Goal: Transaction & Acquisition: Purchase product/service

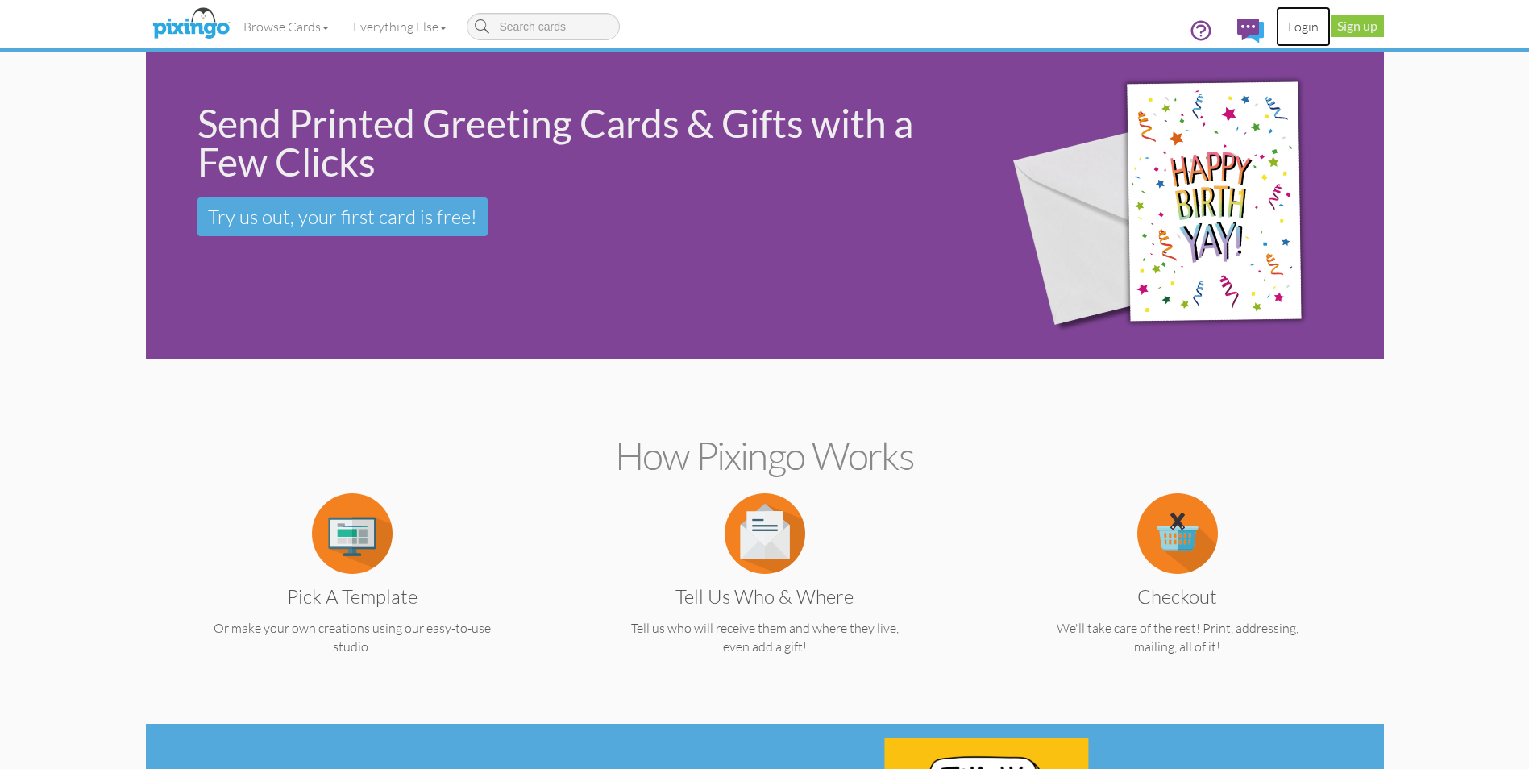
click at [1305, 27] on link "Login" at bounding box center [1303, 26] width 55 height 40
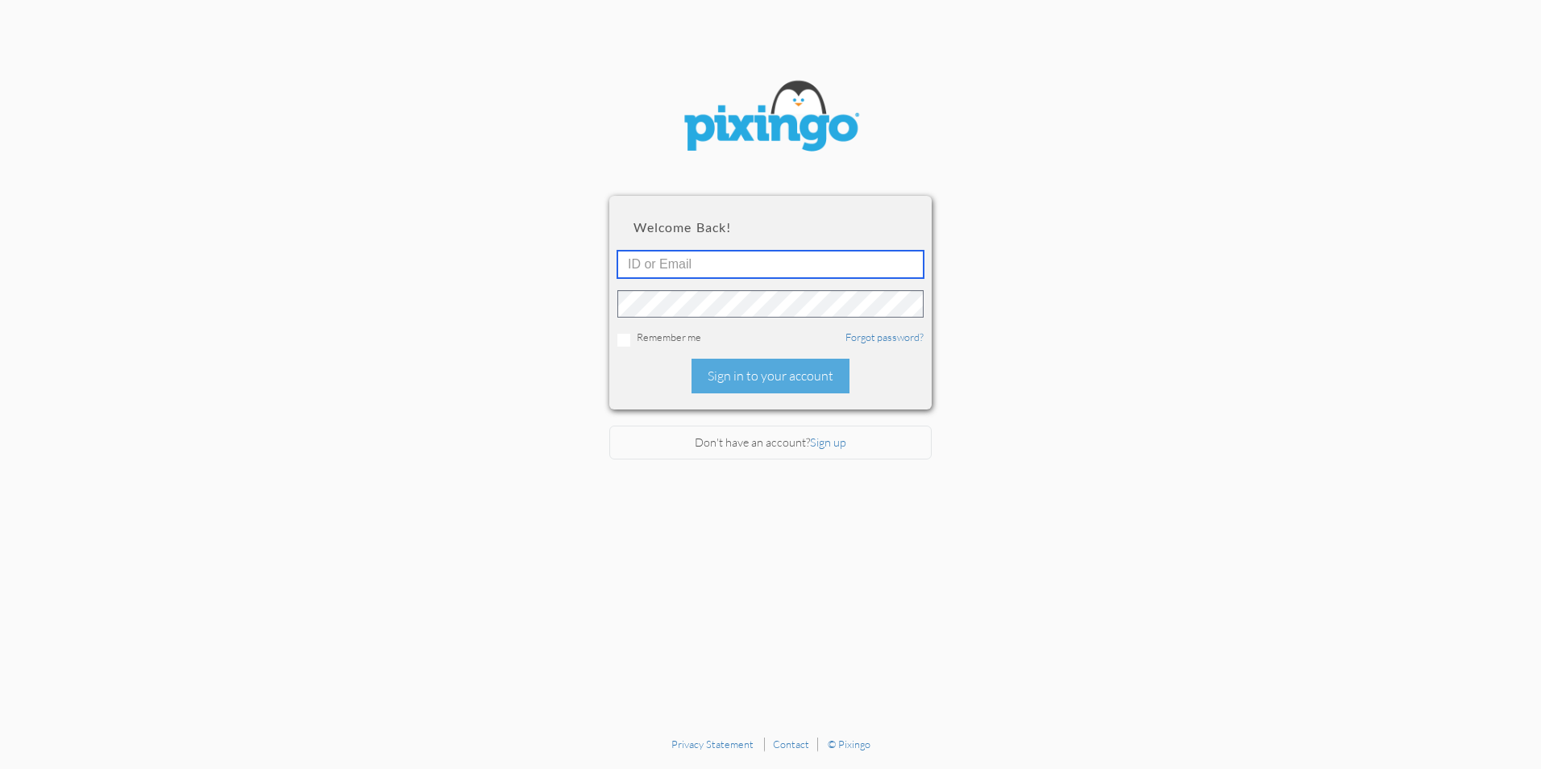
type input "[EMAIL_ADDRESS][PERSON_NAME][DOMAIN_NAME]"
click at [623, 337] on input "checkbox" at bounding box center [623, 340] width 13 height 13
checkbox input "true"
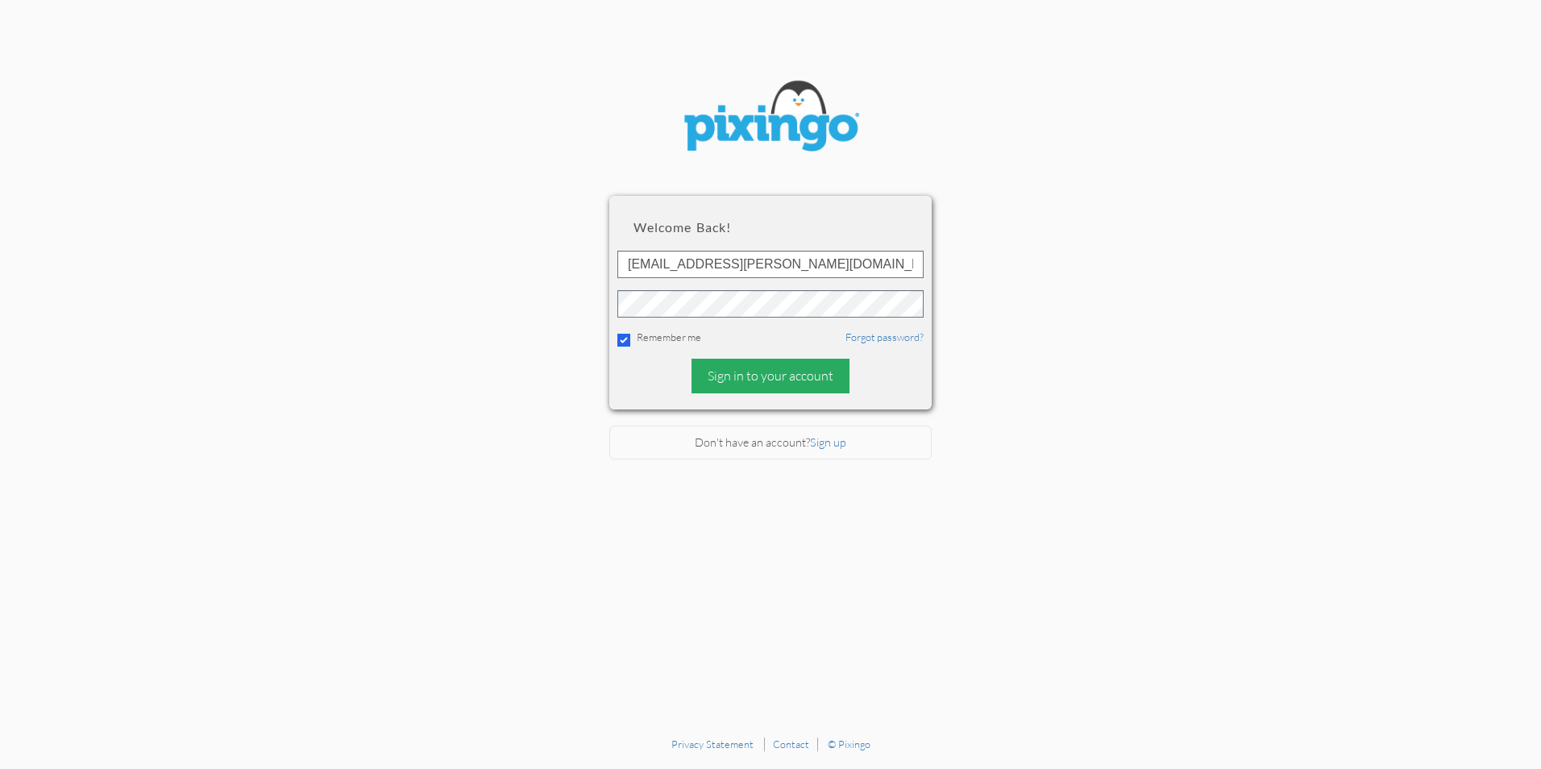
click at [795, 369] on div "Sign in to your account" at bounding box center [771, 376] width 158 height 35
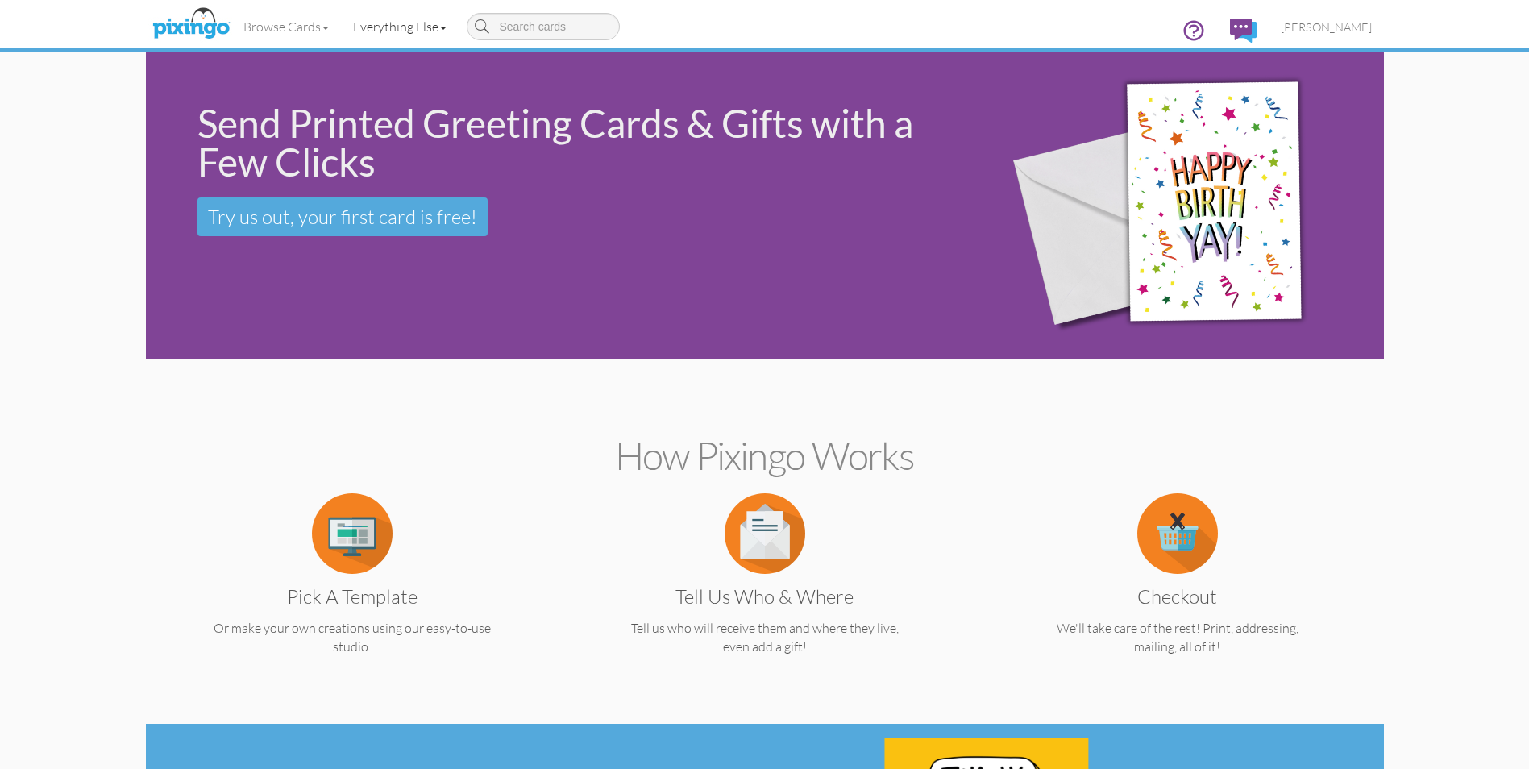
click at [375, 22] on link "Everything Else" at bounding box center [400, 26] width 118 height 40
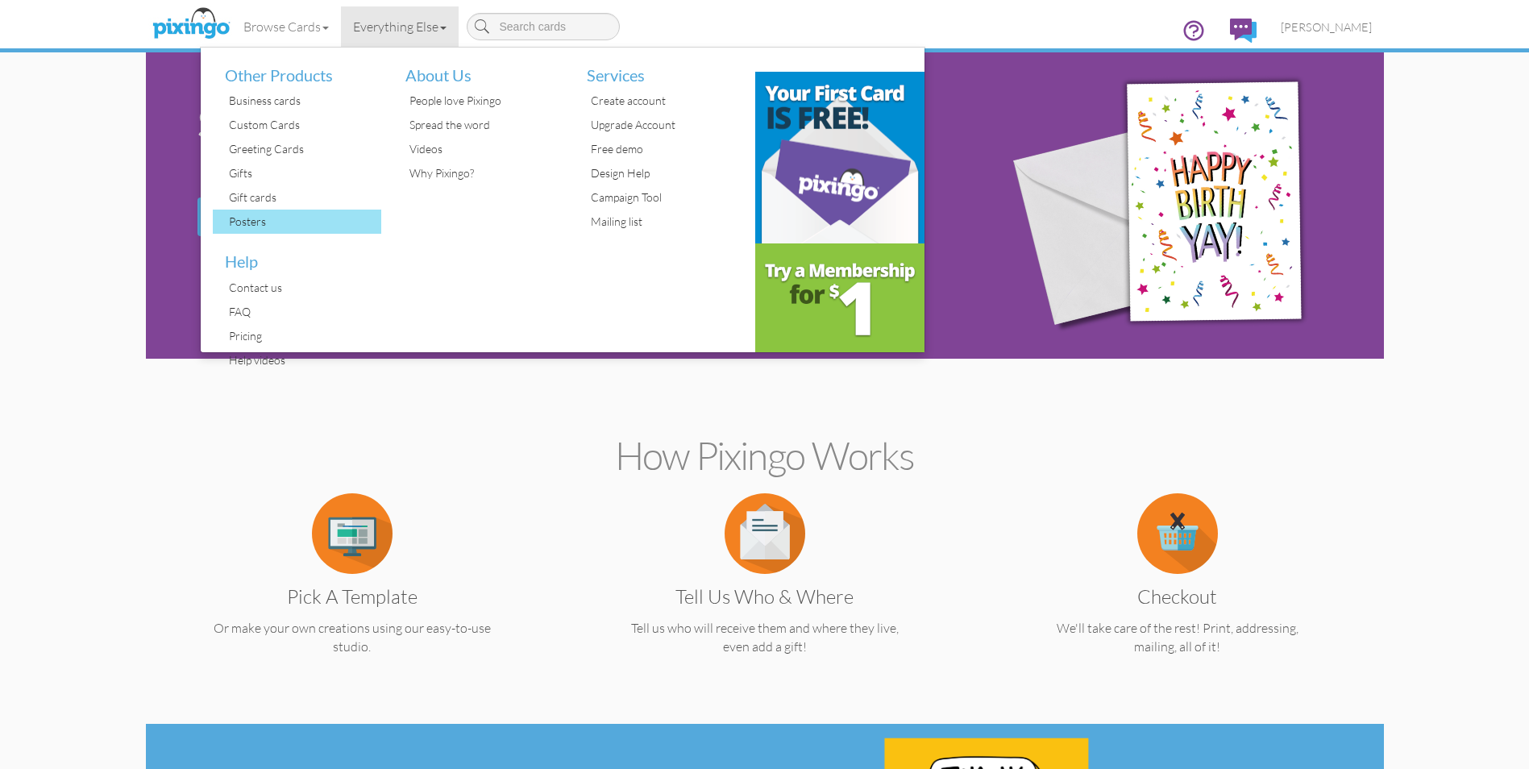
click at [293, 216] on div "Posters" at bounding box center [303, 222] width 157 height 24
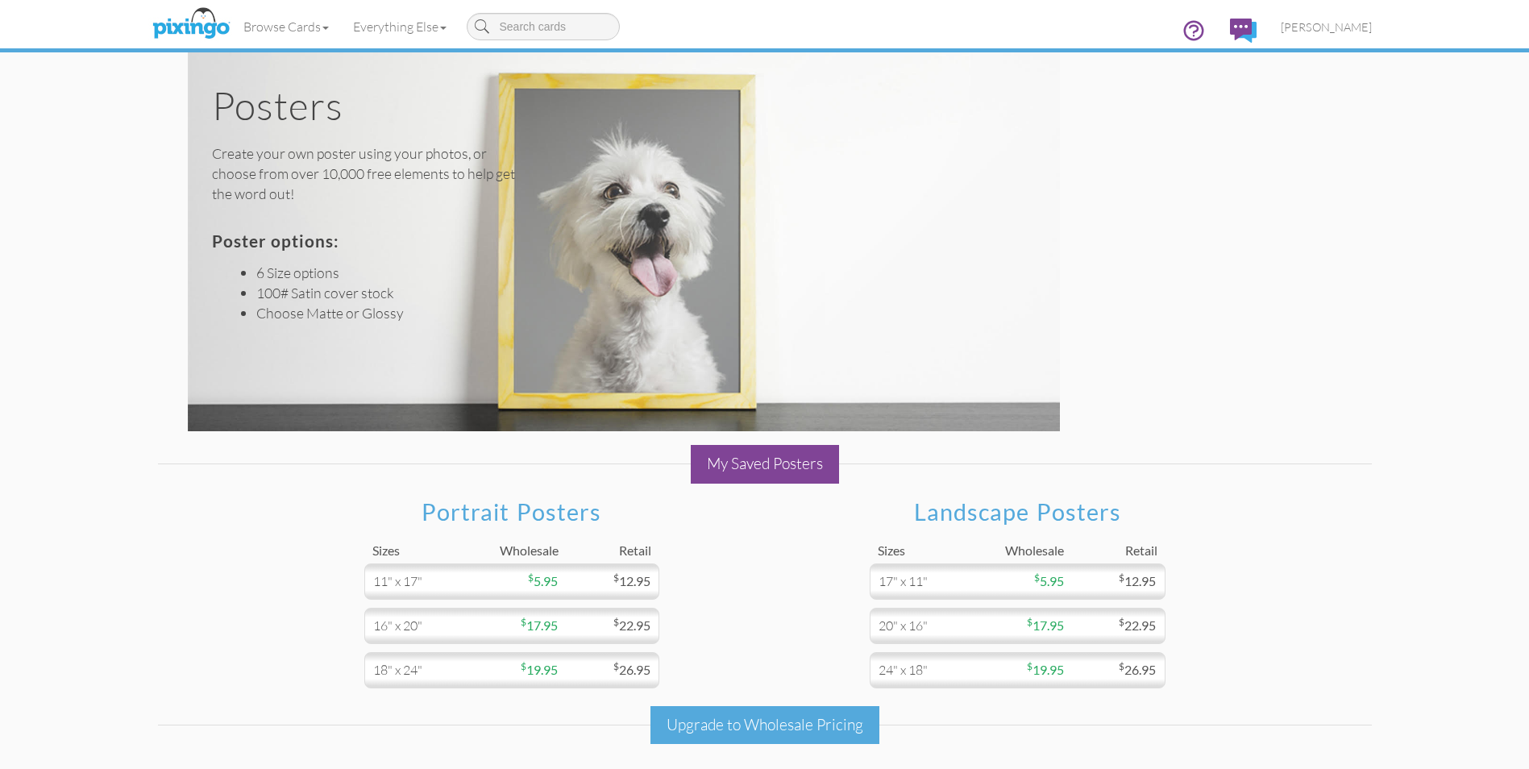
click at [798, 464] on div "My Saved Posters" at bounding box center [765, 464] width 148 height 38
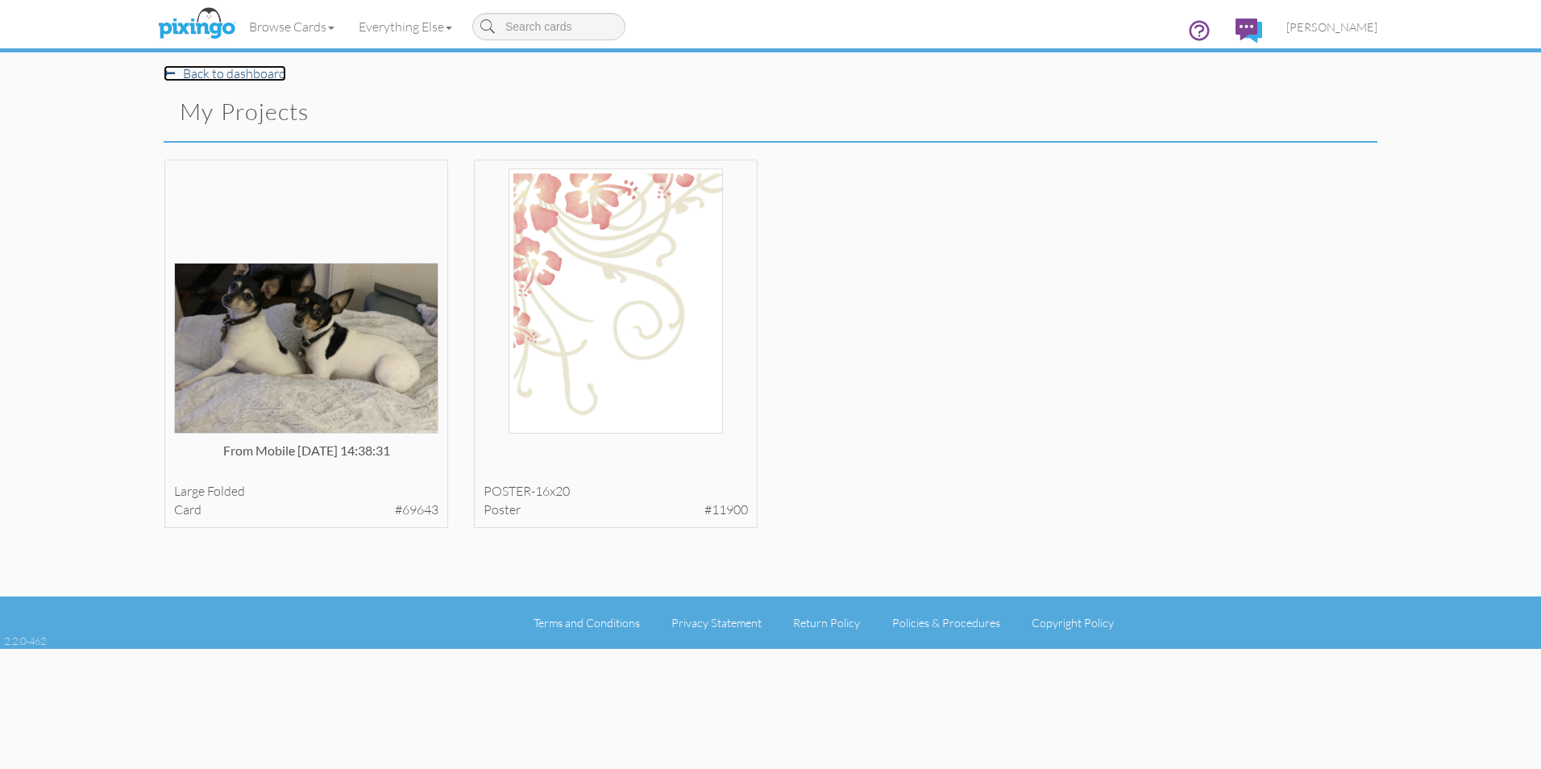
click at [210, 73] on link "Back to dashboard" at bounding box center [225, 73] width 123 height 16
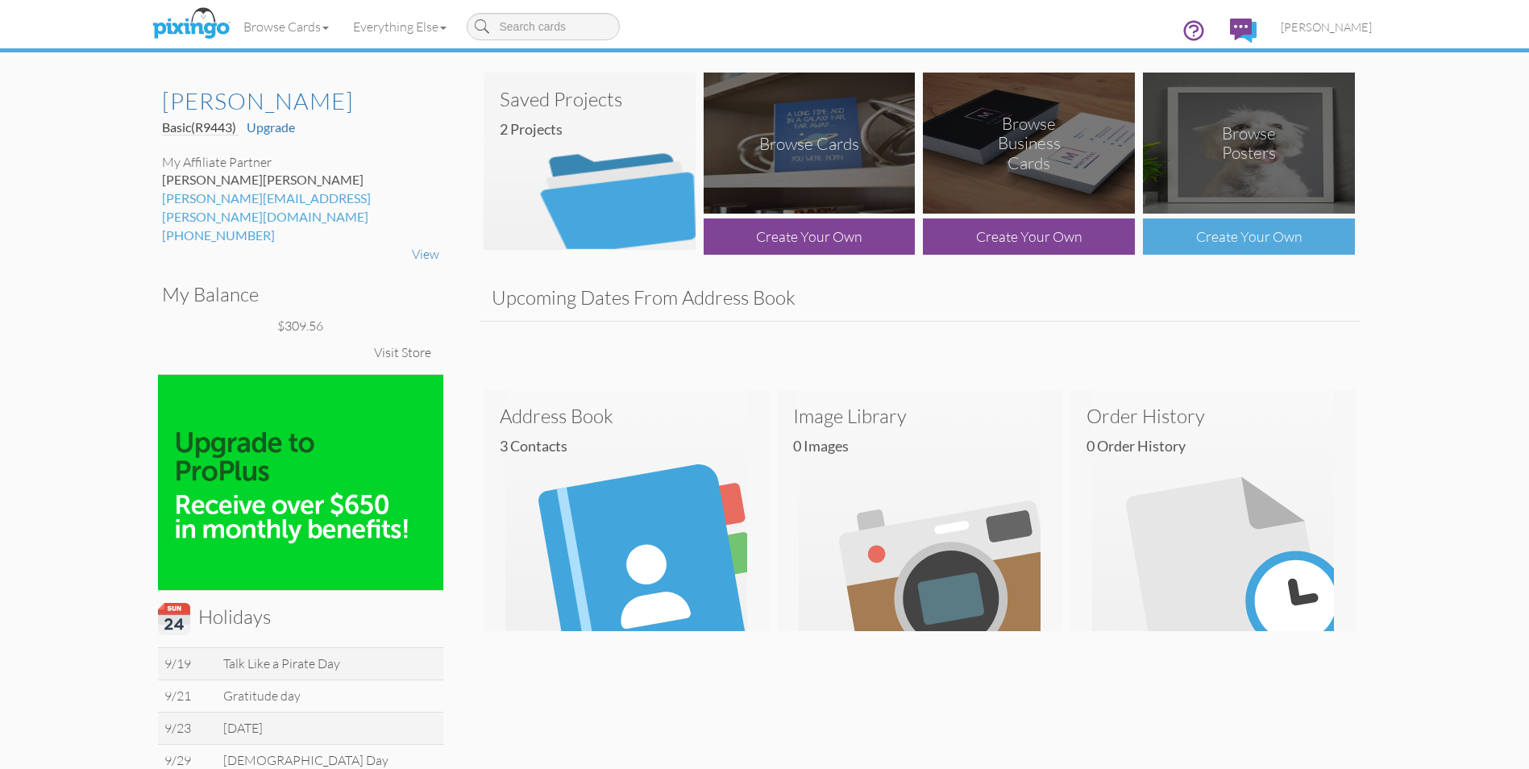
click at [1244, 235] on div "Create Your Own" at bounding box center [1249, 236] width 212 height 36
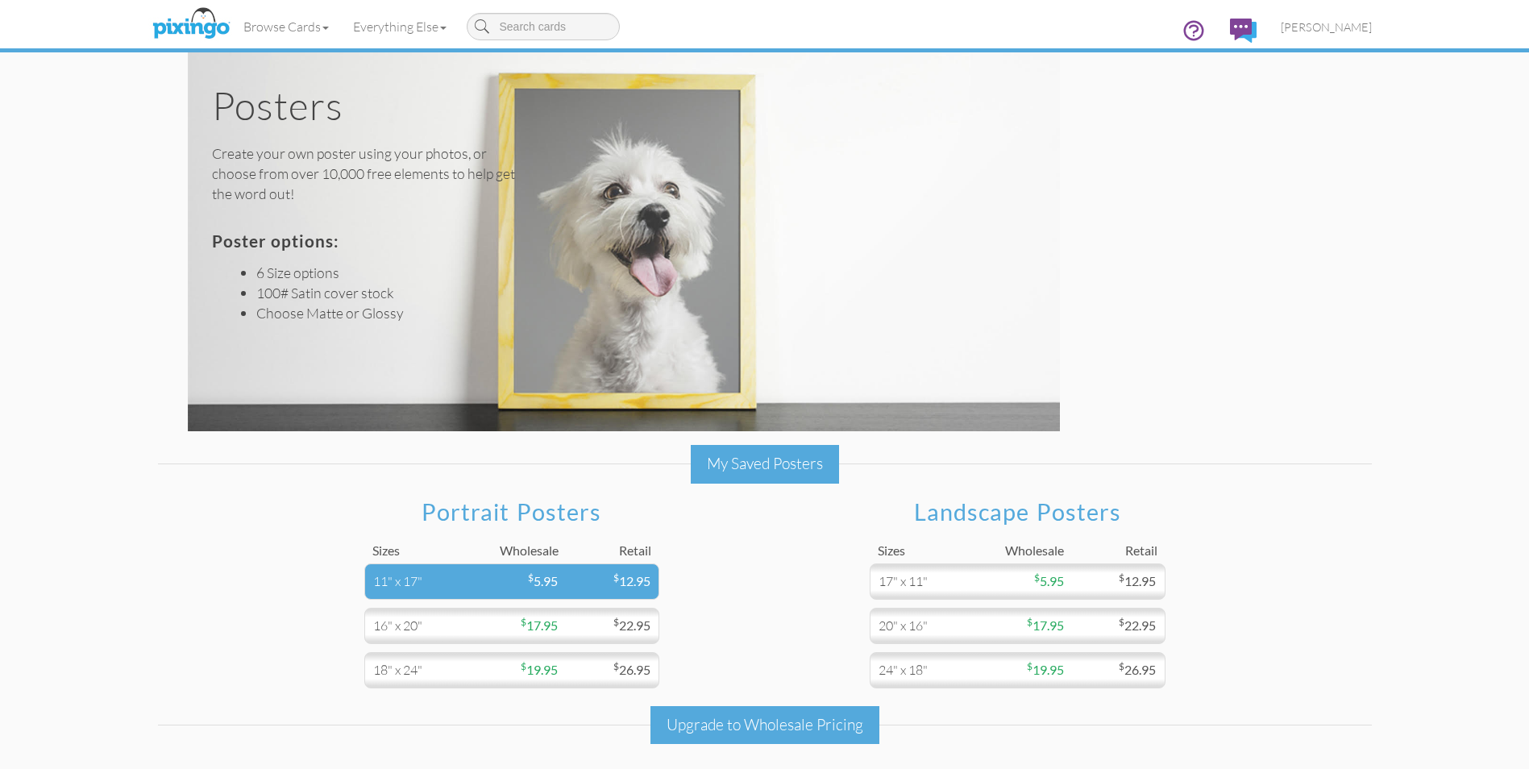
click at [413, 580] on div "11" x 17"" at bounding box center [419, 581] width 93 height 19
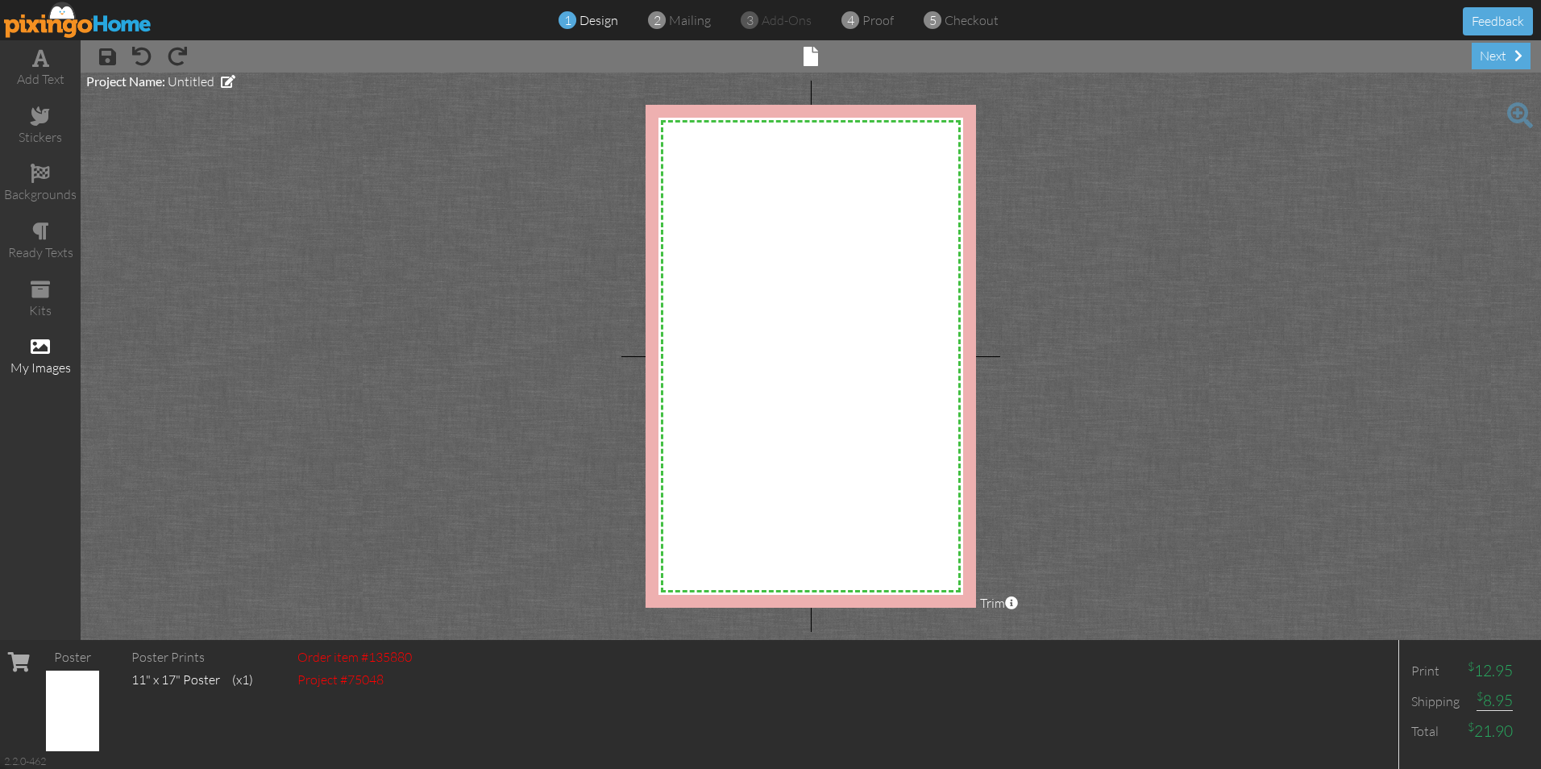
click at [54, 346] on div "my images" at bounding box center [40, 357] width 81 height 56
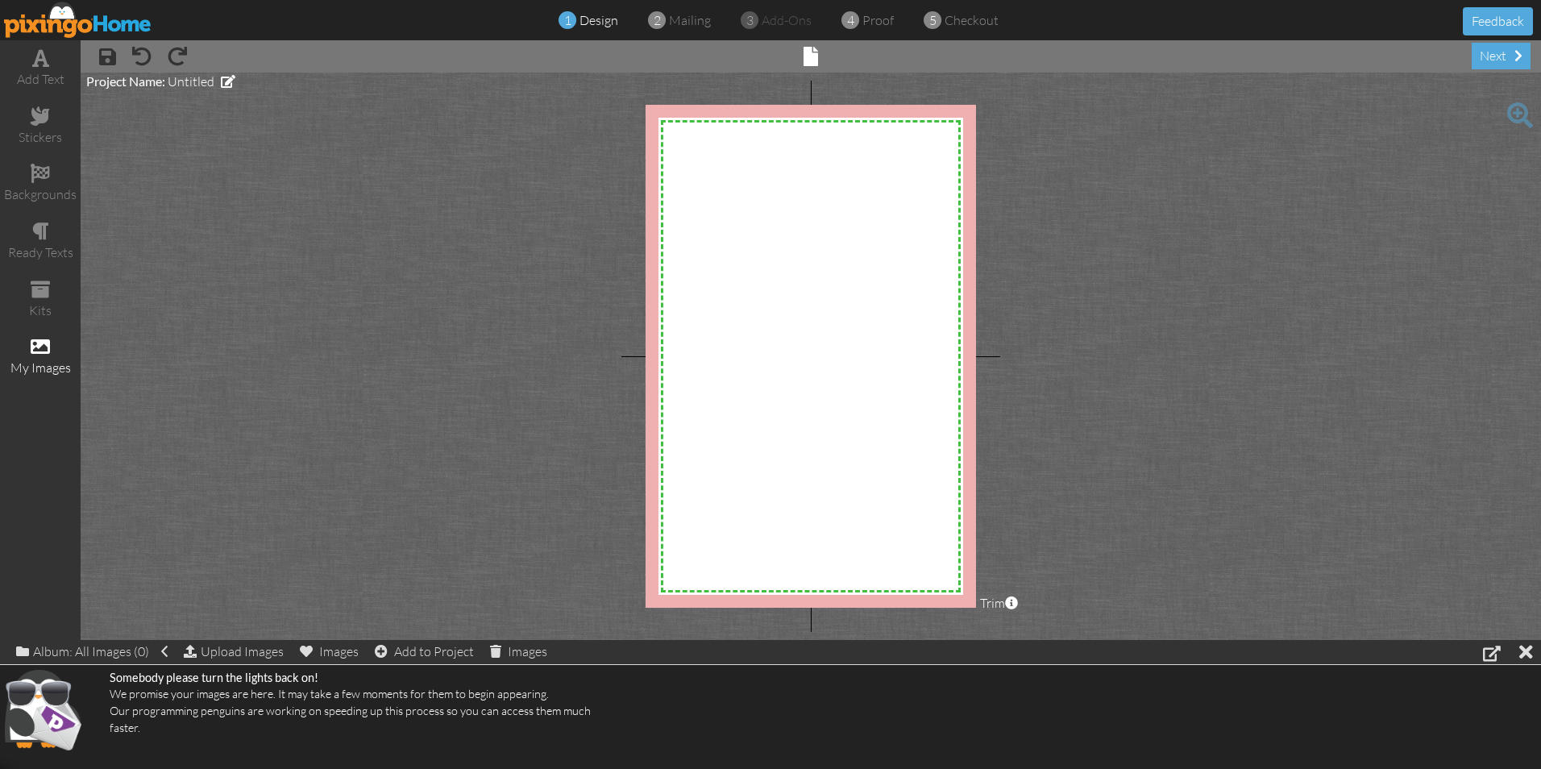
click at [46, 351] on span at bounding box center [40, 346] width 19 height 19
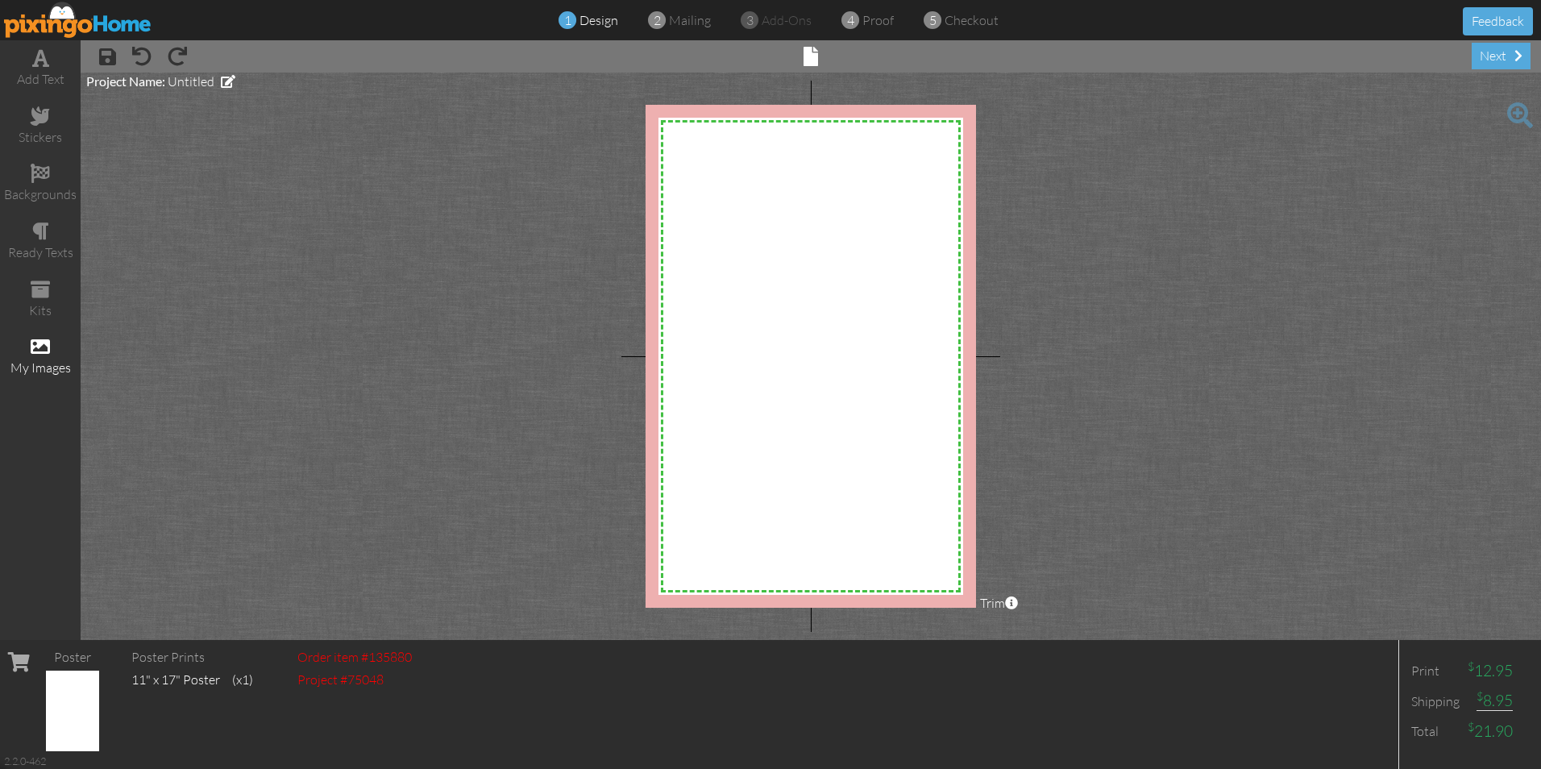
click at [46, 351] on span at bounding box center [40, 346] width 19 height 19
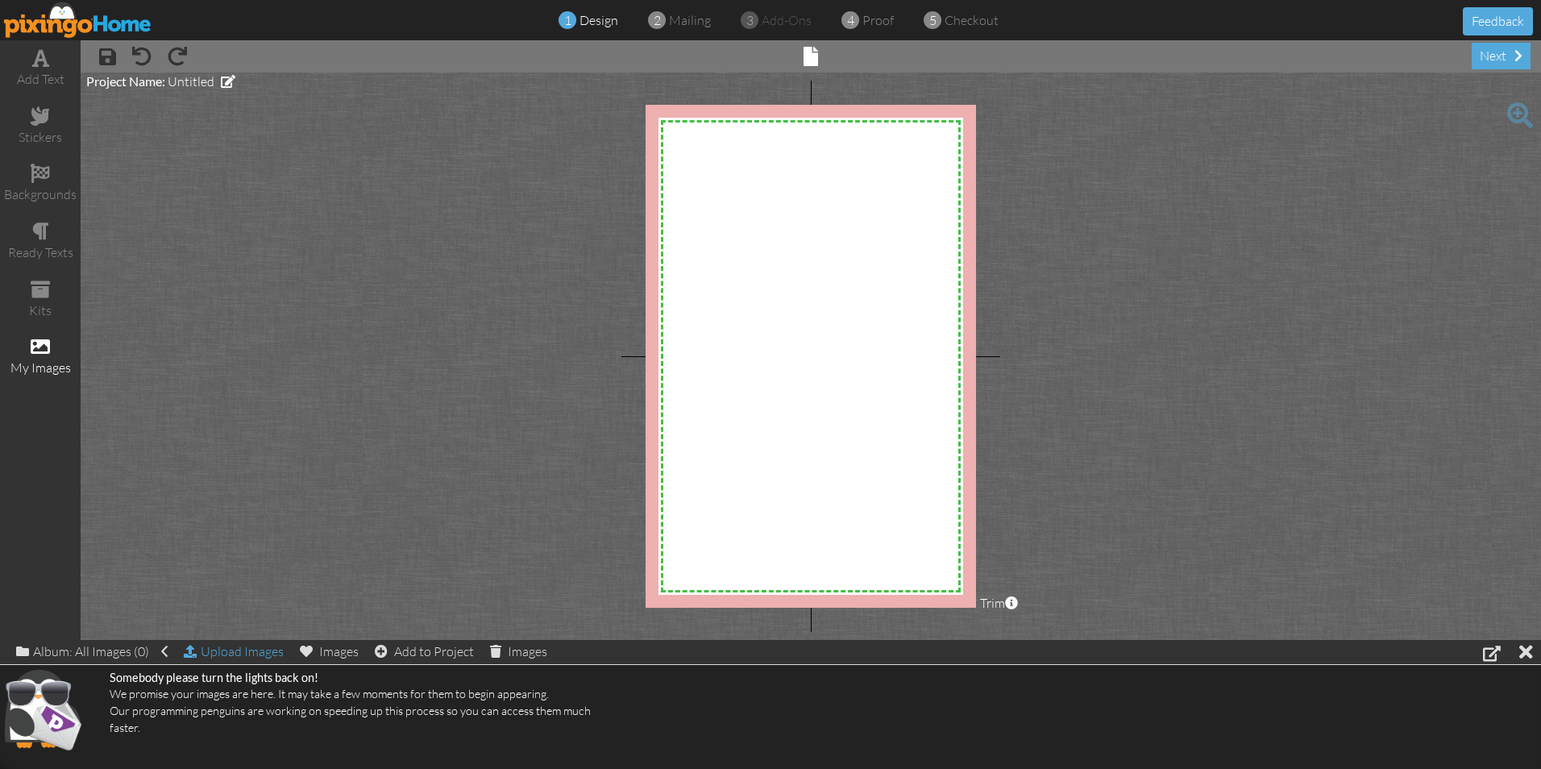
click at [222, 643] on div "Upload Images" at bounding box center [234, 651] width 100 height 23
click at [226, 654] on div "Upload Images" at bounding box center [234, 651] width 100 height 23
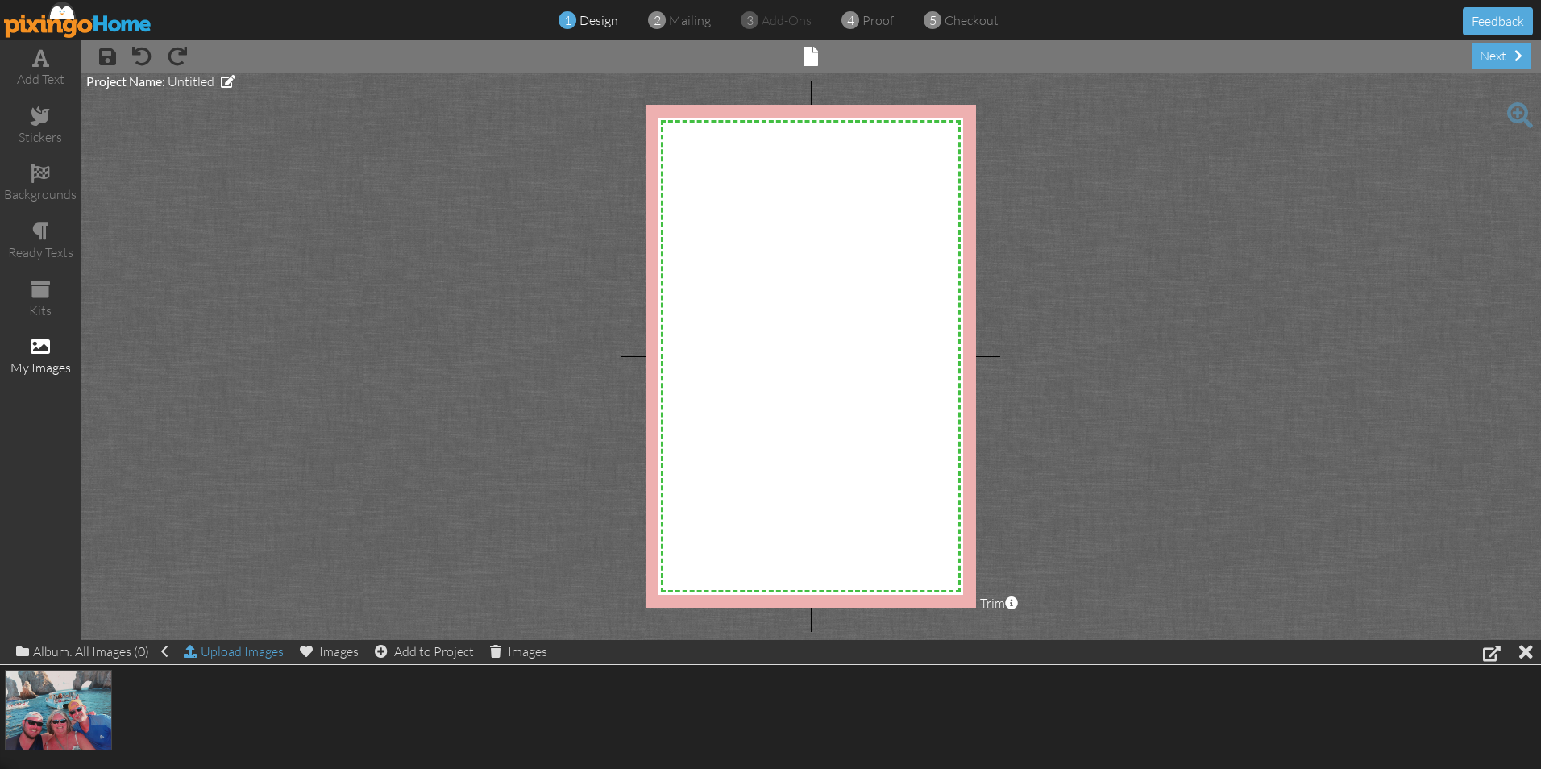
click at [225, 653] on div "Upload Images" at bounding box center [234, 651] width 100 height 23
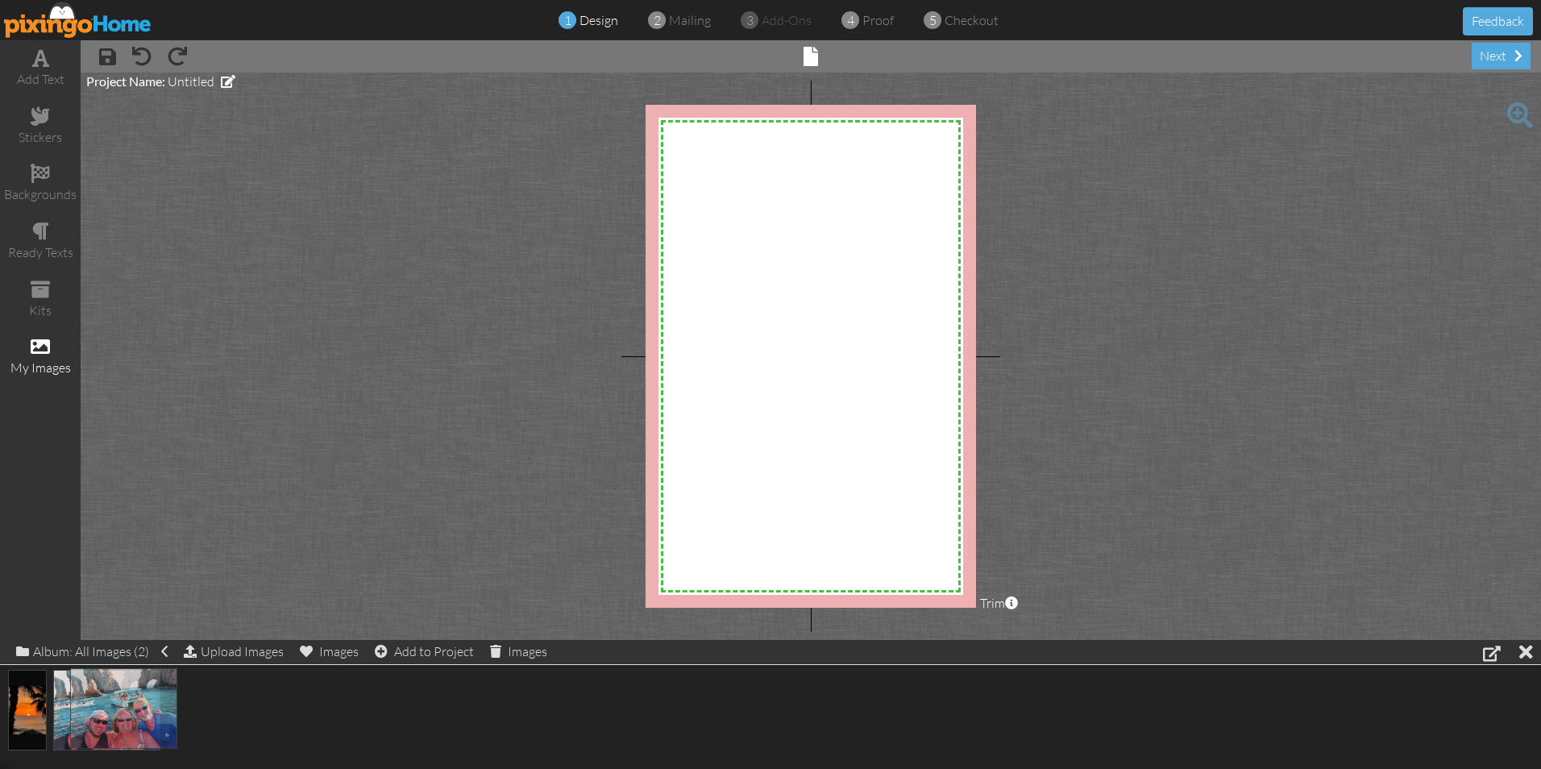
drag, startPoint x: 129, startPoint y: 722, endPoint x: 147, endPoint y: 713, distance: 19.8
click at [174, 51] on span at bounding box center [177, 56] width 19 height 19
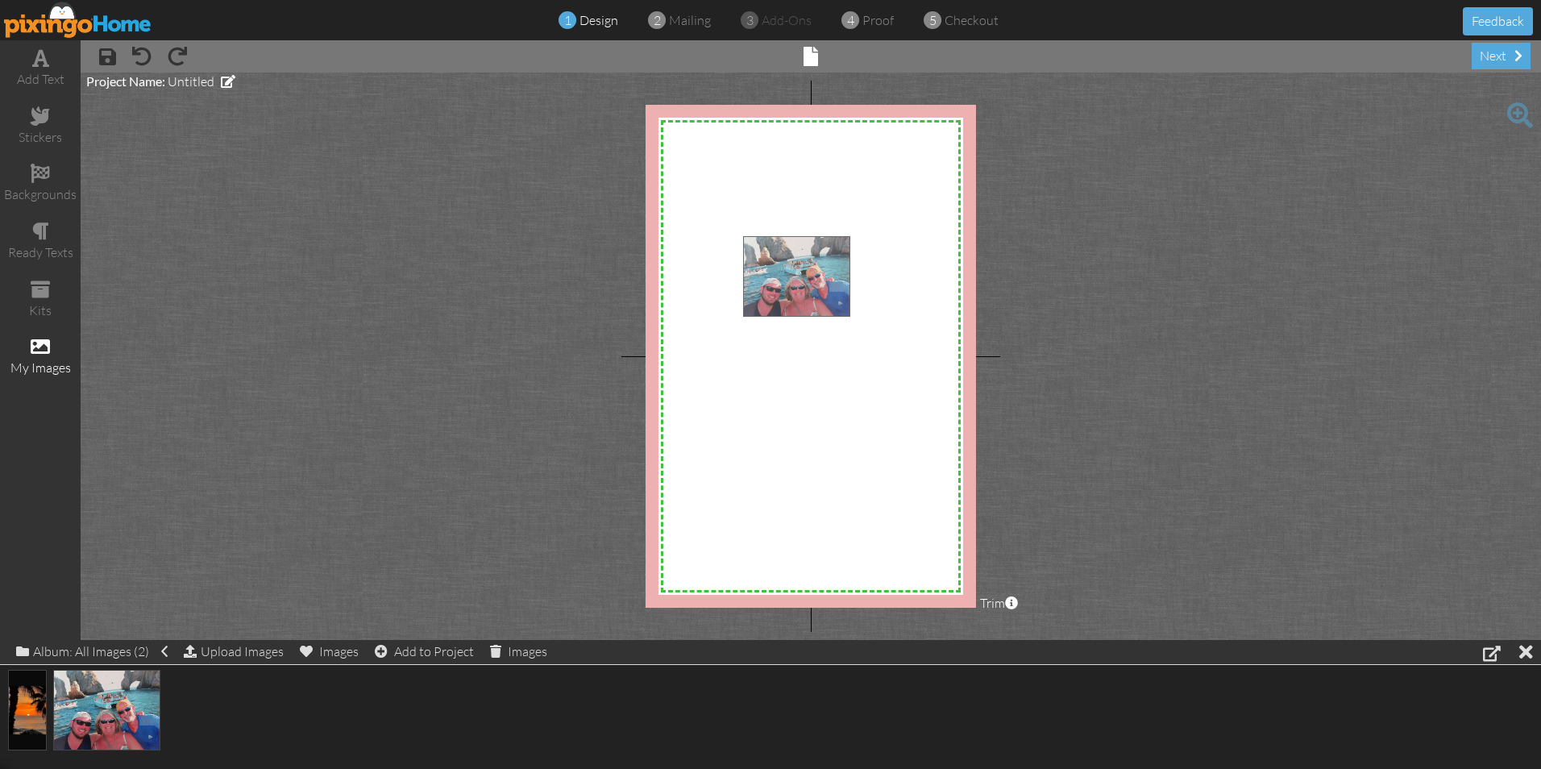
drag, startPoint x: 133, startPoint y: 700, endPoint x: 814, endPoint y: 269, distance: 805.7
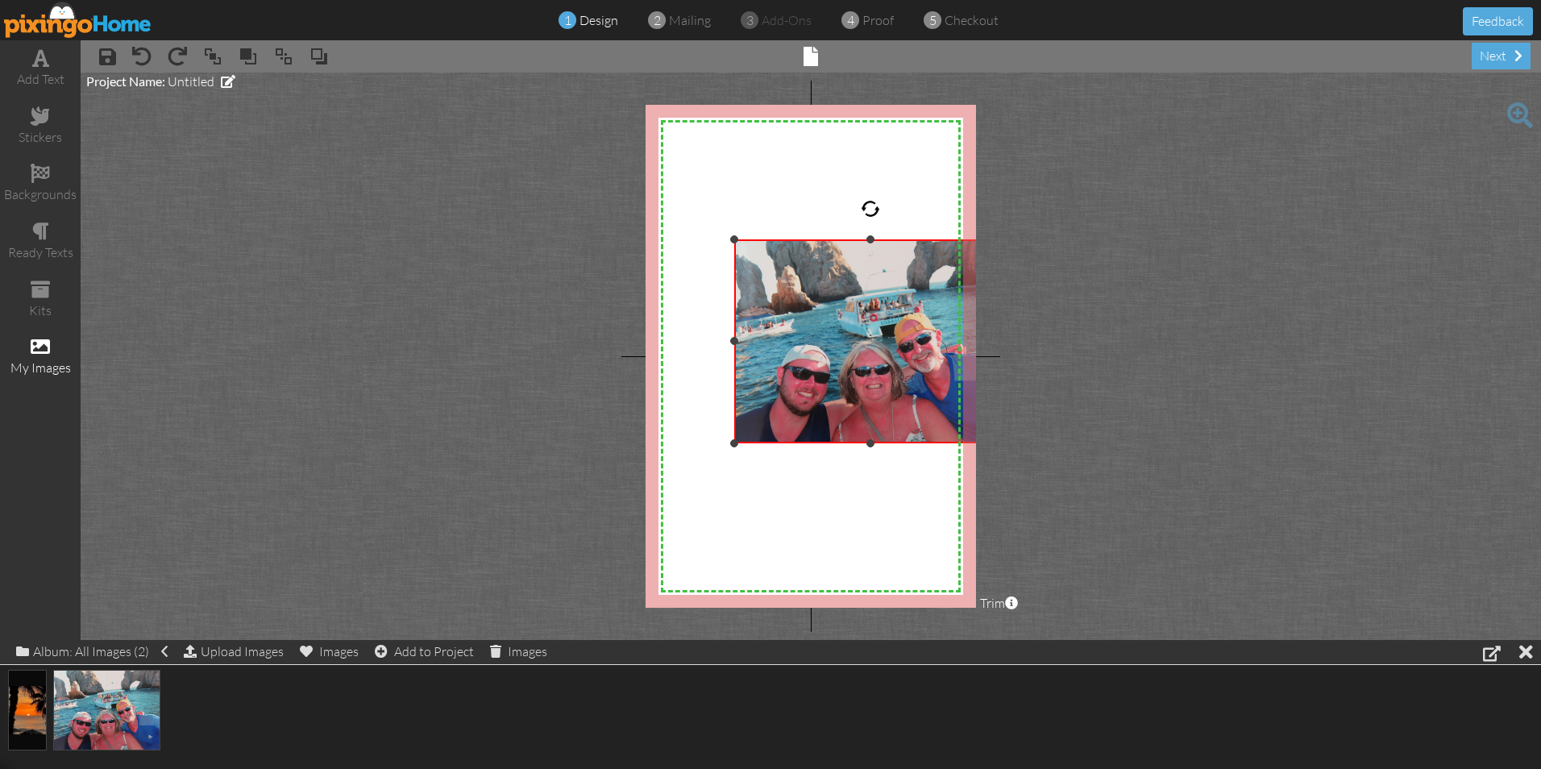
drag, startPoint x: 901, startPoint y: 366, endPoint x: 843, endPoint y: 446, distance: 98.7
click at [843, 443] on div "×" at bounding box center [870, 341] width 272 height 204
click at [875, 208] on div at bounding box center [869, 208] width 19 height 19
click at [864, 202] on div at bounding box center [869, 208] width 19 height 19
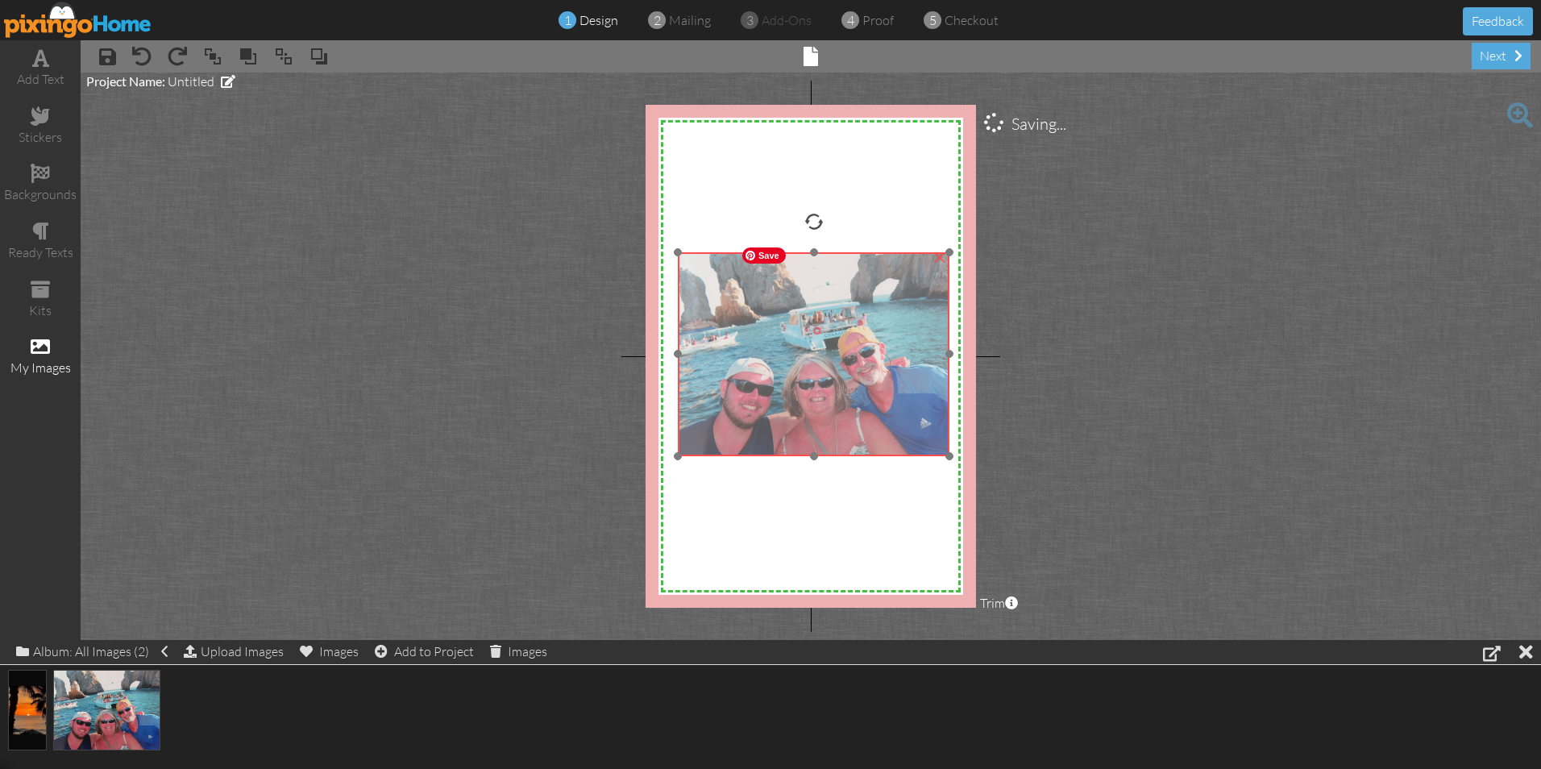
drag, startPoint x: 839, startPoint y: 300, endPoint x: 783, endPoint y: 313, distance: 57.9
click at [783, 313] on img at bounding box center [814, 354] width 272 height 204
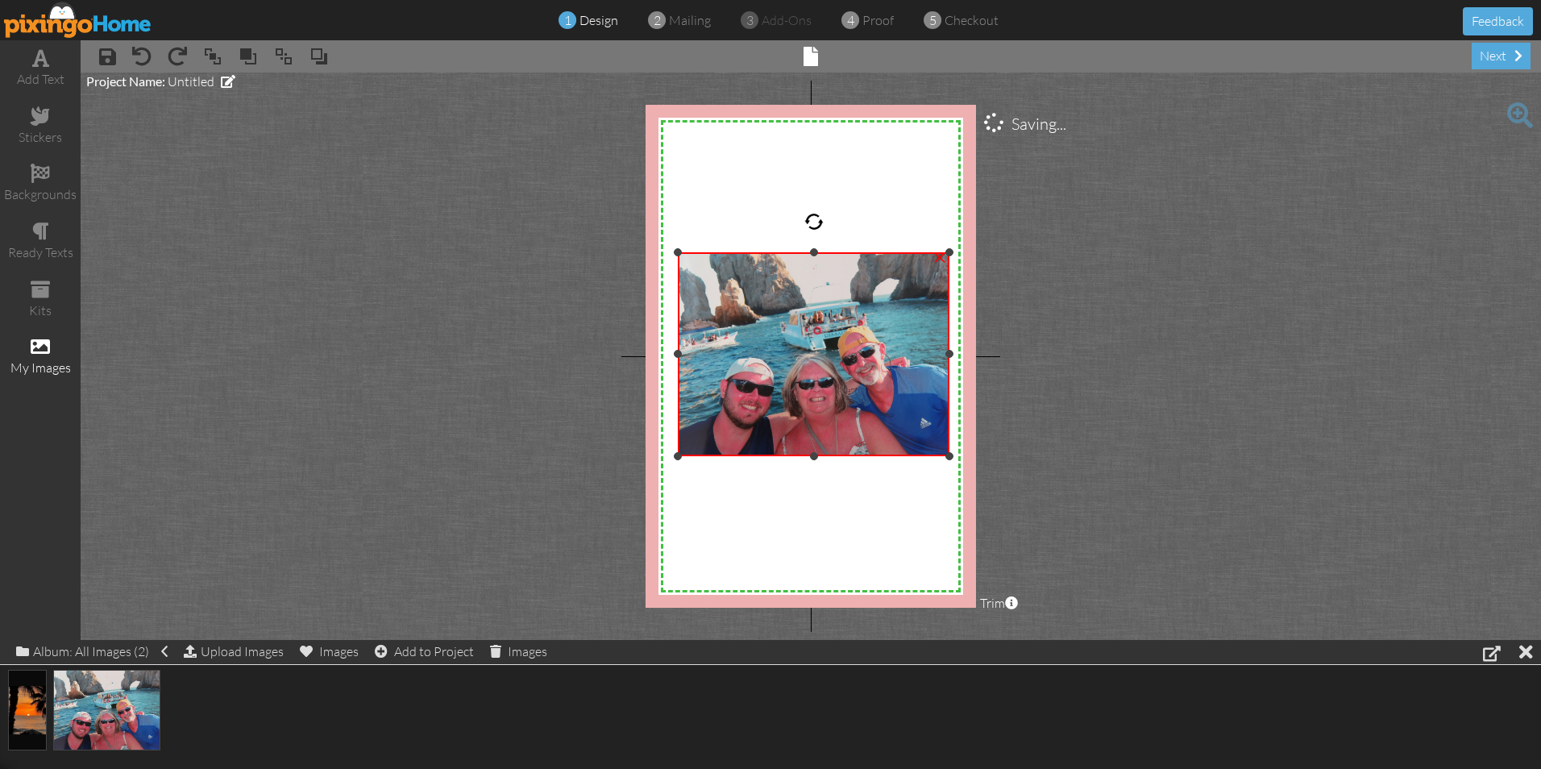
click at [816, 225] on div at bounding box center [813, 221] width 19 height 19
click at [812, 224] on div at bounding box center [813, 221] width 19 height 19
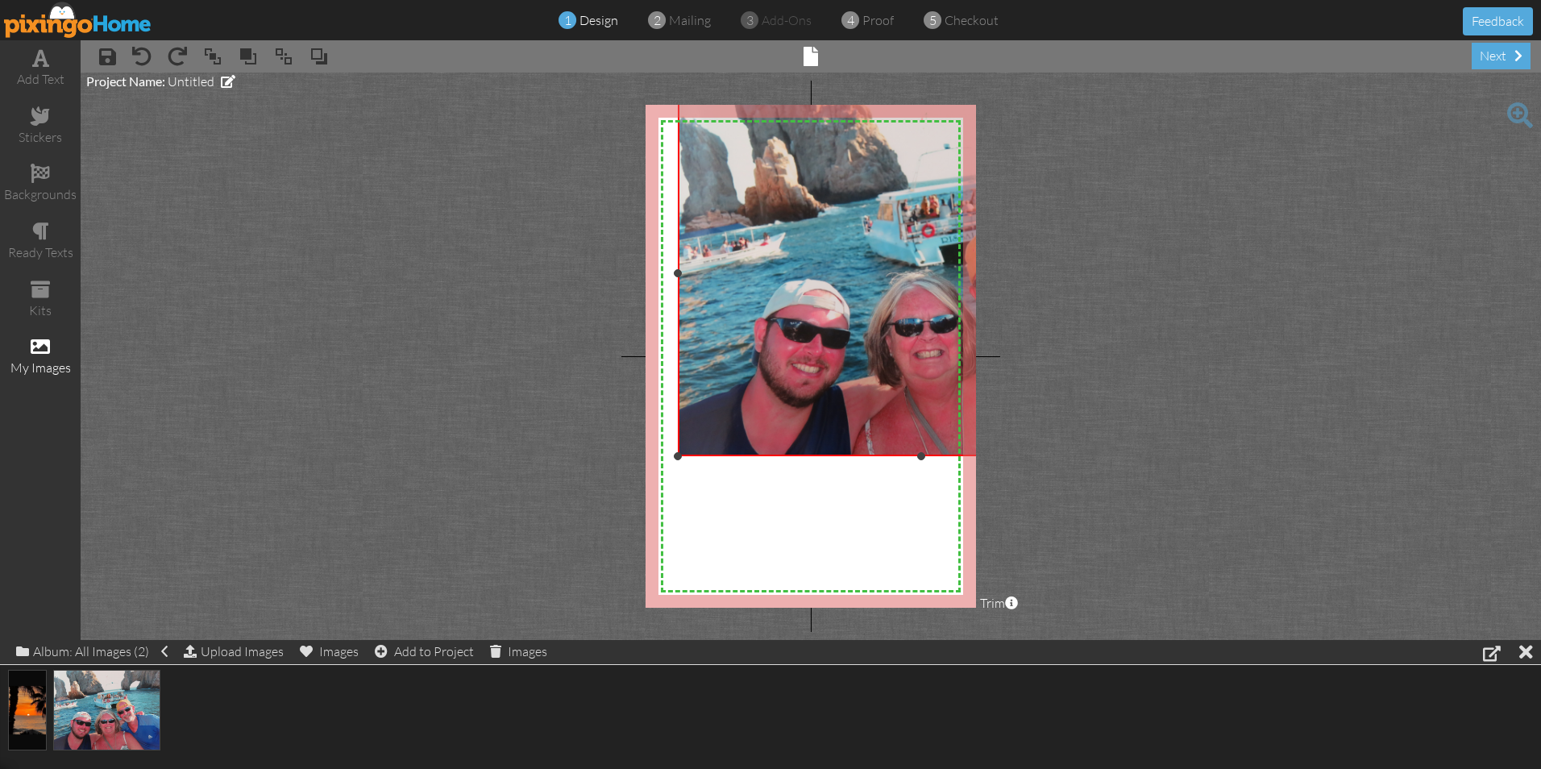
drag, startPoint x: 951, startPoint y: 252, endPoint x: 1047, endPoint y: 90, distance: 188.3
click at [1047, 90] on project-studio-wrapper "X X X X X X X X X X X X X X X X X X X X X X X X X X X X X X X X X X X X X X X X…" at bounding box center [811, 356] width 1460 height 567
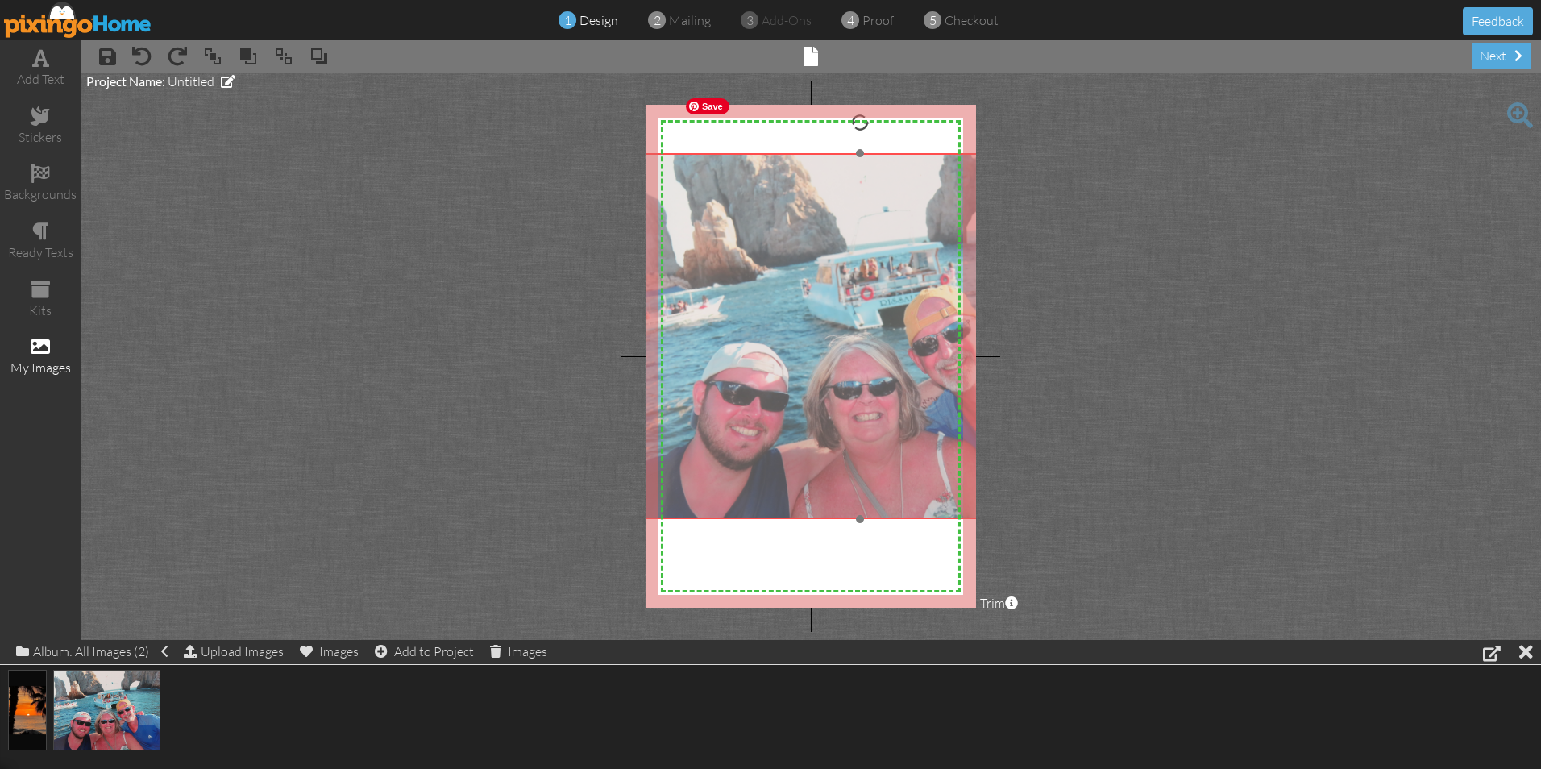
drag, startPoint x: 899, startPoint y: 206, endPoint x: 837, endPoint y: 268, distance: 87.8
click at [837, 268] on img at bounding box center [861, 336] width 488 height 366
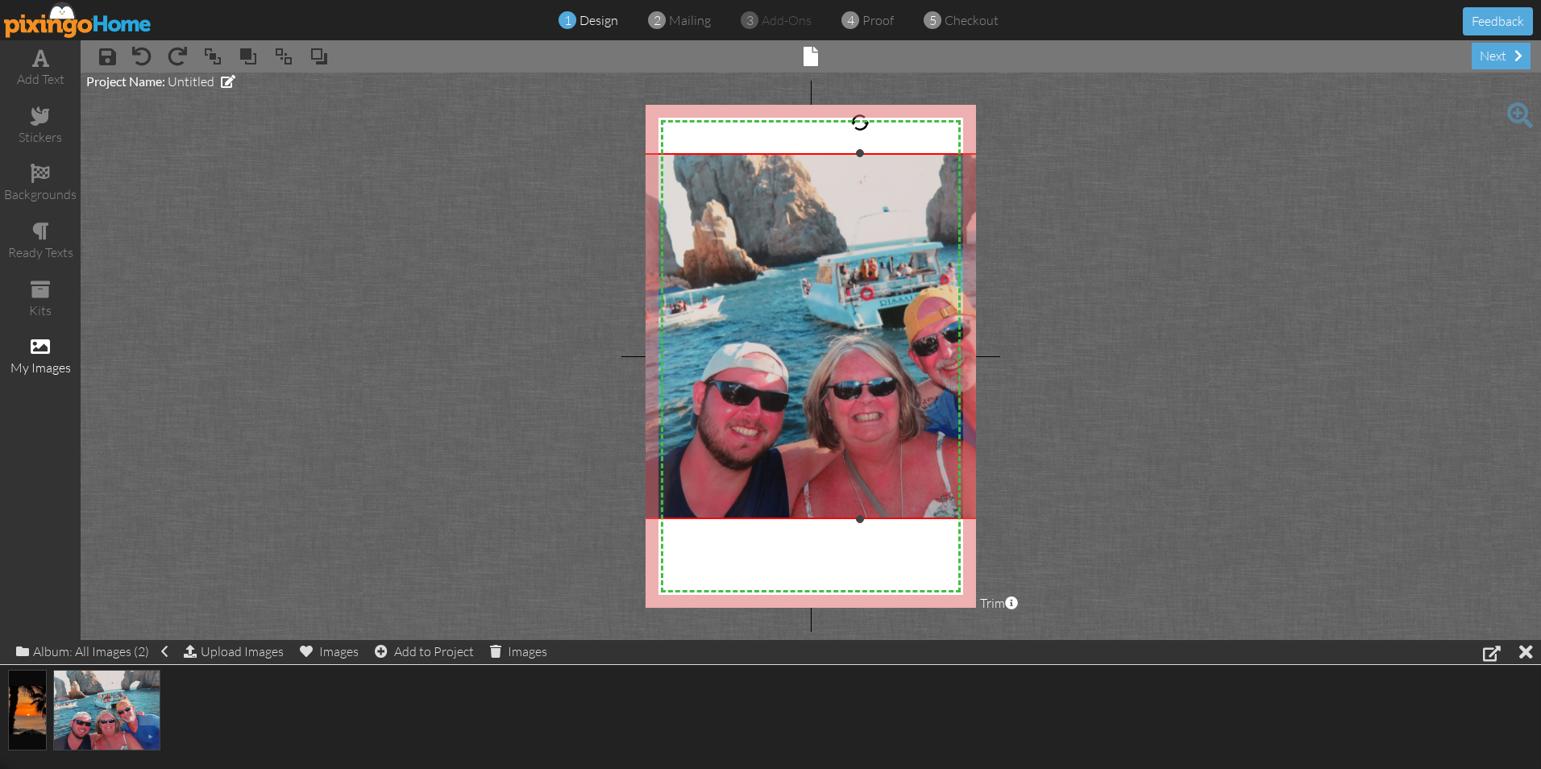
click at [863, 124] on div at bounding box center [859, 122] width 19 height 19
click at [809, 49] on span at bounding box center [811, 56] width 15 height 19
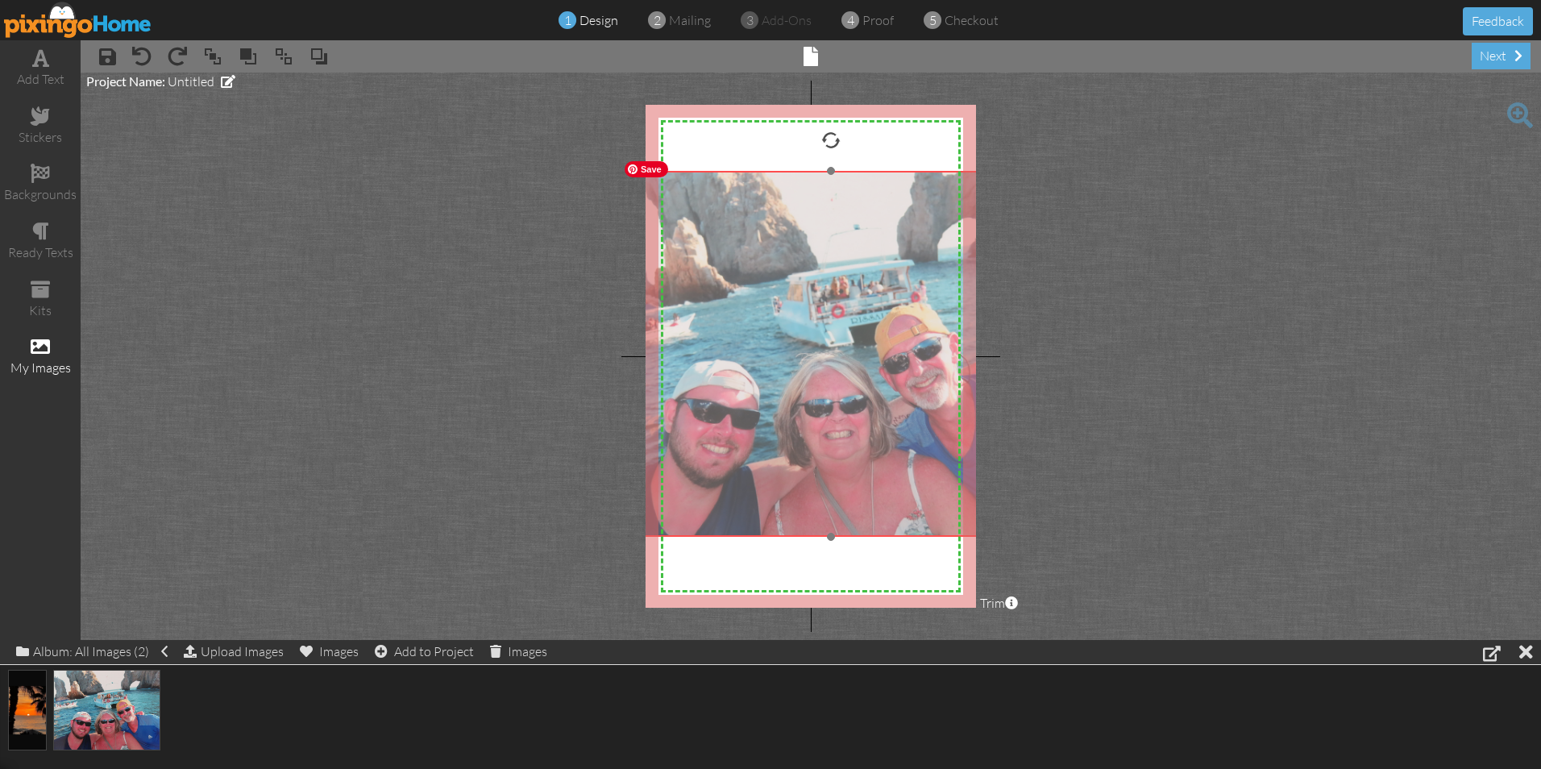
drag, startPoint x: 801, startPoint y: 259, endPoint x: 772, endPoint y: 276, distance: 34.0
click at [772, 276] on img at bounding box center [832, 354] width 488 height 366
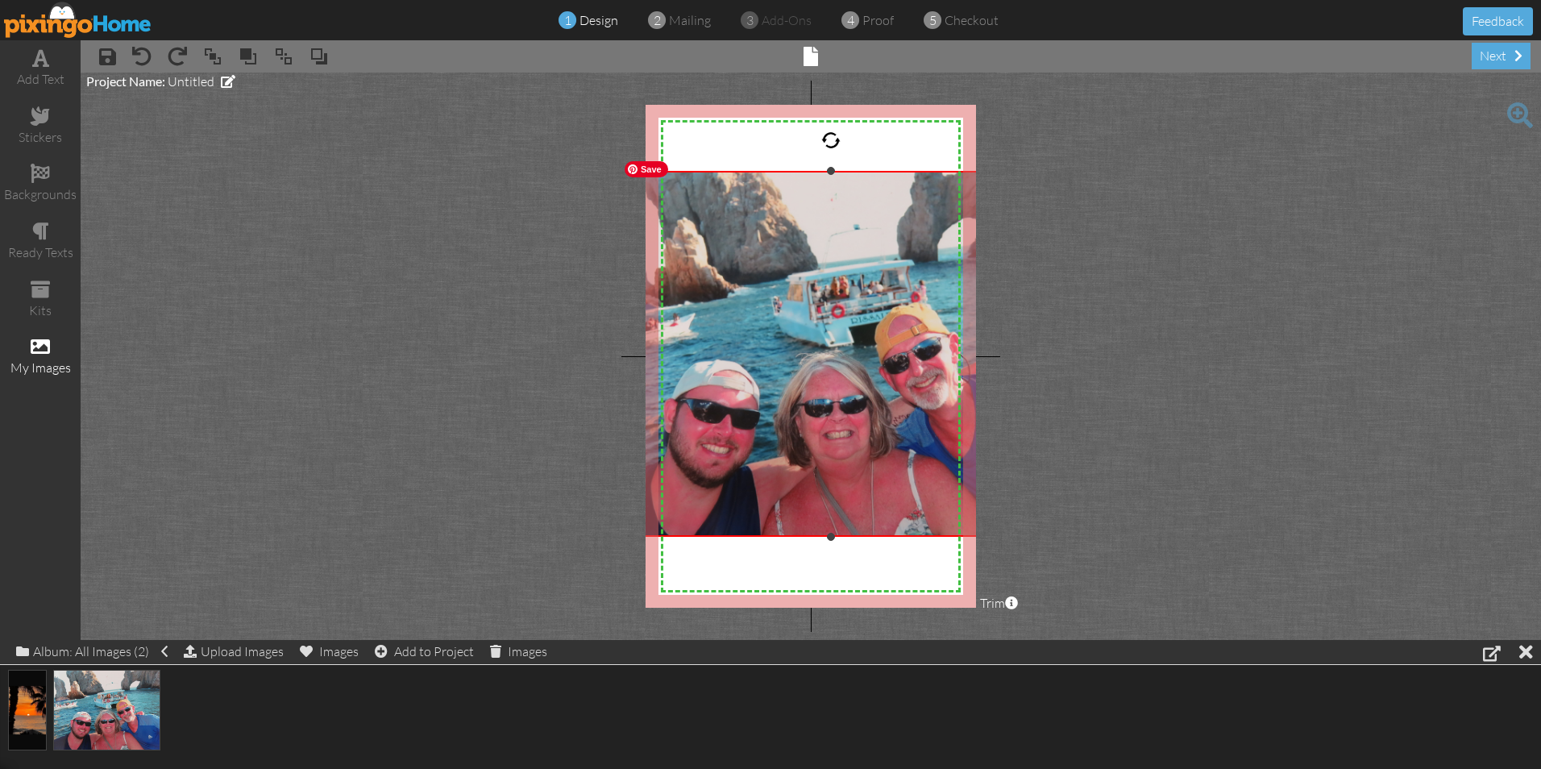
click at [761, 290] on img at bounding box center [832, 354] width 488 height 366
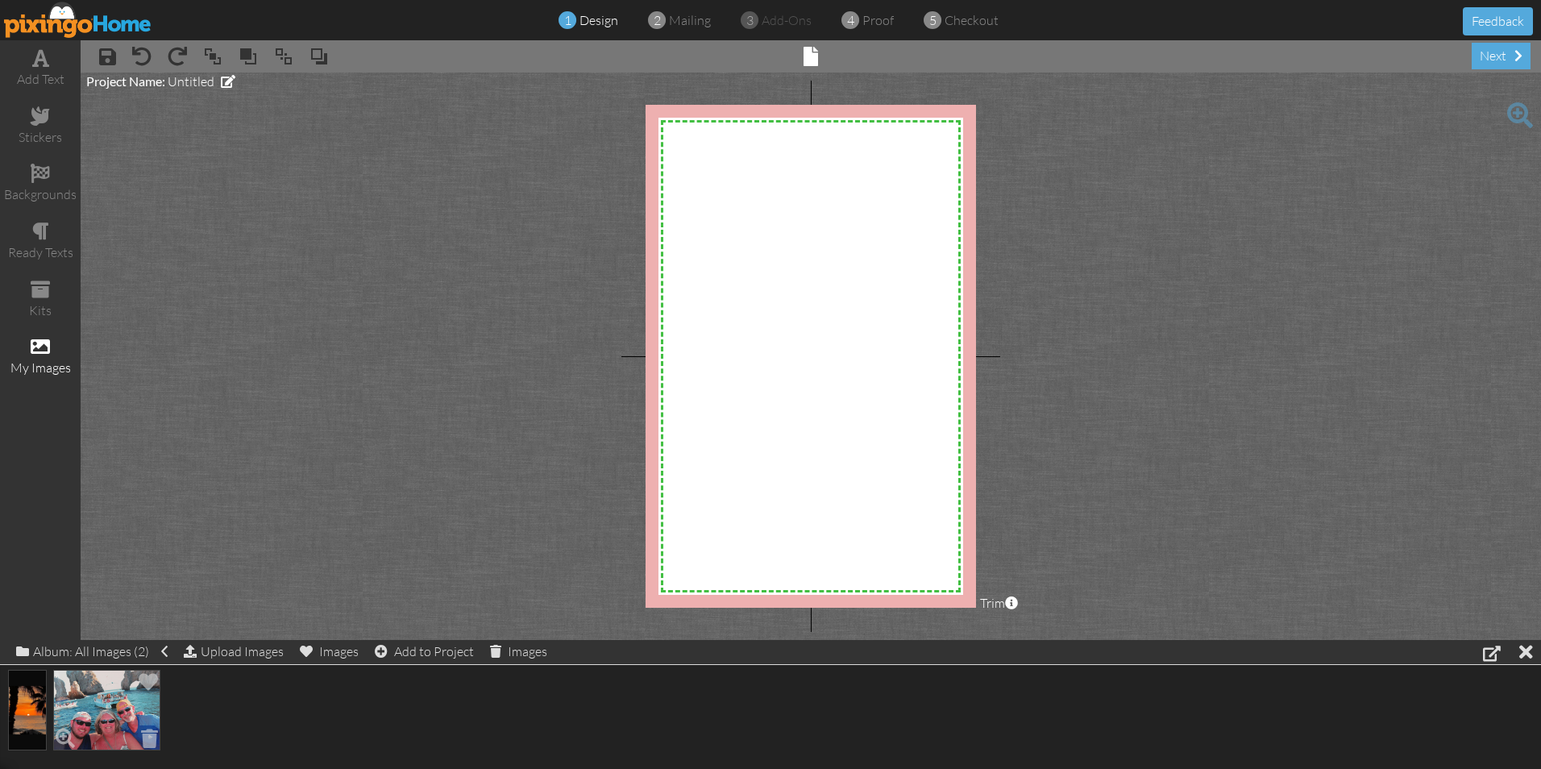
drag, startPoint x: 761, startPoint y: 290, endPoint x: 123, endPoint y: 730, distance: 775.3
click at [123, 640] on div "add text stickers backgrounds ready texts kits my images × save × undo × redo ×…" at bounding box center [770, 340] width 1541 height 600
click at [42, 700] on img at bounding box center [27, 710] width 38 height 81
drag, startPoint x: 19, startPoint y: 696, endPoint x: 768, endPoint y: 414, distance: 799.9
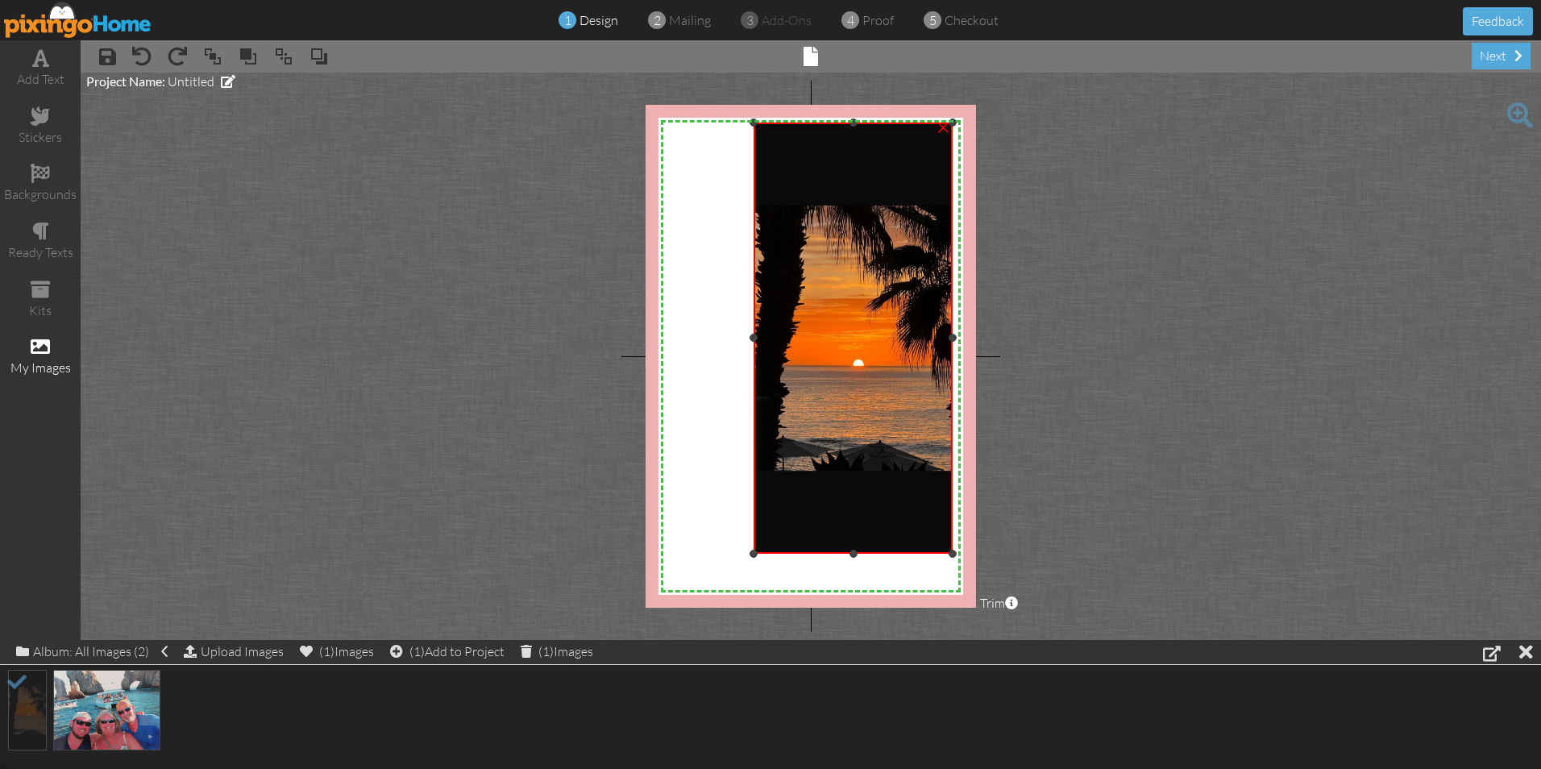
drag, startPoint x: 831, startPoint y: 389, endPoint x: 949, endPoint y: 123, distance: 290.8
click at [949, 123] on div at bounding box center [953, 122] width 8 height 8
drag, startPoint x: 754, startPoint y: 552, endPoint x: 659, endPoint y: 555, distance: 95.2
click at [659, 555] on div "X X X X X X X X X X X X X X X X X X X X X X X X X X X X X X X X X X X X X X X X…" at bounding box center [811, 356] width 330 height 503
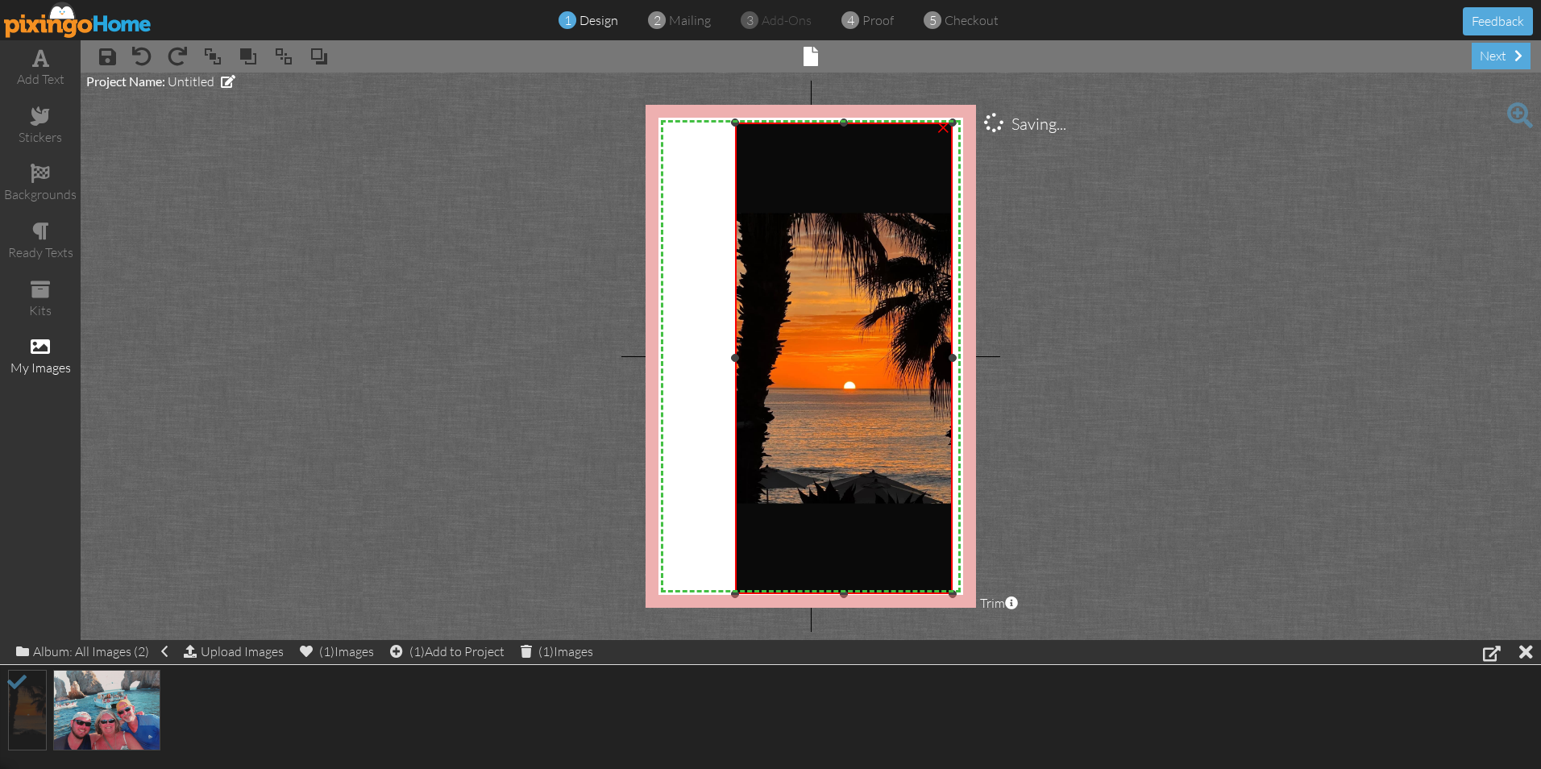
drag, startPoint x: 755, startPoint y: 559, endPoint x: 686, endPoint y: 596, distance: 78.6
click at [686, 596] on div "X X X X X X X X X X X X X X X X X X X X X X X X X X X X X X X X X X X X X X X X…" at bounding box center [811, 356] width 330 height 503
click at [724, 362] on div "X X X X X X X X X X X X X X X X X X X X X X X X X X X X X X X X X X X X X X X X…" at bounding box center [811, 356] width 330 height 503
drag, startPoint x: 733, startPoint y: 359, endPoint x: 671, endPoint y: 355, distance: 62.2
click at [671, 355] on div "X X X X X X X X X X X X X X X X X X X X X X X X X X X X X X X X X X X X X X X X…" at bounding box center [811, 356] width 330 height 503
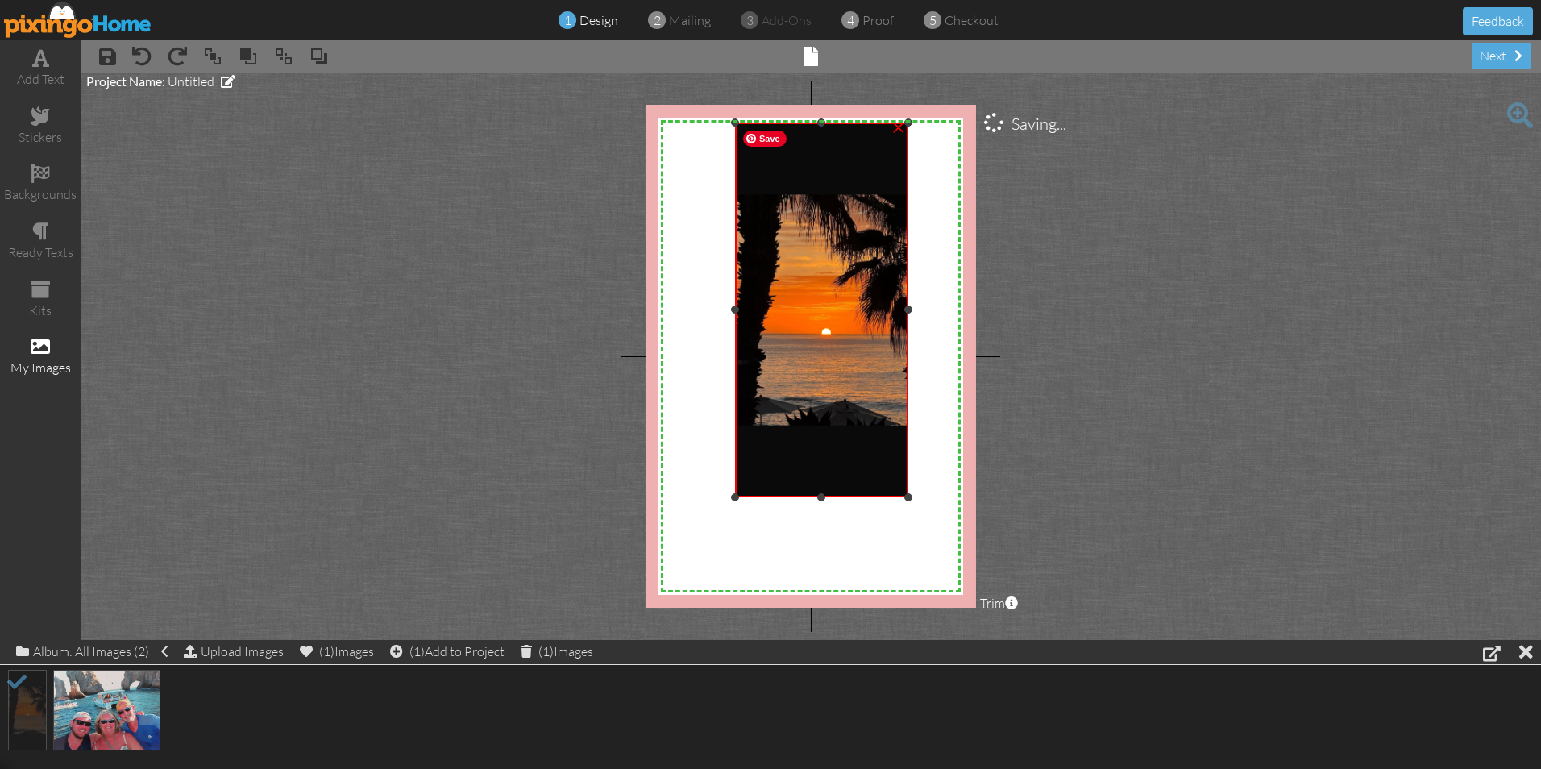
drag, startPoint x: 951, startPoint y: 592, endPoint x: 906, endPoint y: 492, distance: 109.7
click at [906, 493] on div at bounding box center [908, 497] width 8 height 8
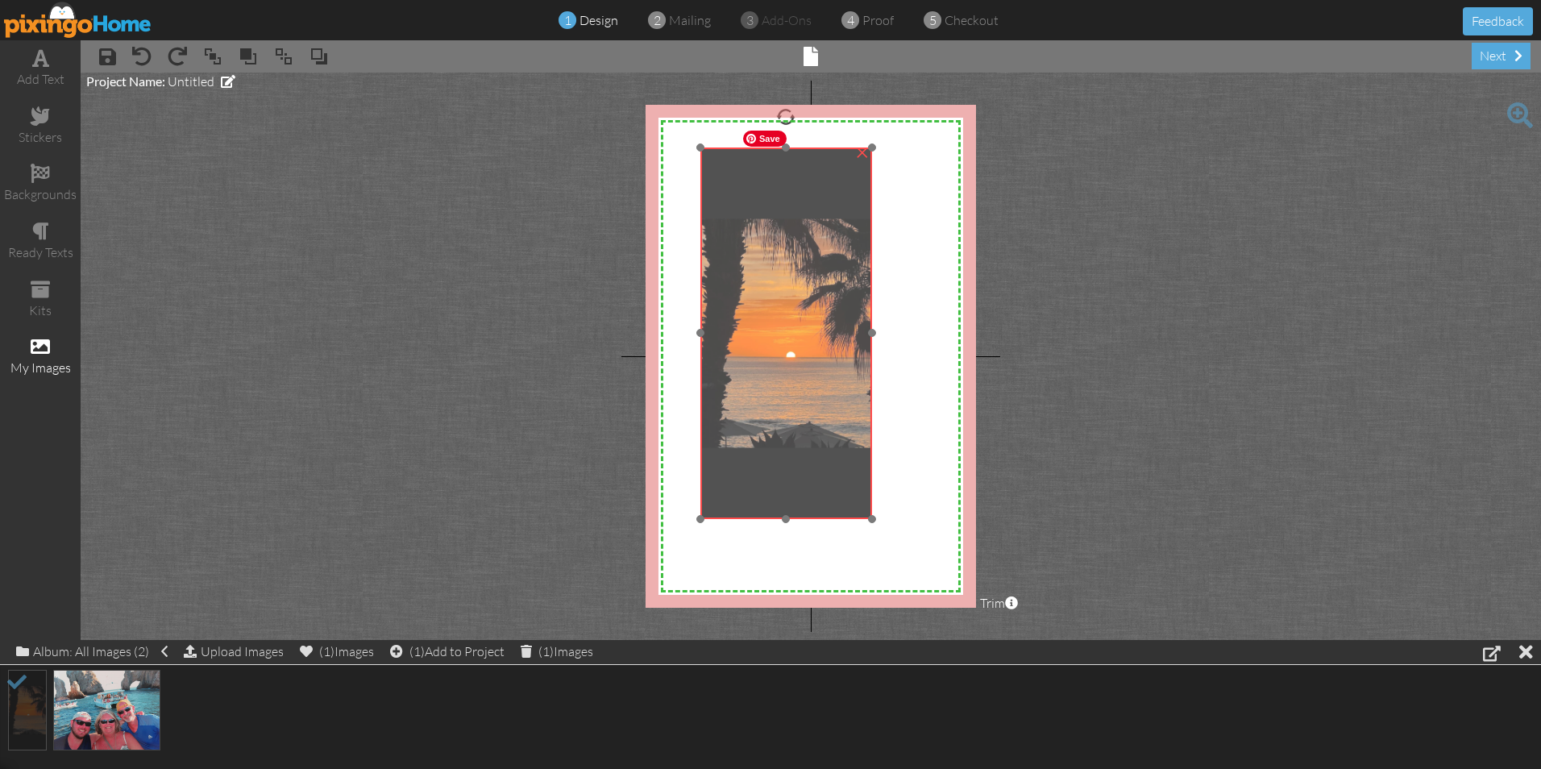
drag, startPoint x: 838, startPoint y: 305, endPoint x: 804, endPoint y: 330, distance: 42.7
click at [804, 330] on img at bounding box center [786, 333] width 172 height 372
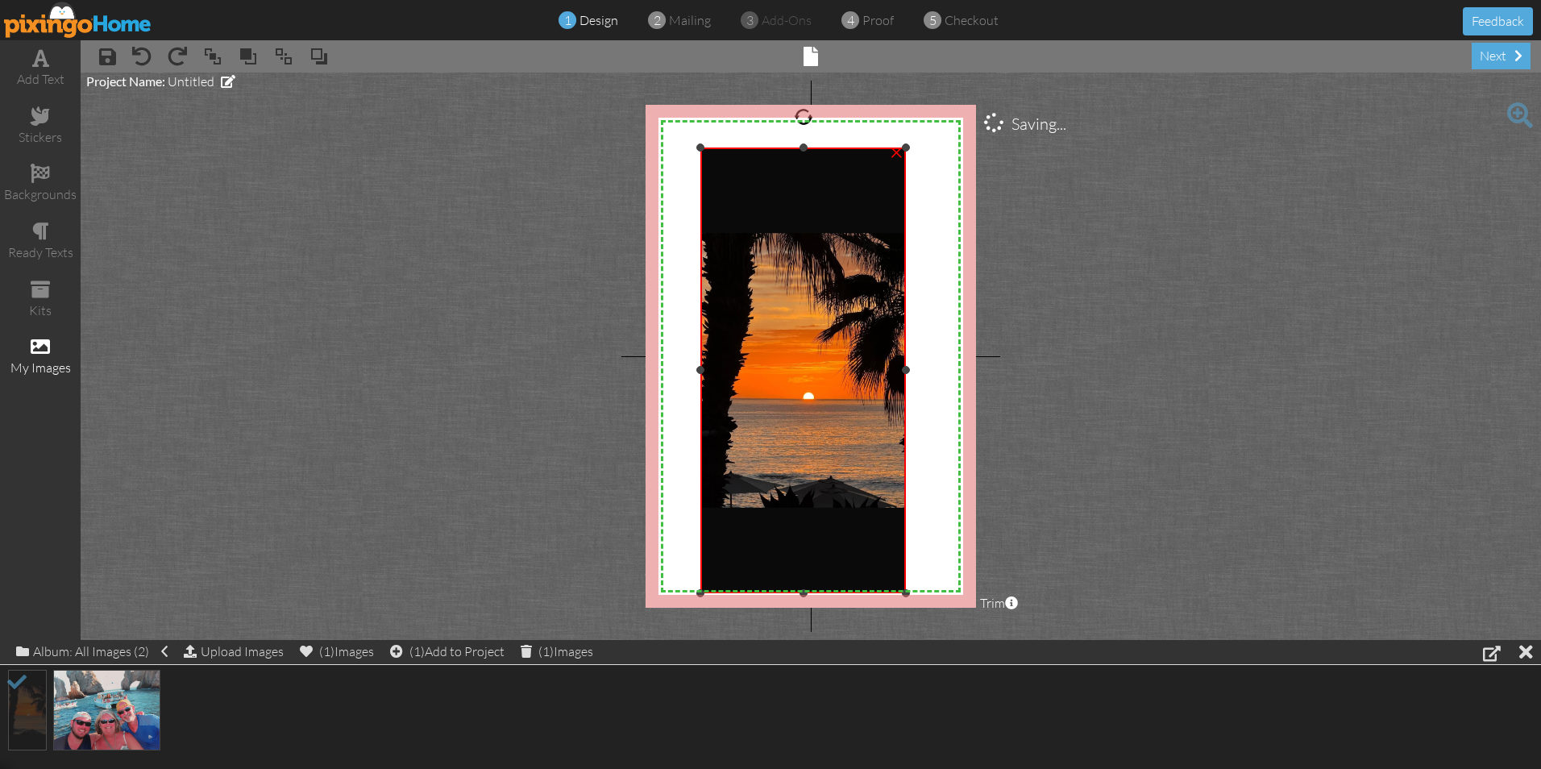
drag, startPoint x: 871, startPoint y: 520, endPoint x: 956, endPoint y: 594, distance: 112.5
click at [956, 594] on div "X X X X X X X X X X X X X X X X X X X X X X X X X X X X X X X X X X X X X X X X…" at bounding box center [811, 356] width 330 height 503
drag, startPoint x: 907, startPoint y: 372, endPoint x: 983, endPoint y: 383, distance: 76.6
click at [983, 383] on project-studio-wrapper "X X X X X X X X X X X X X X X X X X X X X X X X X X X X X X X X X X X X X X X X…" at bounding box center [811, 356] width 1460 height 567
drag, startPoint x: 906, startPoint y: 372, endPoint x: 973, endPoint y: 377, distance: 67.1
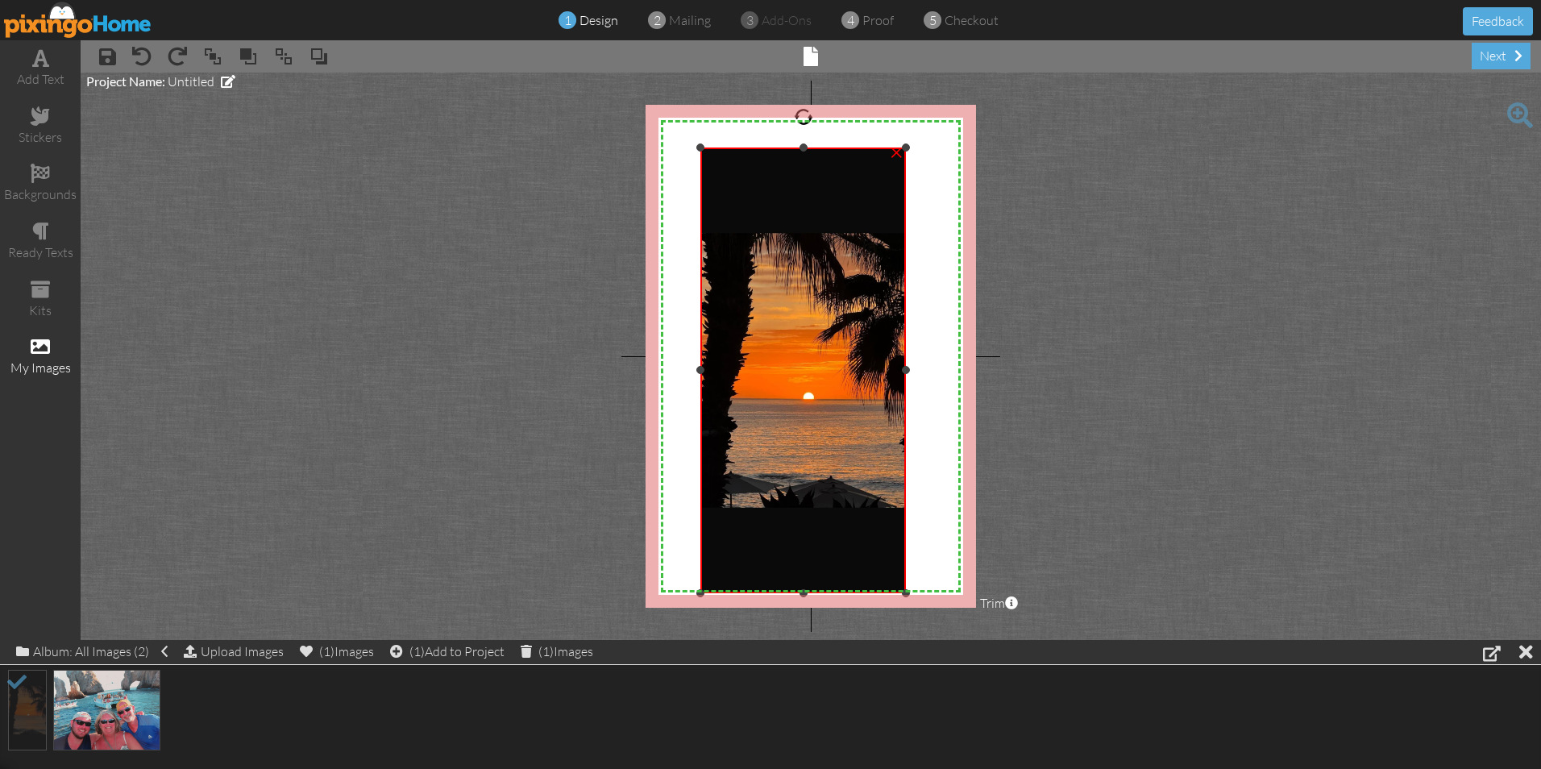
click at [973, 377] on div "X X X X X X X X X X X X X X X X X X X X X X X X X X X X X X X X X X X X X X X X…" at bounding box center [811, 356] width 330 height 503
drag, startPoint x: 701, startPoint y: 371, endPoint x: 511, endPoint y: 338, distance: 193.1
click at [521, 340] on project-studio-wrapper "X X X X X X X X X X X X X X X X X X X X X X X X X X X X X X X X X X X X X X X X…" at bounding box center [811, 356] width 1460 height 567
click at [576, 12] on span at bounding box center [568, 20] width 18 height 31
click at [1506, 49] on div "next" at bounding box center [1501, 56] width 59 height 27
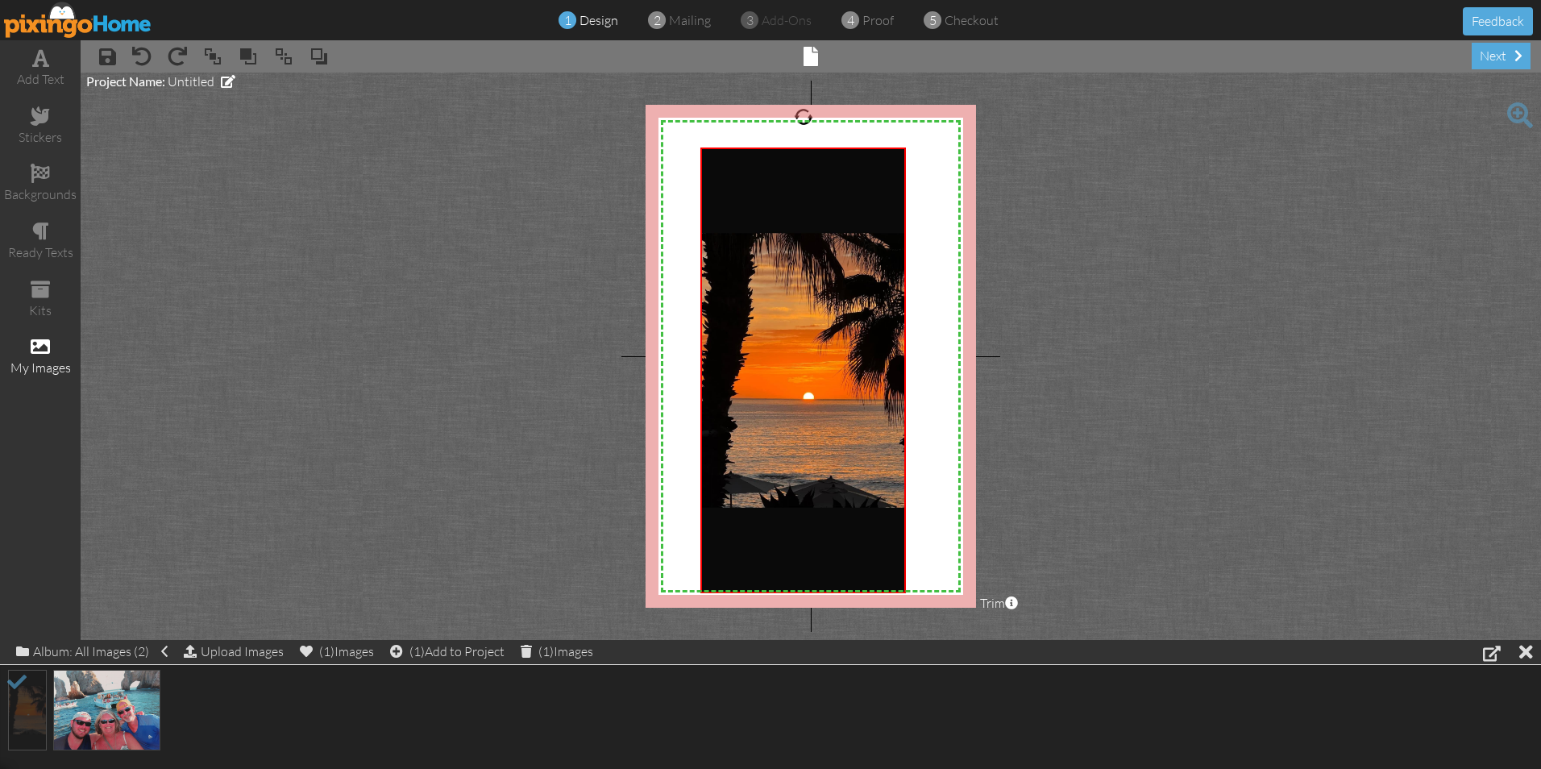
click at [1268, 406] on project-studio-wrapper "X X X X X X X X X X X X X X X X X X X X X X X X X X X X X X X X X X X X X X X X…" at bounding box center [811, 356] width 1460 height 567
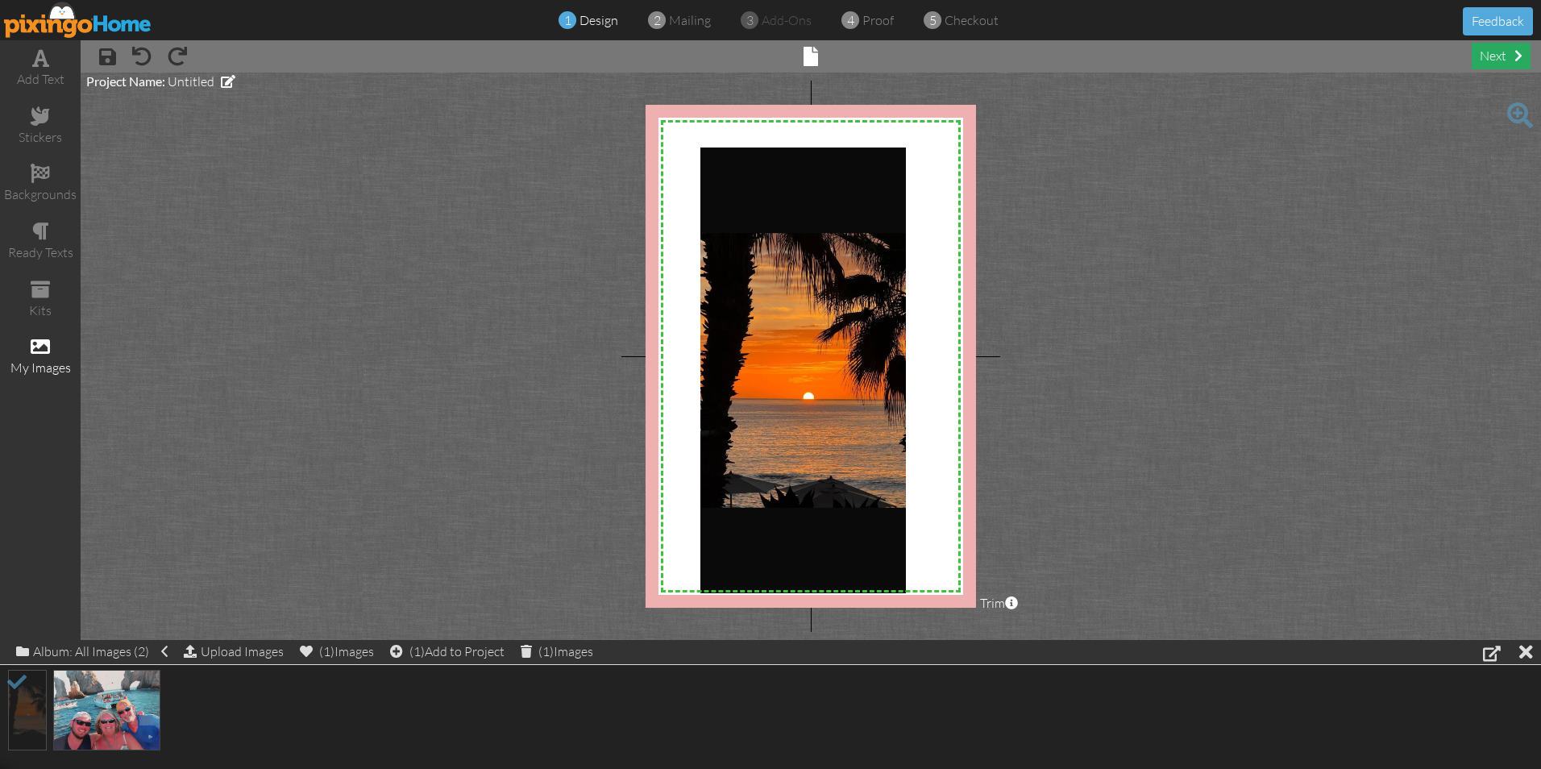
click at [1503, 53] on div "next" at bounding box center [1501, 56] width 59 height 27
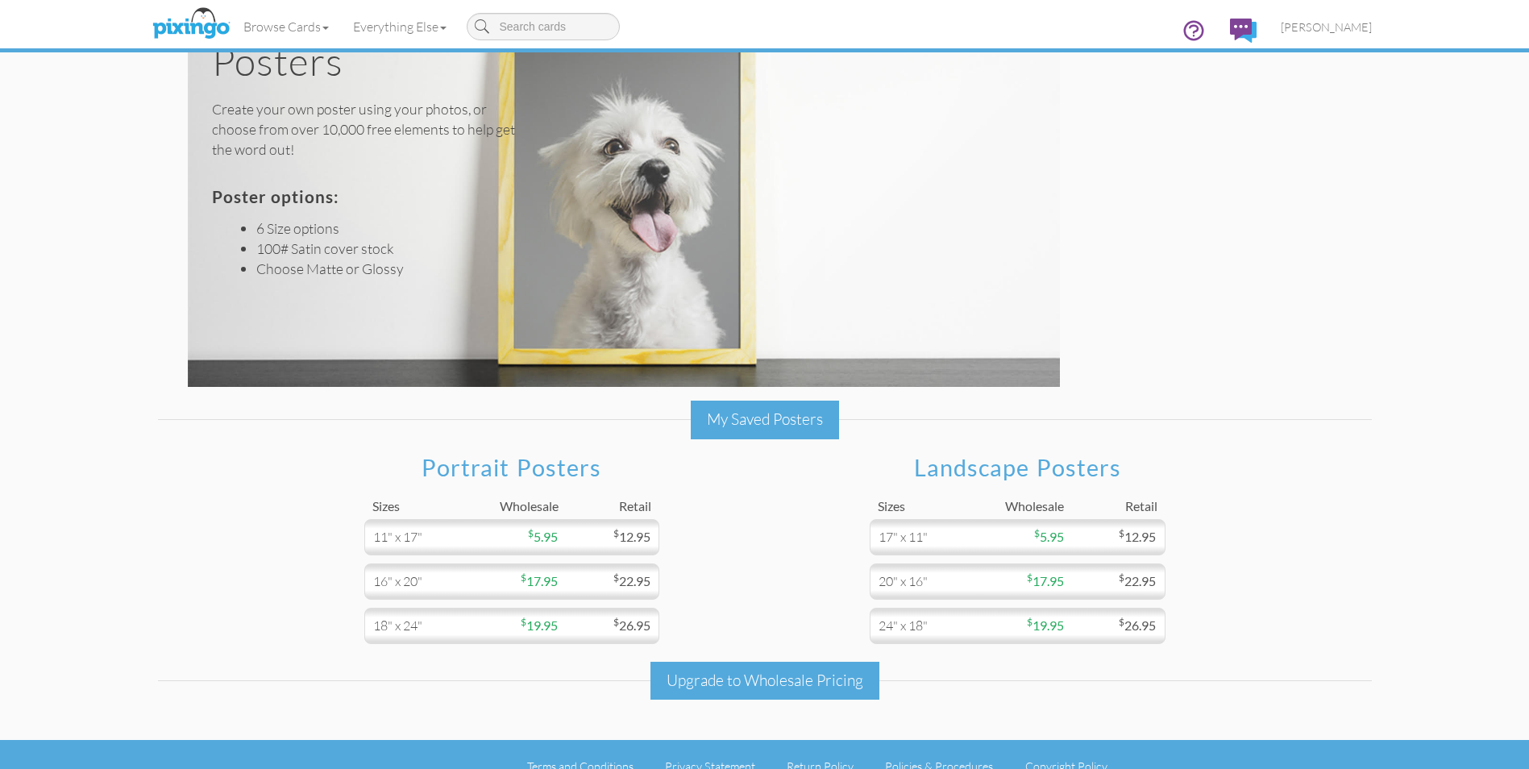
scroll to position [68, 0]
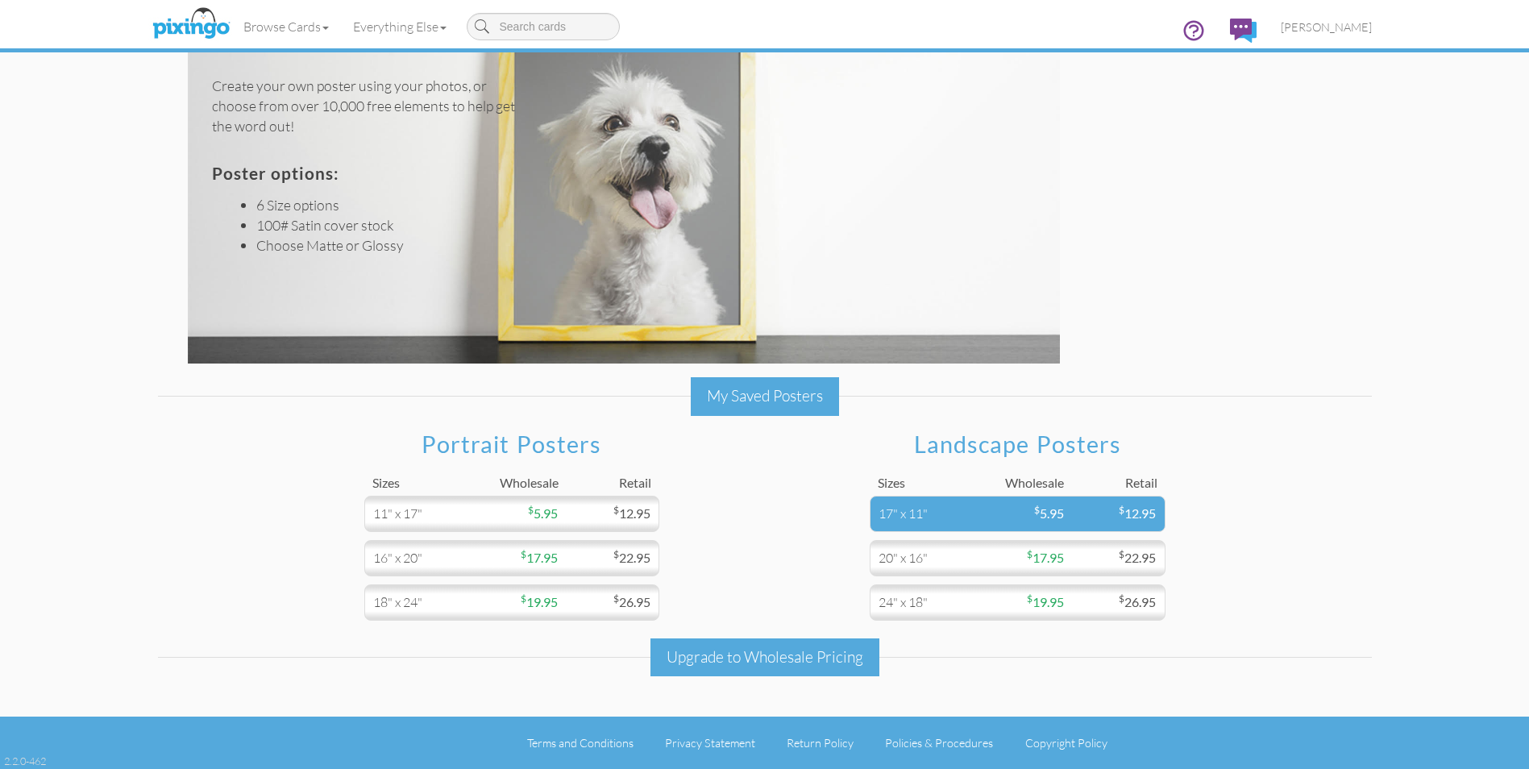
click at [999, 504] on div "17" x 11" $ 5.95 $ 12.95" at bounding box center [1018, 514] width 296 height 36
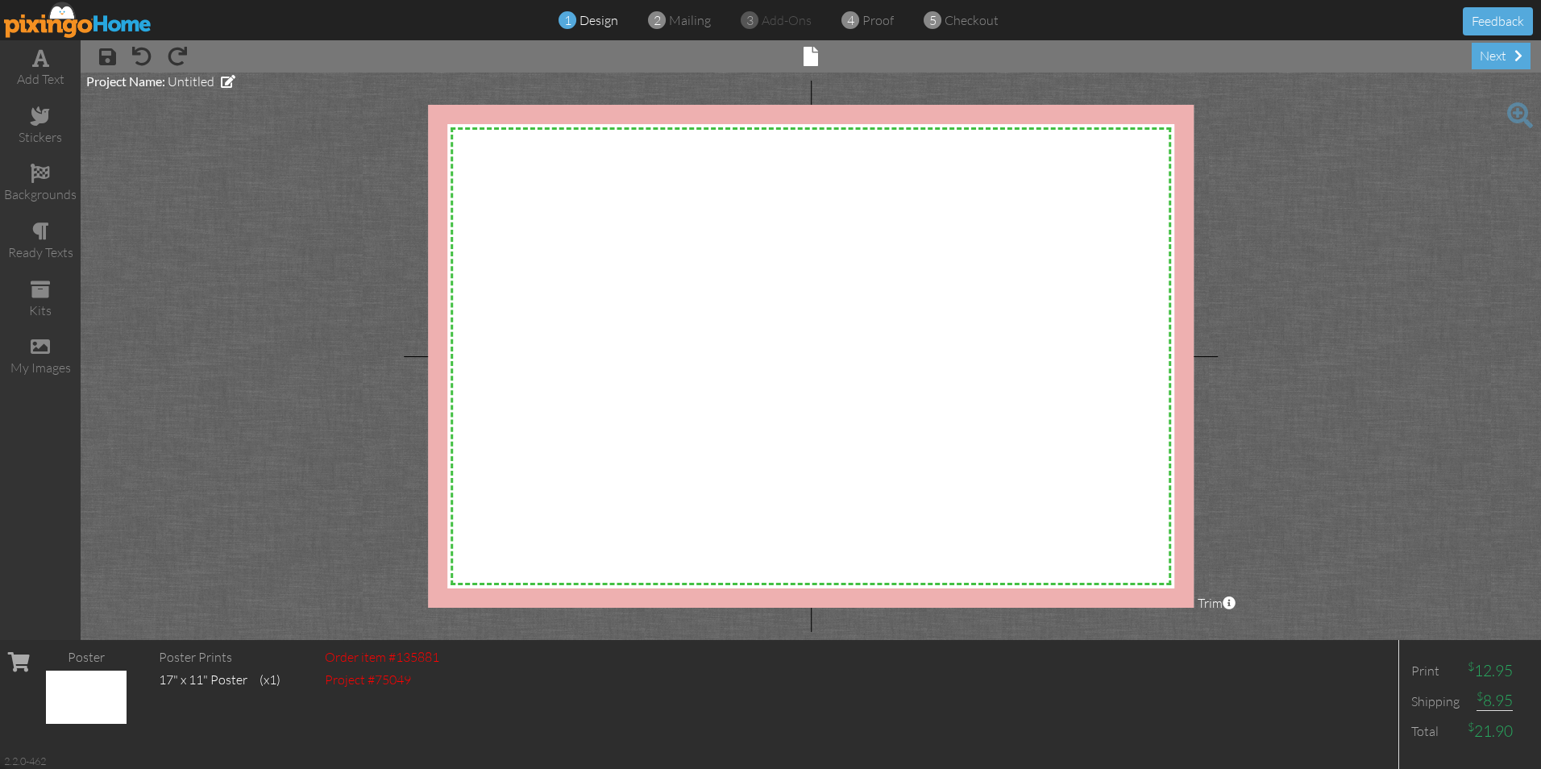
click at [243, 384] on project-studio-wrapper "X X X X X X X X X X X X X X X X X X X X X X X X X X X X X X X X X X X X X X X X…" at bounding box center [811, 356] width 1460 height 567
click at [49, 355] on span at bounding box center [40, 346] width 19 height 19
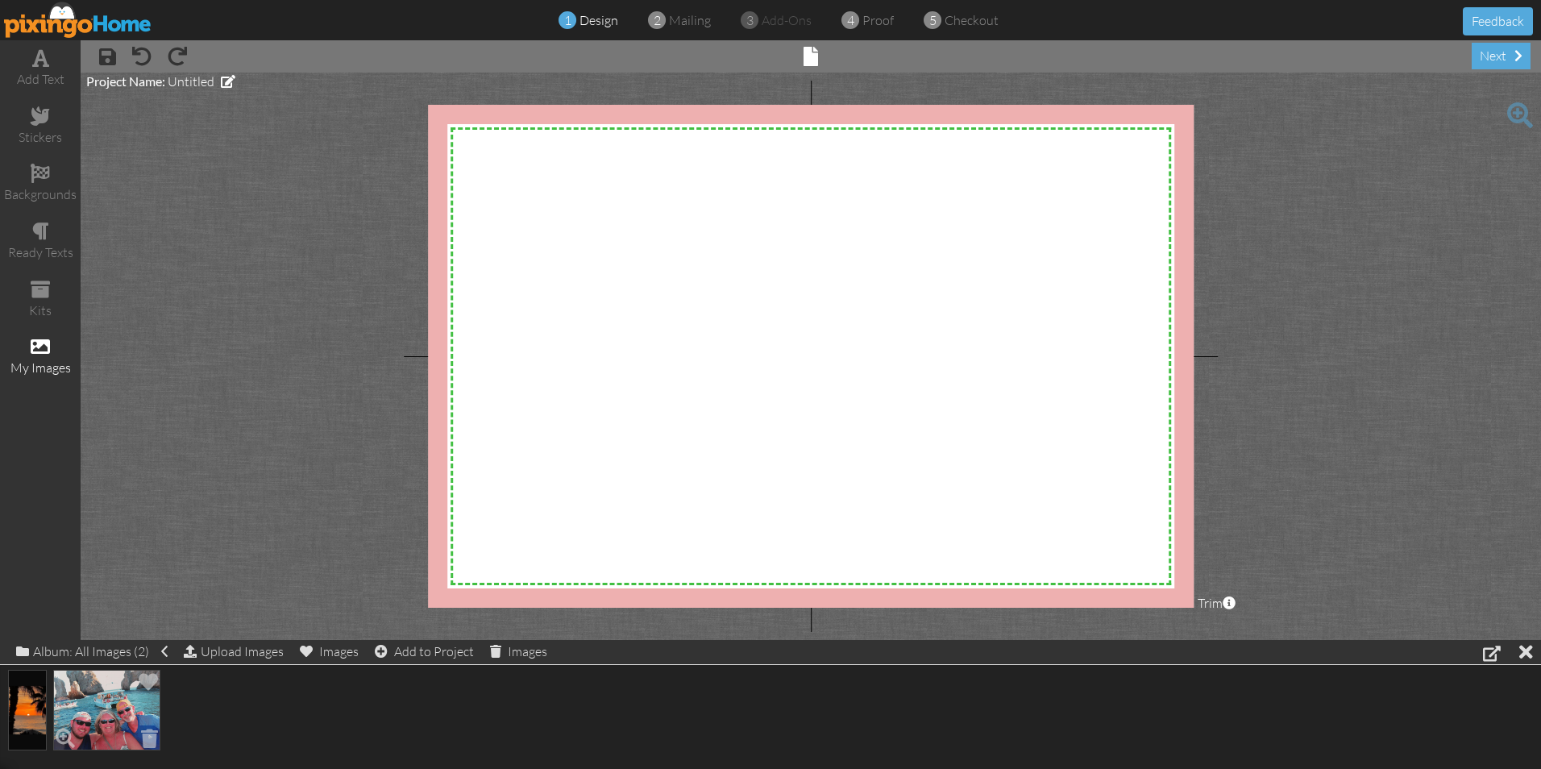
click at [118, 678] on img at bounding box center [106, 710] width 107 height 81
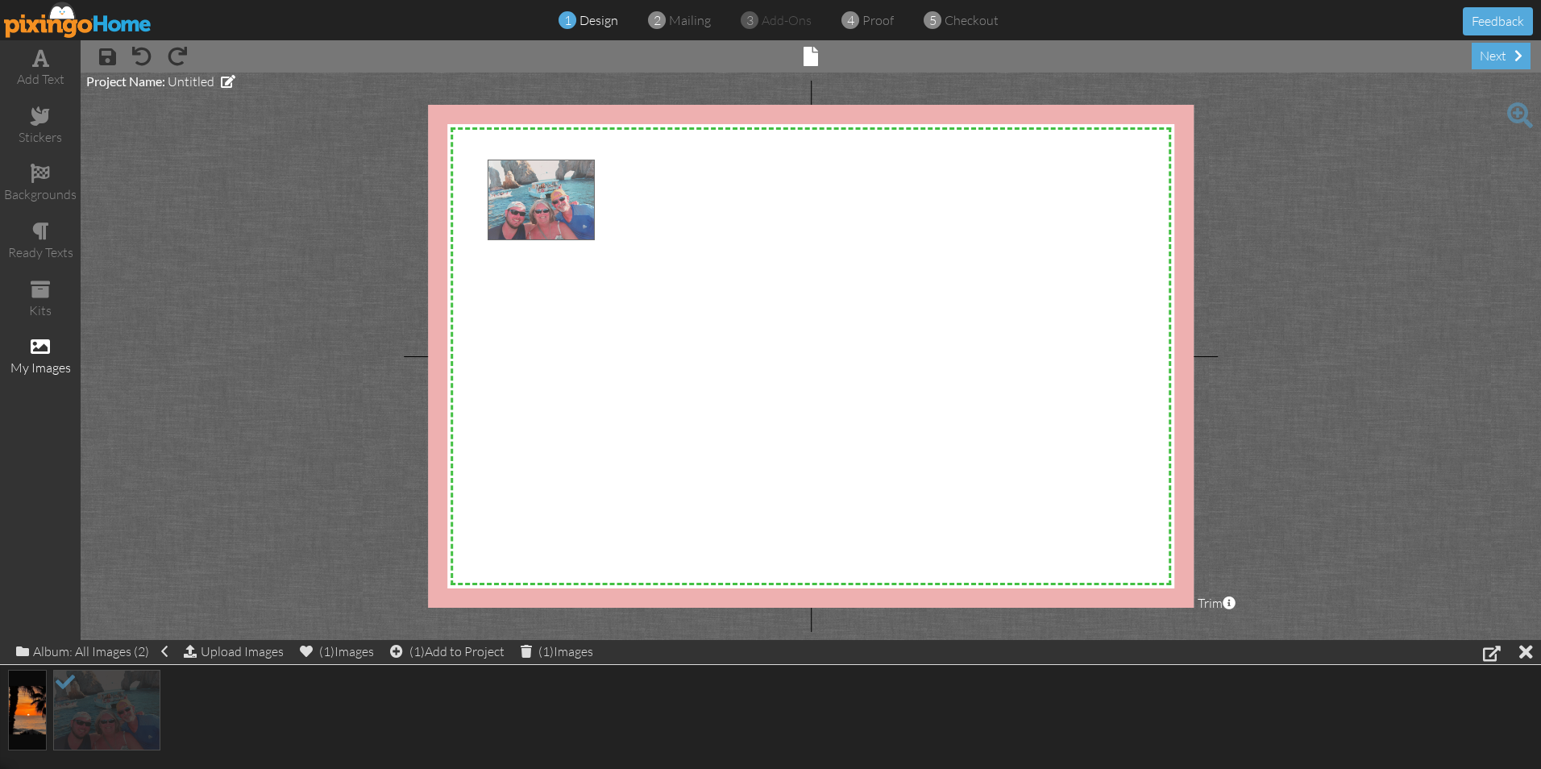
drag, startPoint x: 111, startPoint y: 684, endPoint x: 543, endPoint y: 168, distance: 672.8
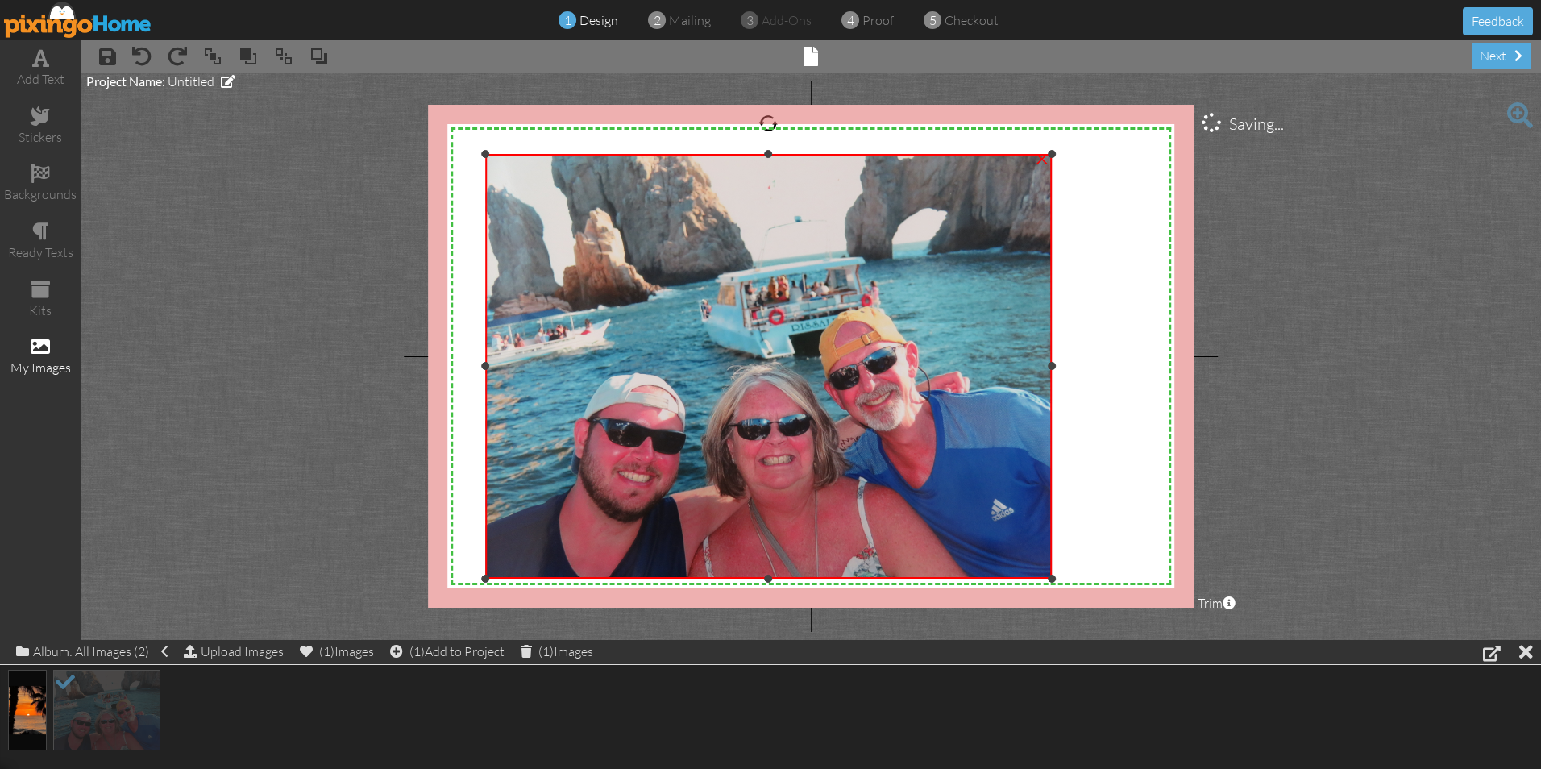
drag, startPoint x: 870, startPoint y: 442, endPoint x: 1090, endPoint y: 580, distance: 259.0
click at [1090, 580] on div "X X X X X X X X X X X X X X X X X X X X X X X X X X X X X X X X X X X X X X X X…" at bounding box center [811, 356] width 766 height 503
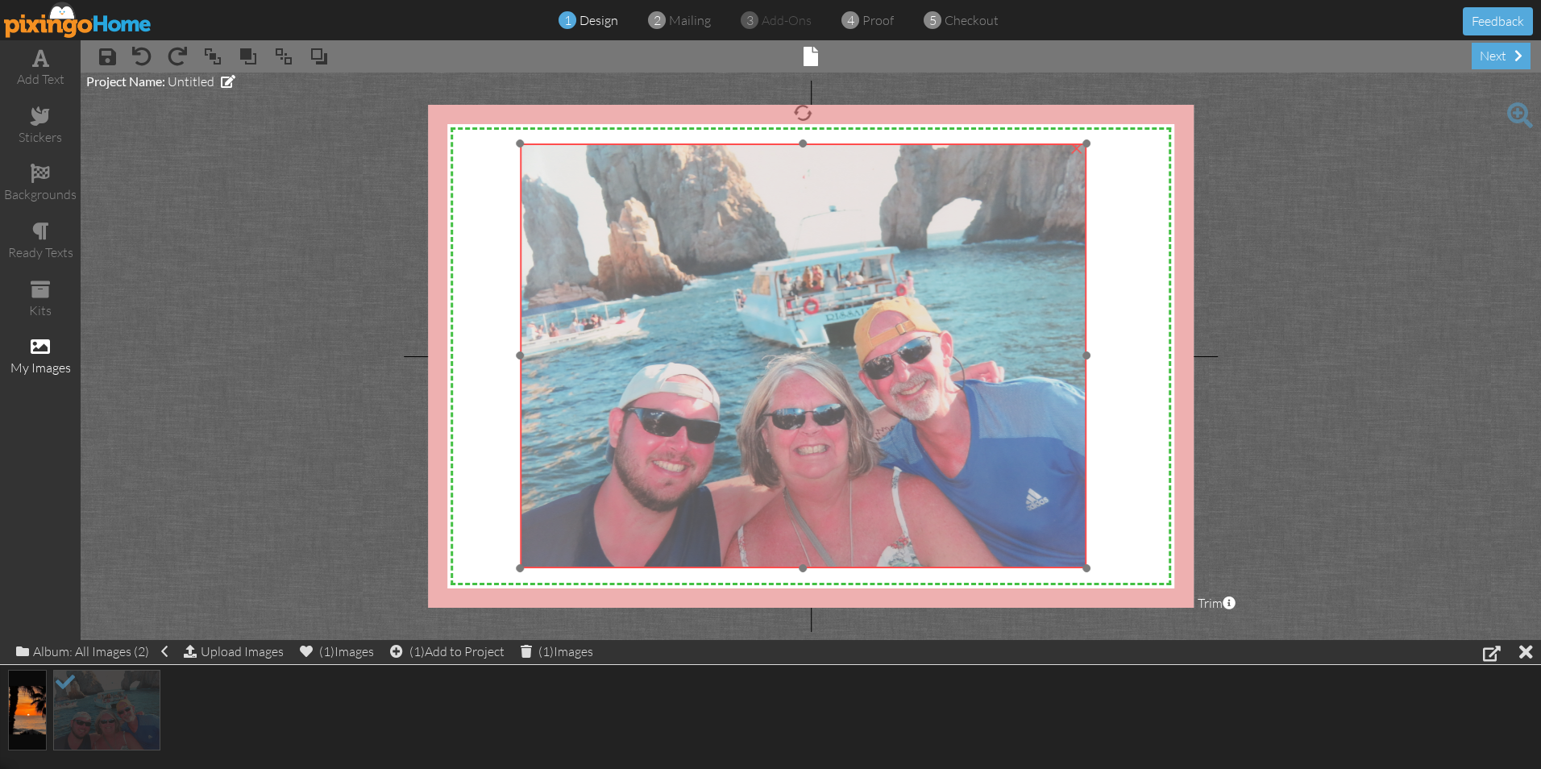
drag, startPoint x: 1052, startPoint y: 375, endPoint x: 1086, endPoint y: 364, distance: 36.2
click at [1086, 364] on div at bounding box center [803, 355] width 575 height 433
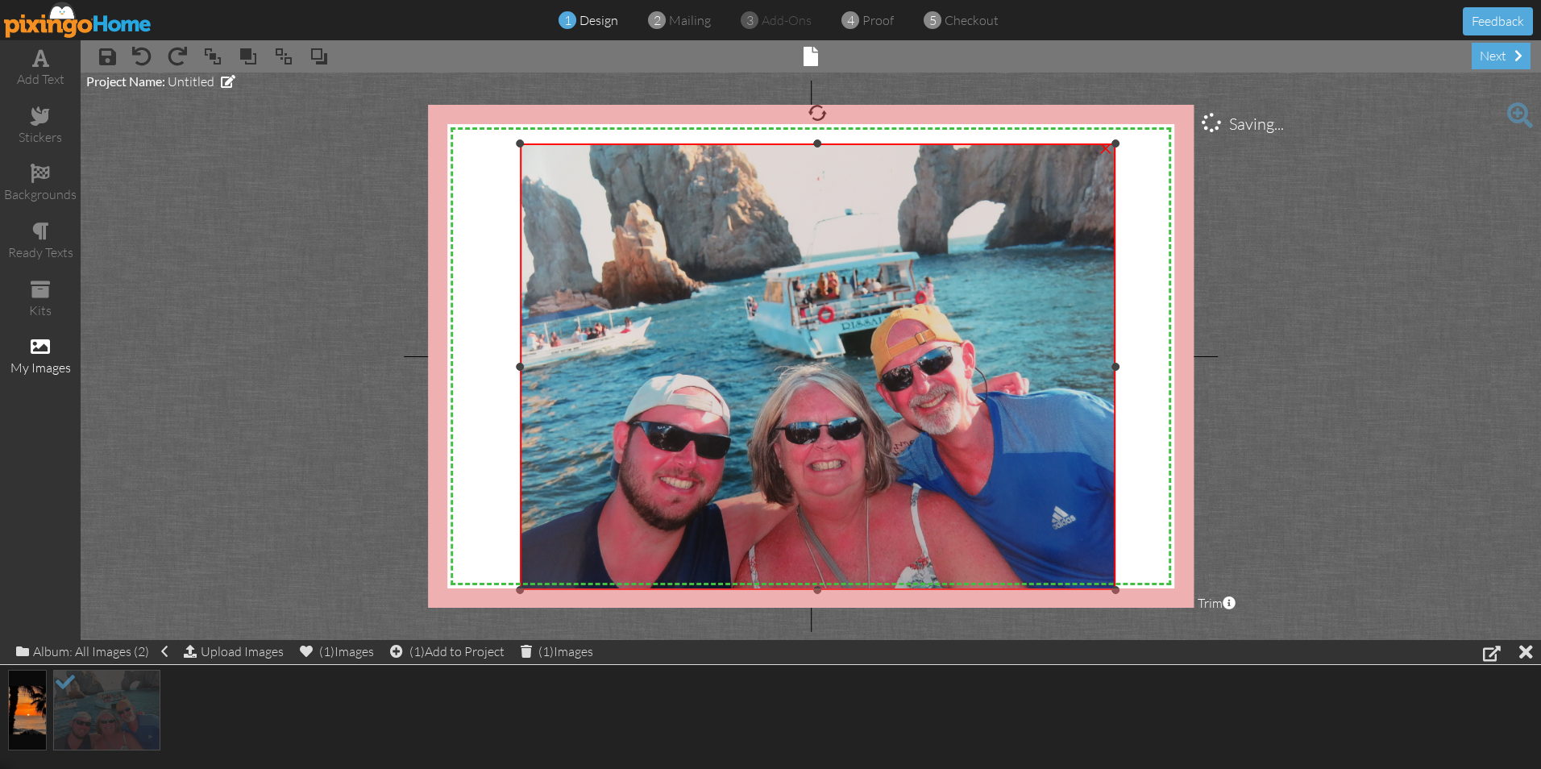
drag, startPoint x: 1086, startPoint y: 568, endPoint x: 1102, endPoint y: 590, distance: 27.1
click at [1102, 590] on div "×" at bounding box center [818, 366] width 596 height 447
click at [521, 147] on img at bounding box center [818, 366] width 596 height 447
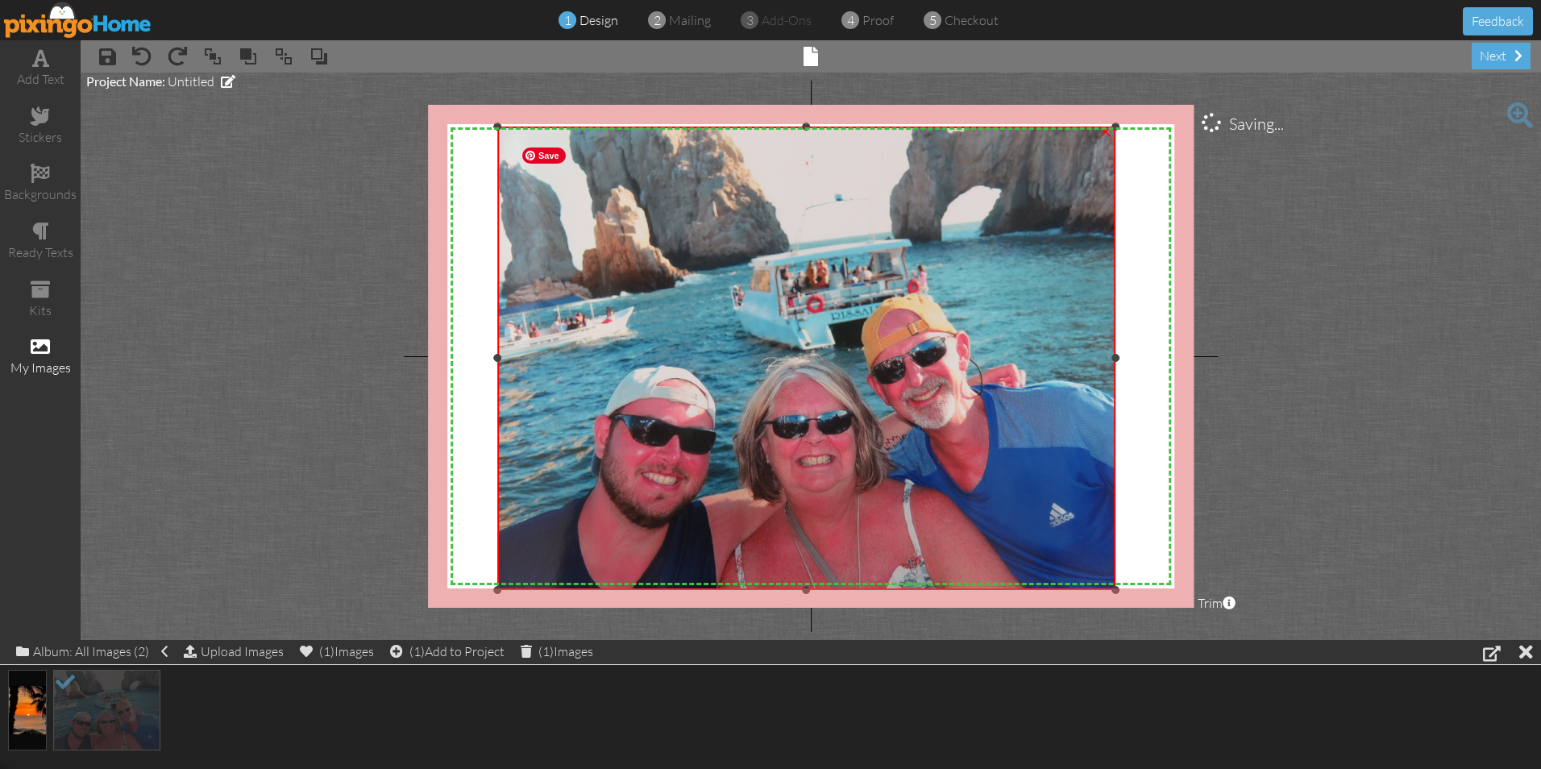
drag, startPoint x: 521, startPoint y: 145, endPoint x: 516, endPoint y: 128, distance: 17.6
click at [516, 128] on div "×" at bounding box center [806, 358] width 618 height 463
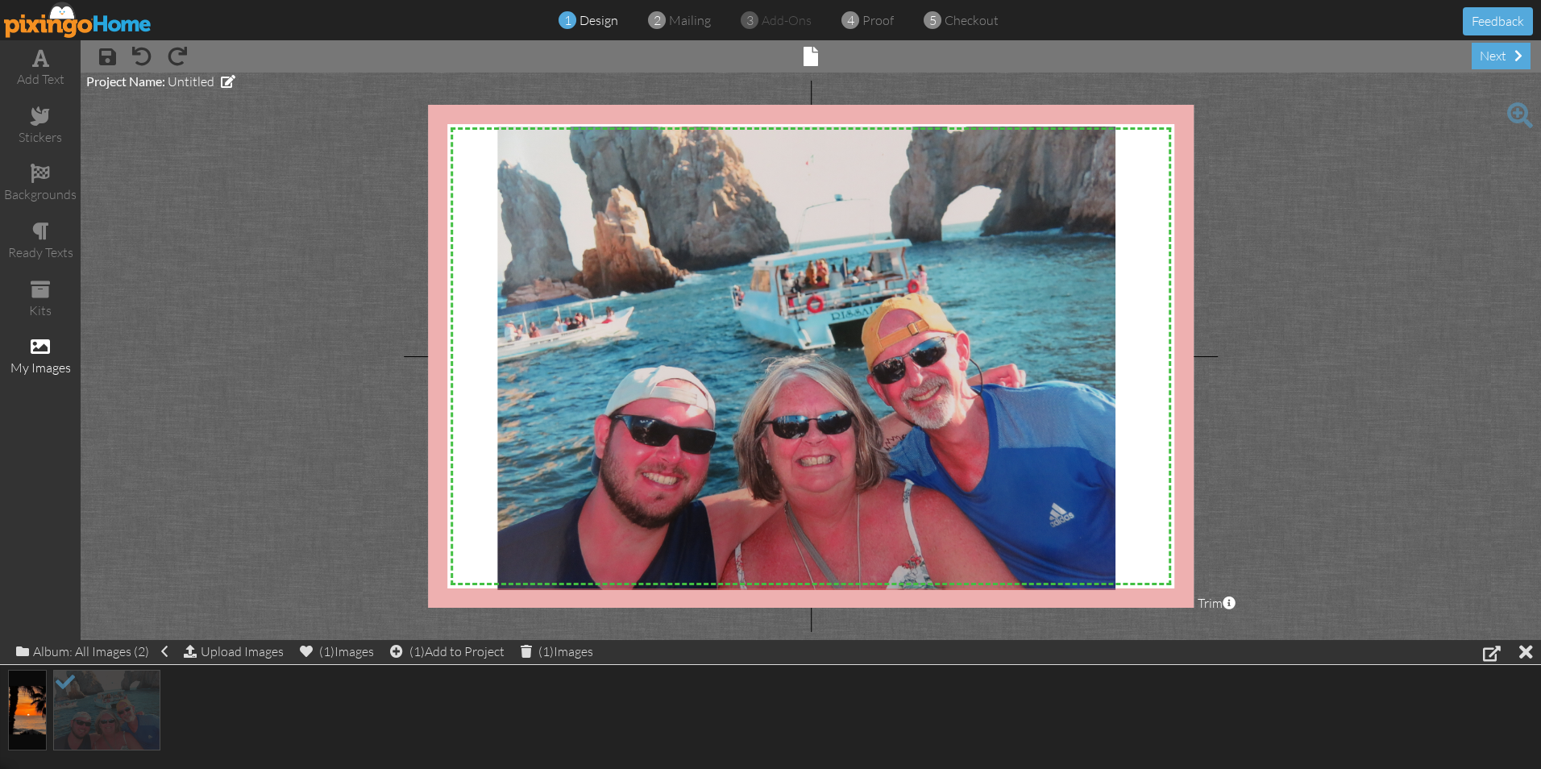
click at [350, 362] on project-studio-wrapper "X X X X X X X X X X X X X X X X X X X X X X X X X X X X X X X X X X X X X X X X…" at bounding box center [811, 356] width 1460 height 567
click at [46, 168] on span at bounding box center [40, 173] width 19 height 19
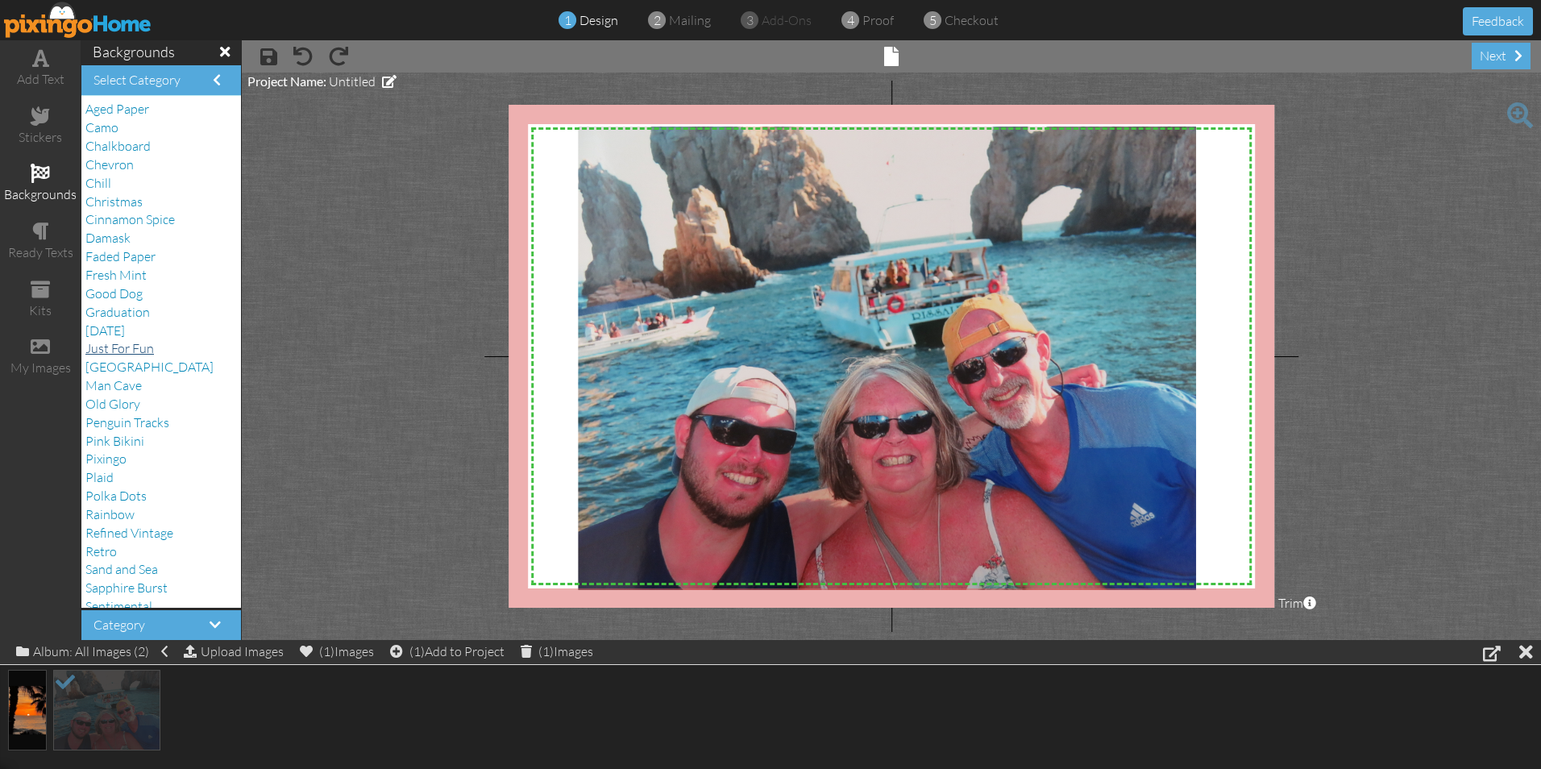
scroll to position [141, 0]
click at [126, 421] on span "Sand and Sea" at bounding box center [121, 428] width 73 height 16
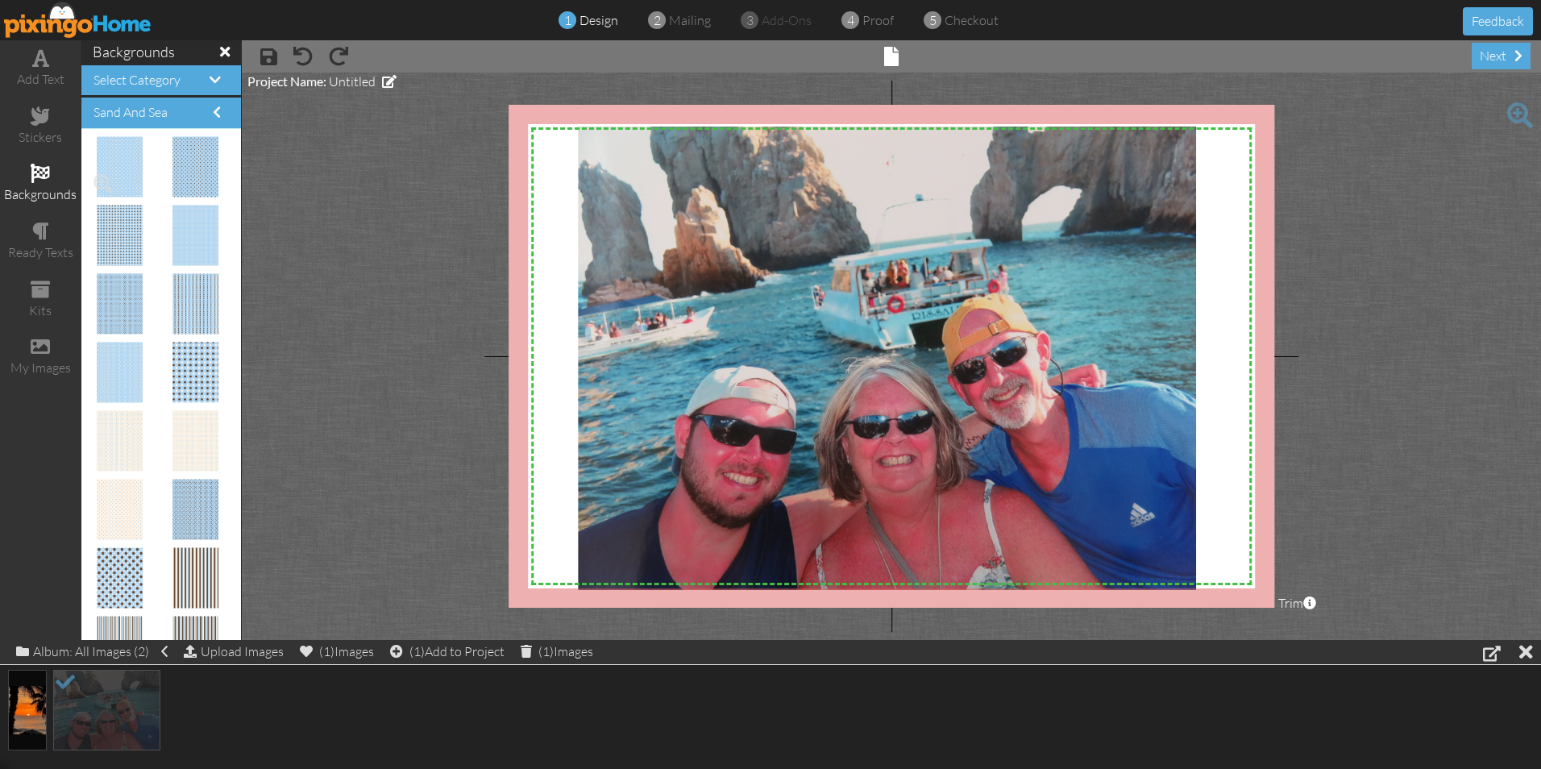
click at [123, 166] on img at bounding box center [120, 167] width 47 height 60
drag, startPoint x: 123, startPoint y: 166, endPoint x: 549, endPoint y: 226, distance: 430.5
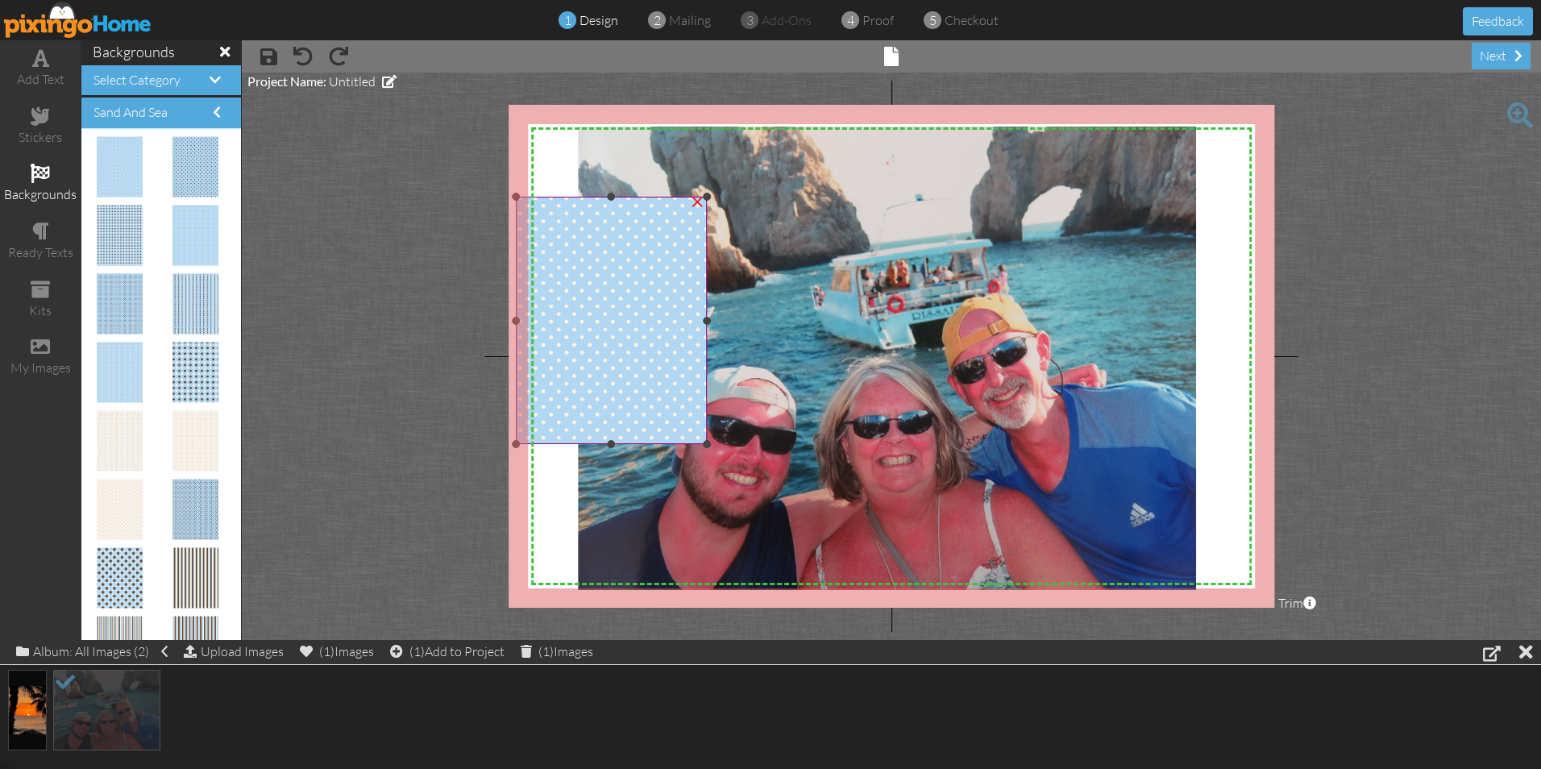
click at [693, 205] on div "×" at bounding box center [697, 200] width 26 height 26
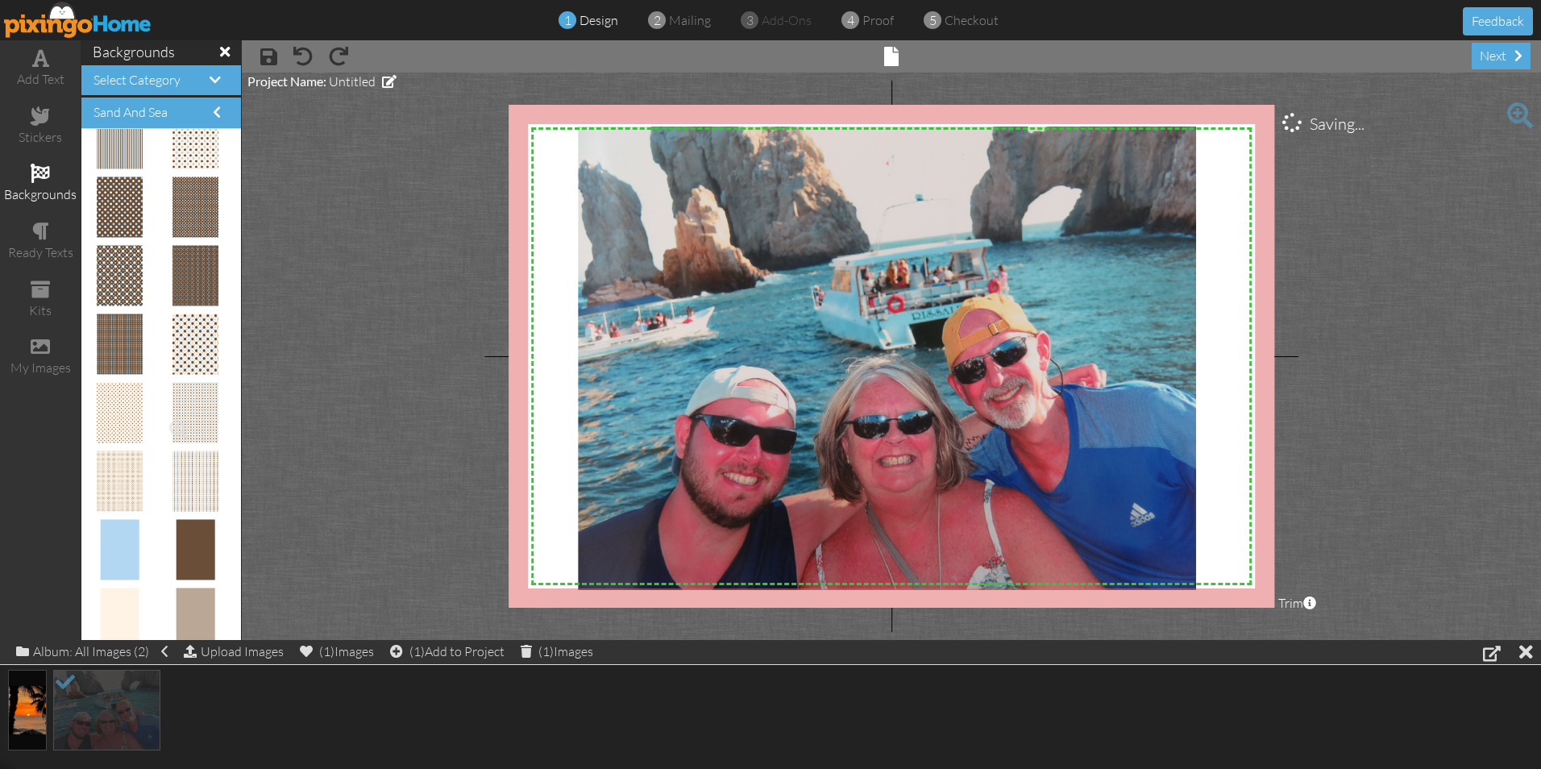
scroll to position [0, 0]
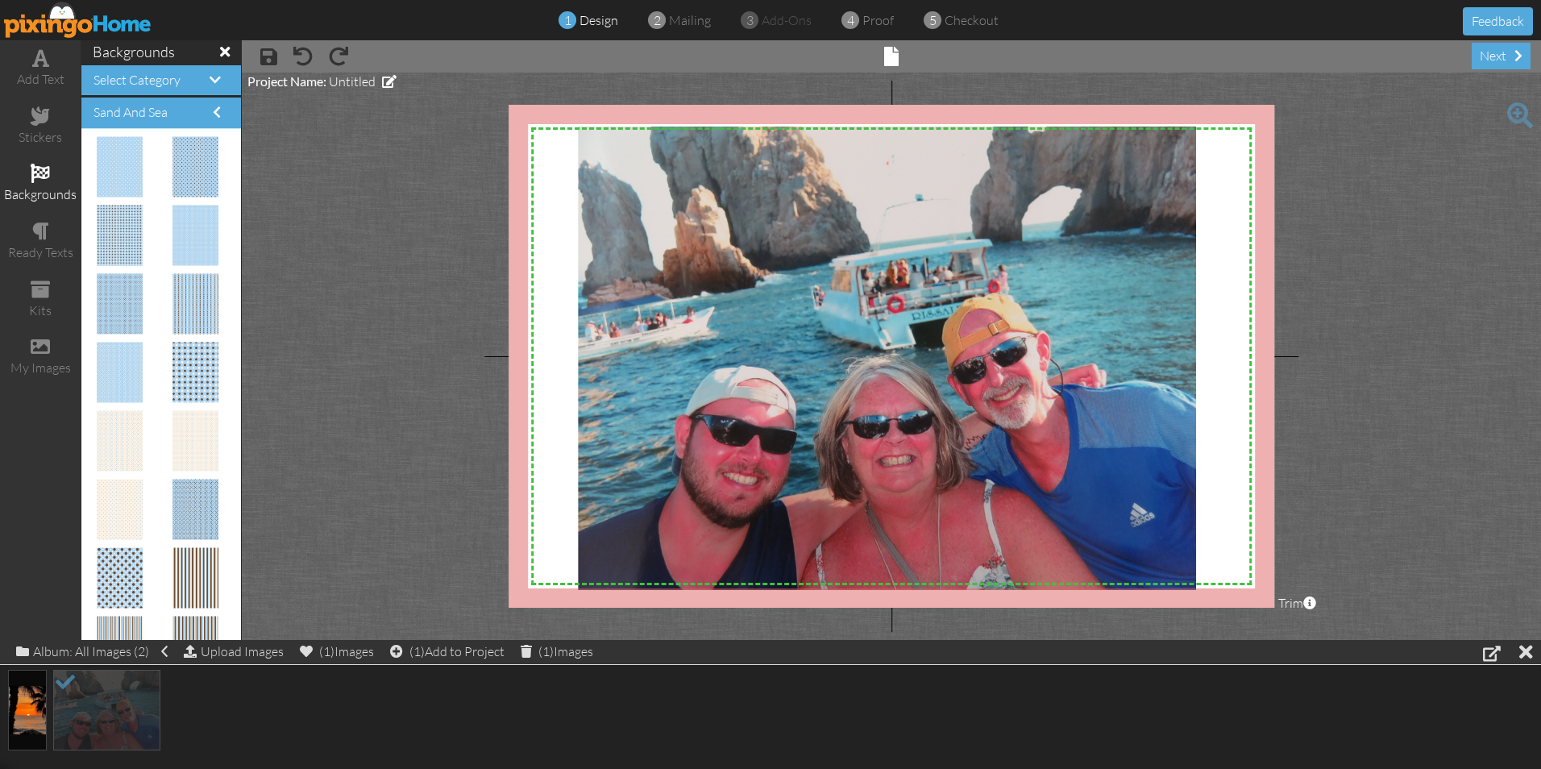
click at [44, 180] on span at bounding box center [40, 173] width 19 height 19
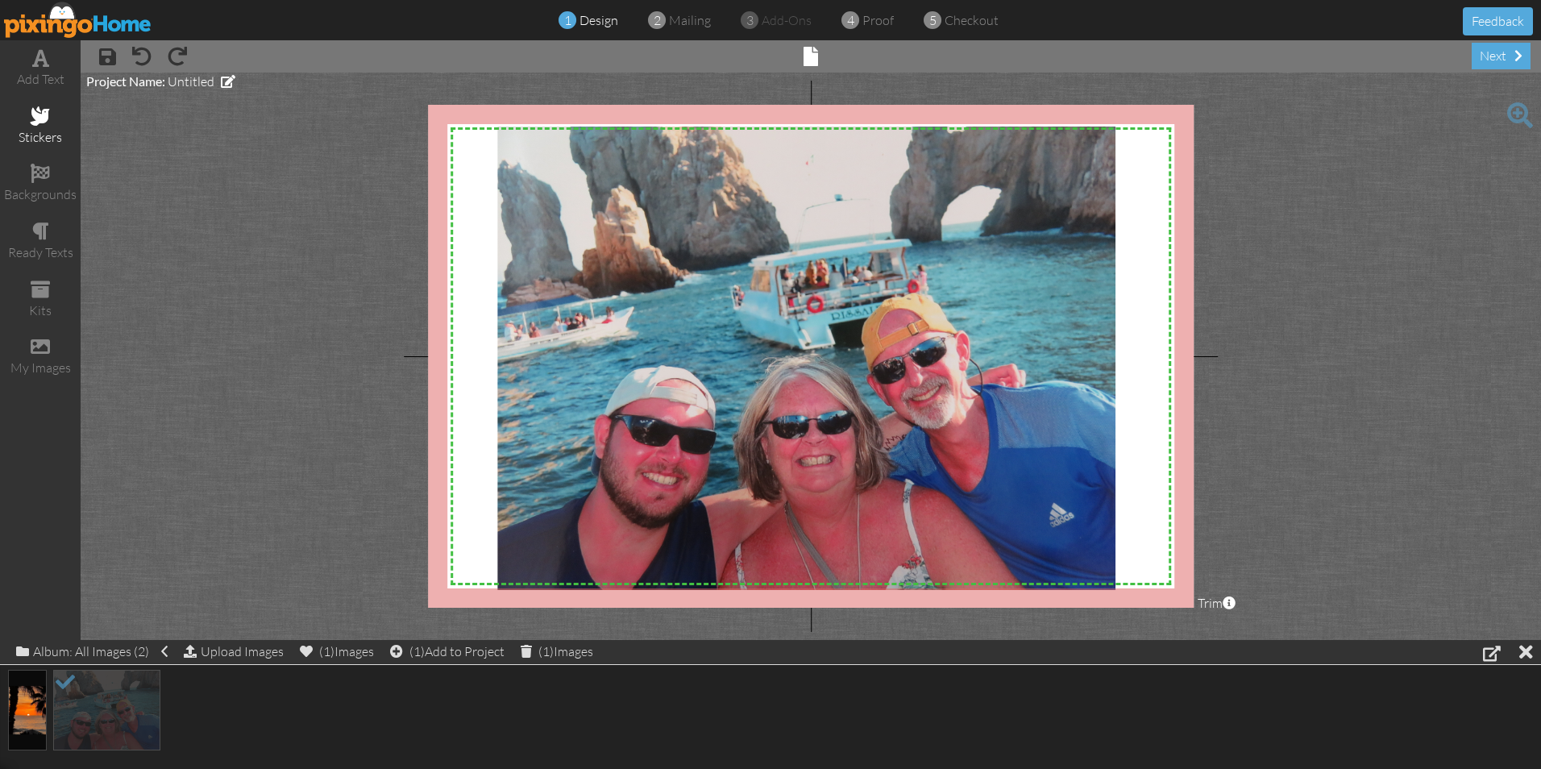
click at [42, 105] on div "stickers" at bounding box center [40, 126] width 81 height 56
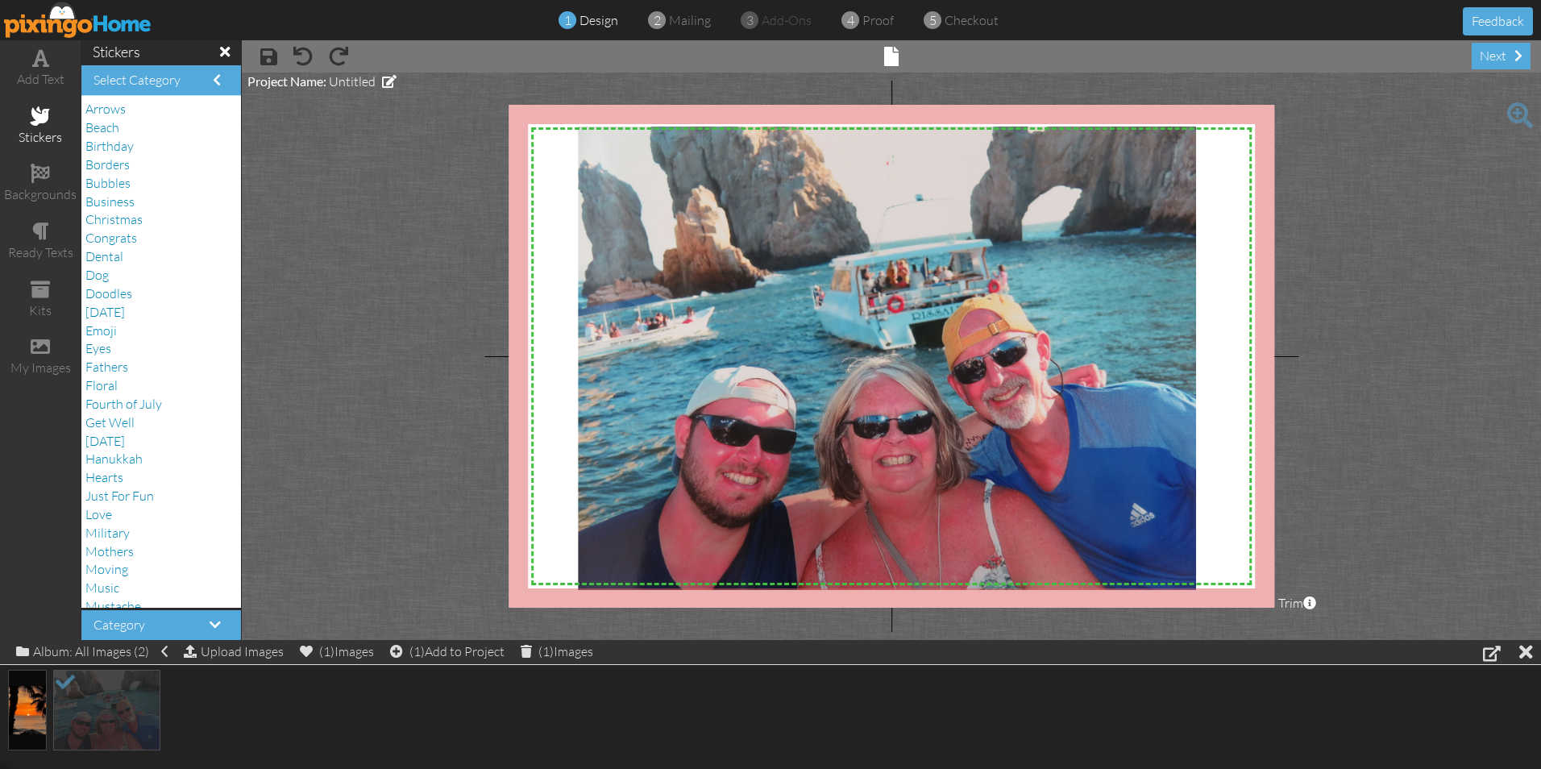
click at [122, 127] on div "Beach" at bounding box center [161, 127] width 152 height 19
click at [97, 127] on span "Beach" at bounding box center [102, 127] width 34 height 16
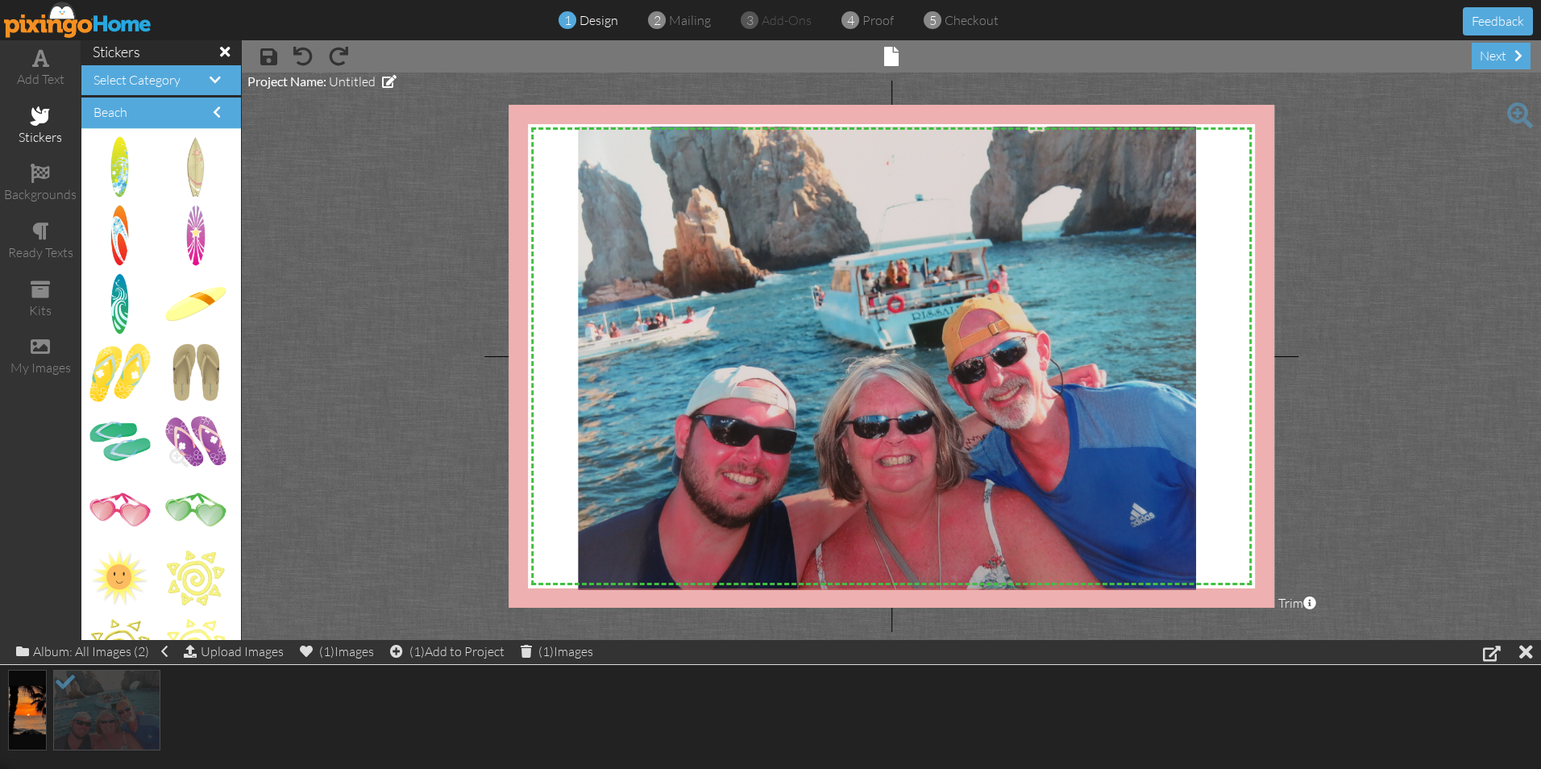
click at [178, 436] on img at bounding box center [195, 441] width 60 height 49
drag, startPoint x: 178, startPoint y: 436, endPoint x: 560, endPoint y: 168, distance: 466.9
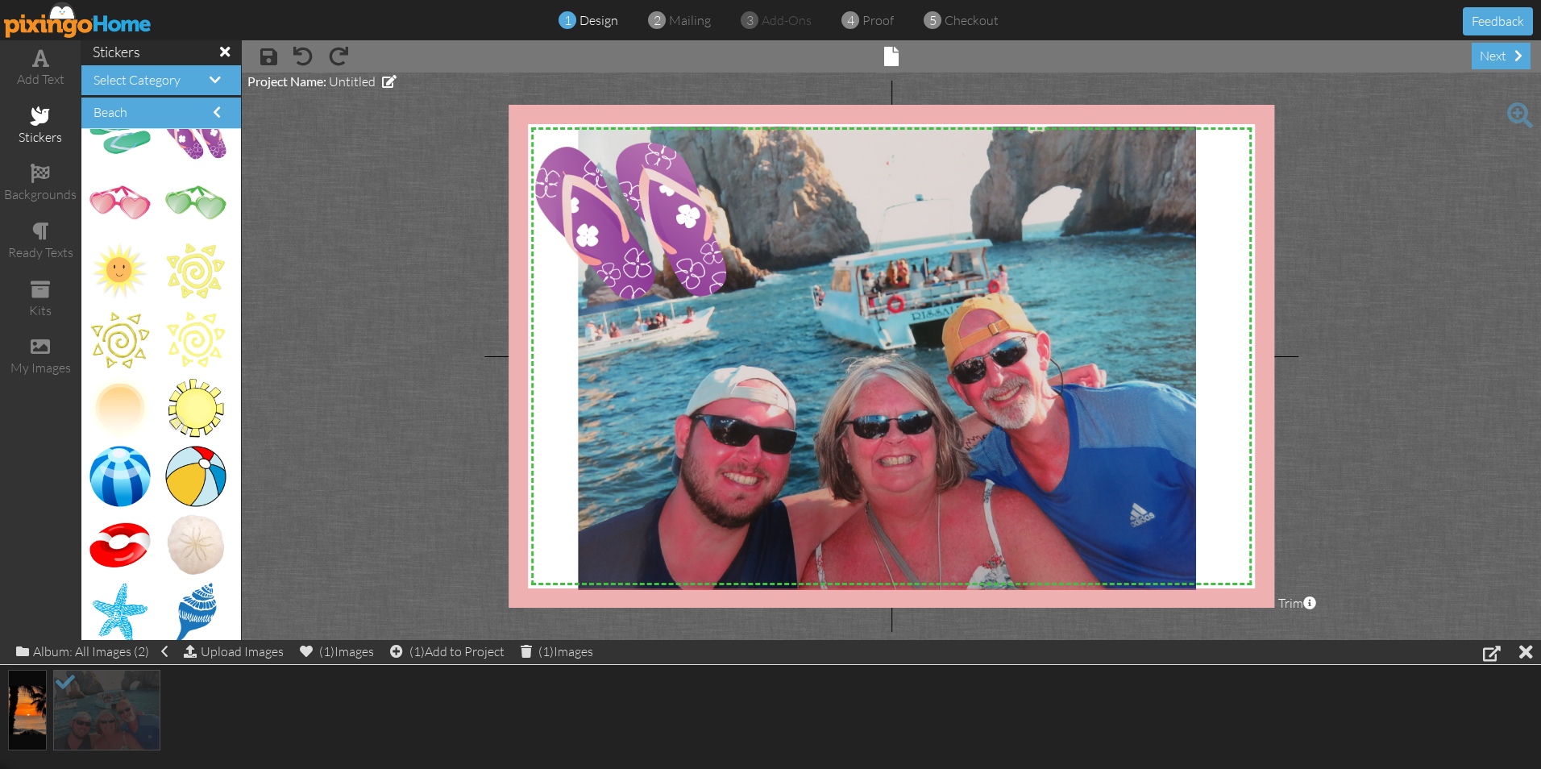
scroll to position [322, 0]
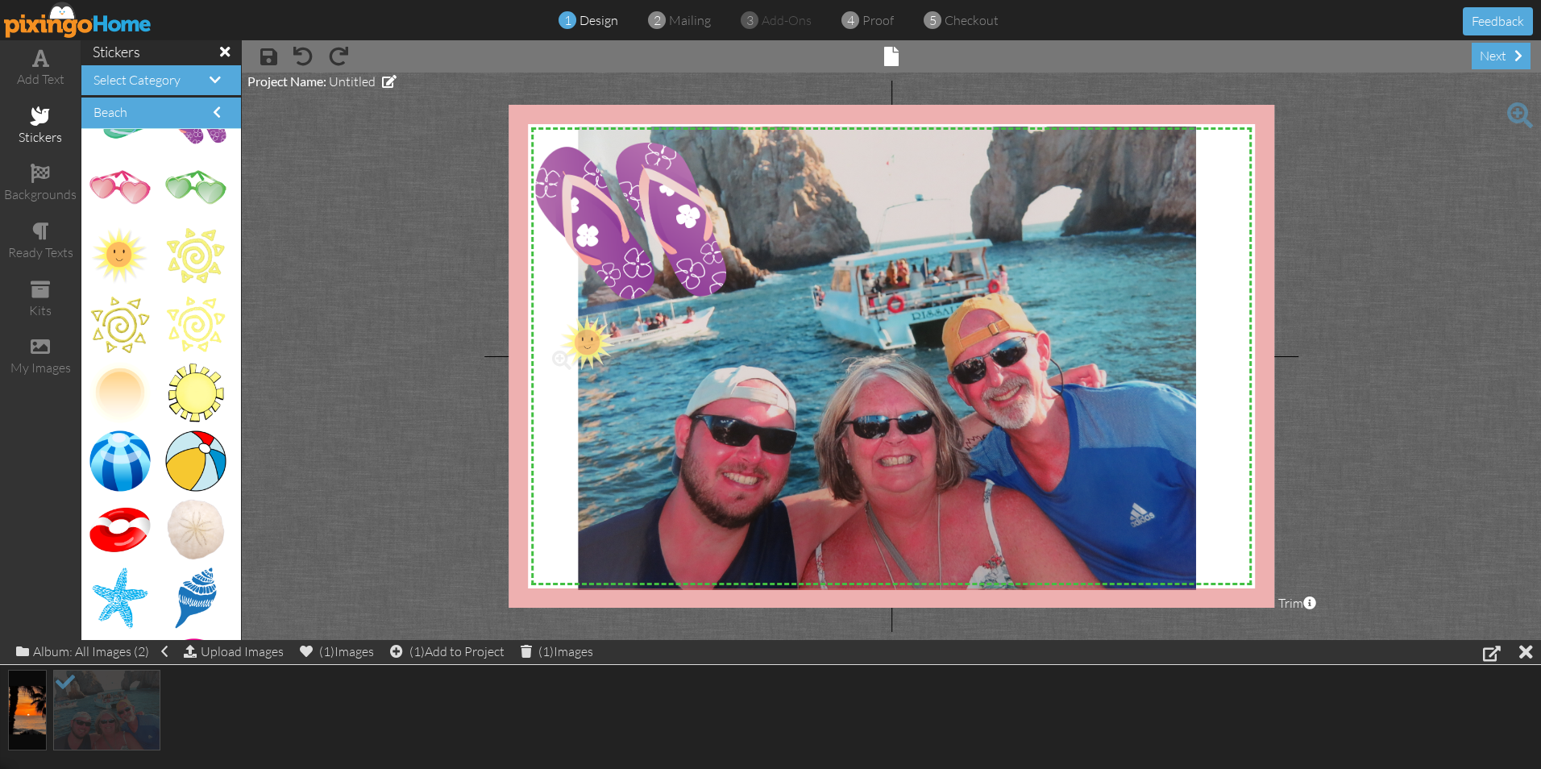
drag, startPoint x: 115, startPoint y: 252, endPoint x: 573, endPoint y: 341, distance: 466.3
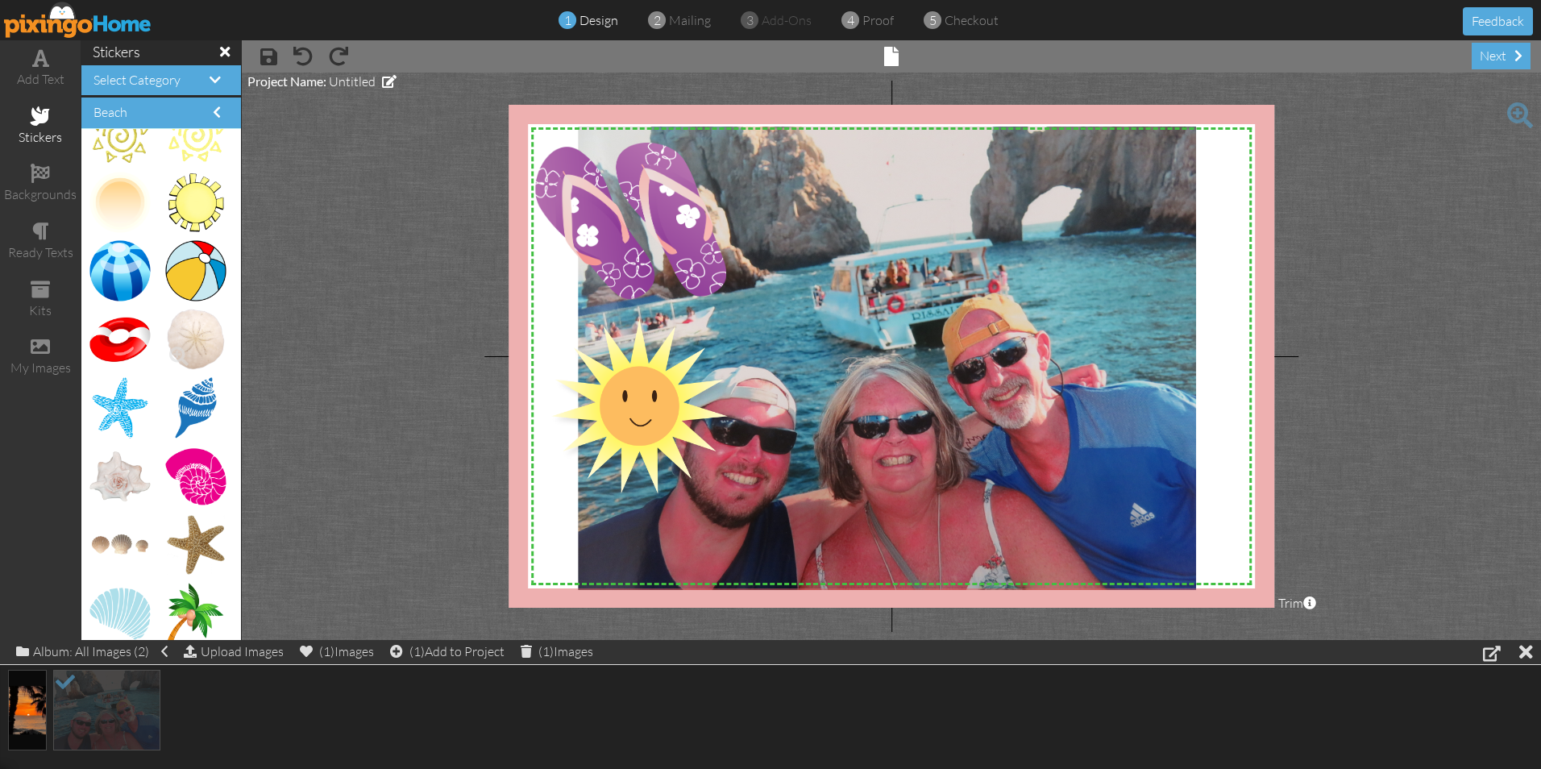
scroll to position [645, 0]
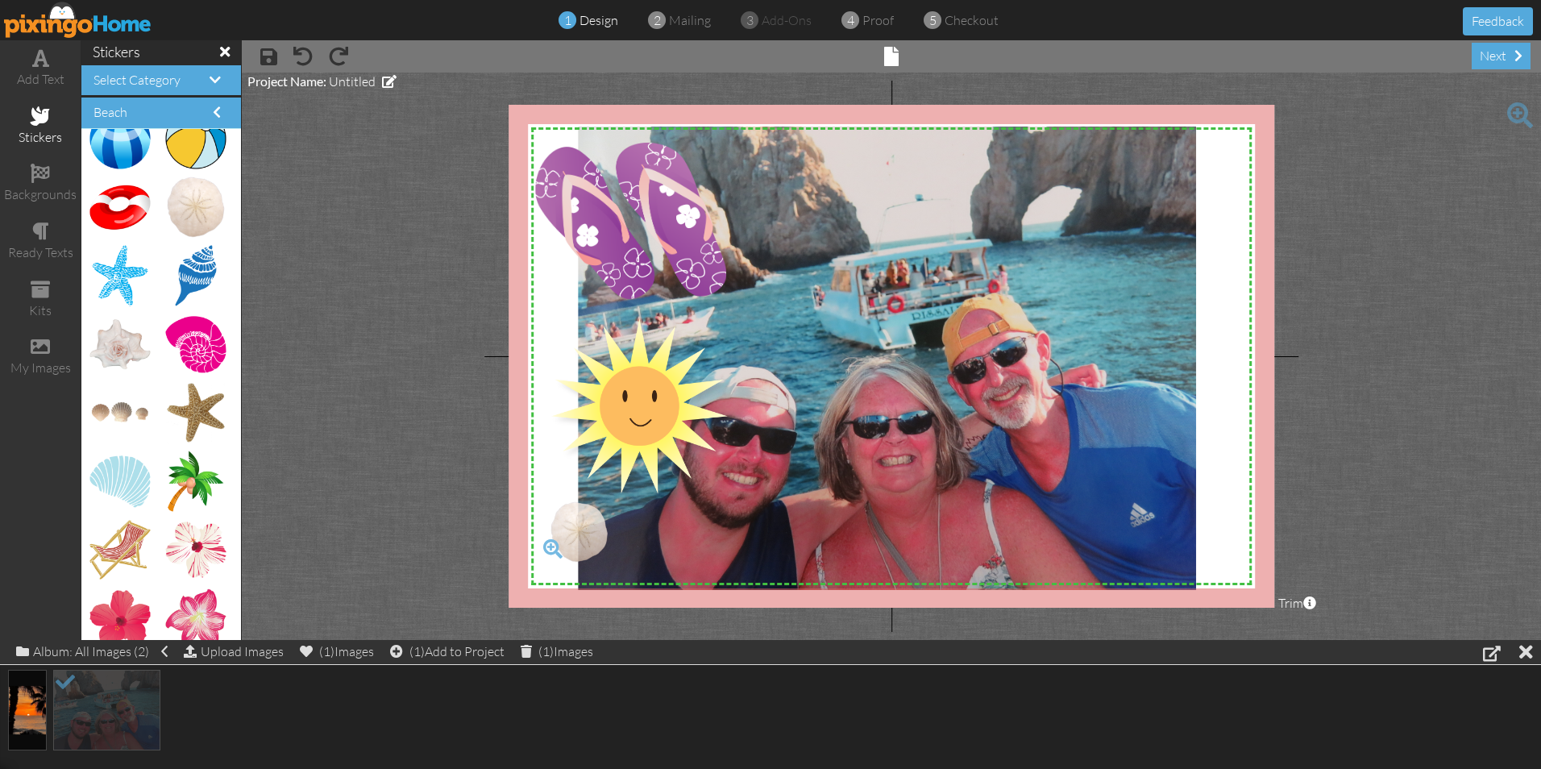
drag, startPoint x: 181, startPoint y: 211, endPoint x: 565, endPoint y: 536, distance: 503.3
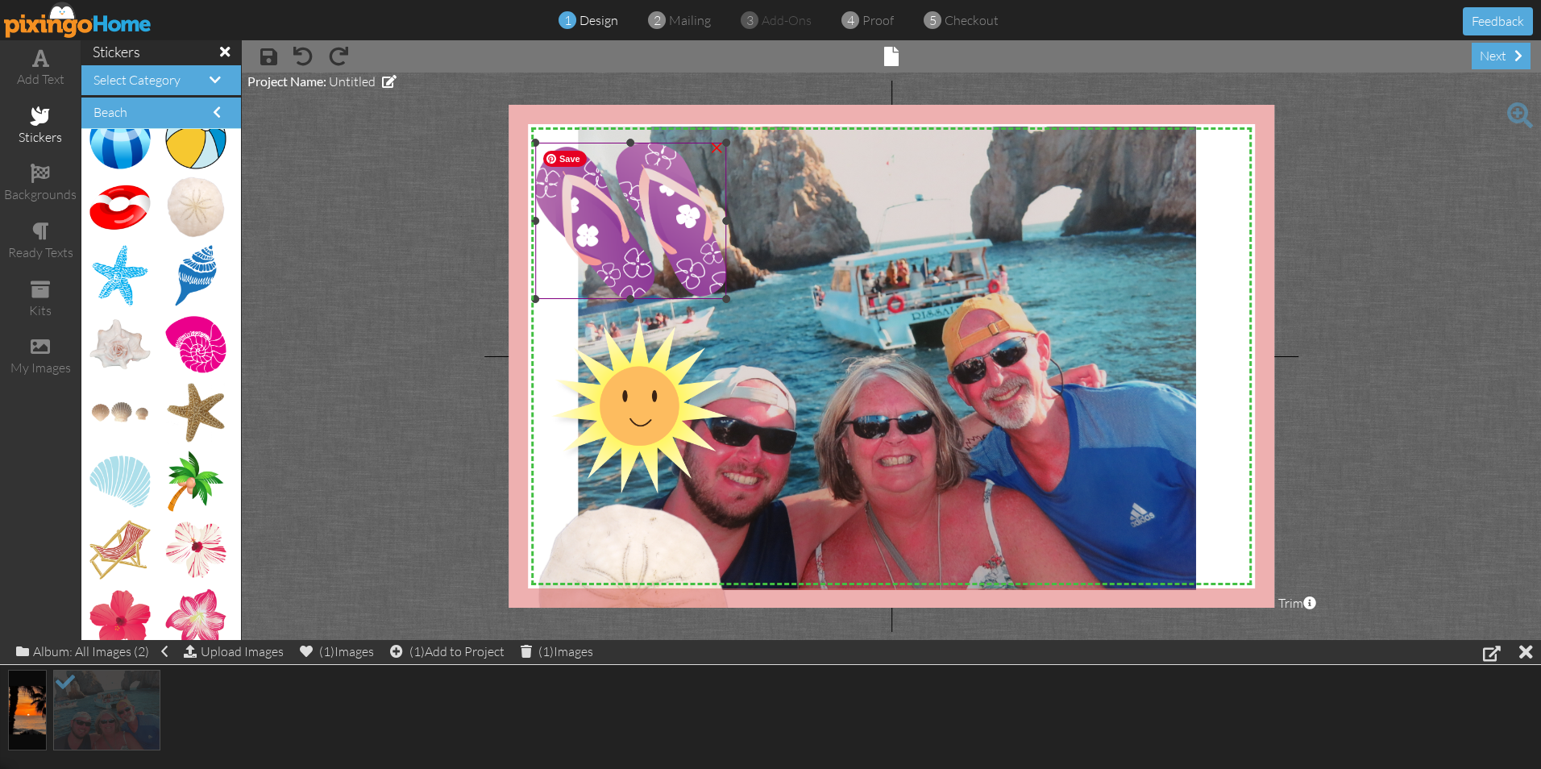
click at [639, 210] on img at bounding box center [630, 221] width 191 height 156
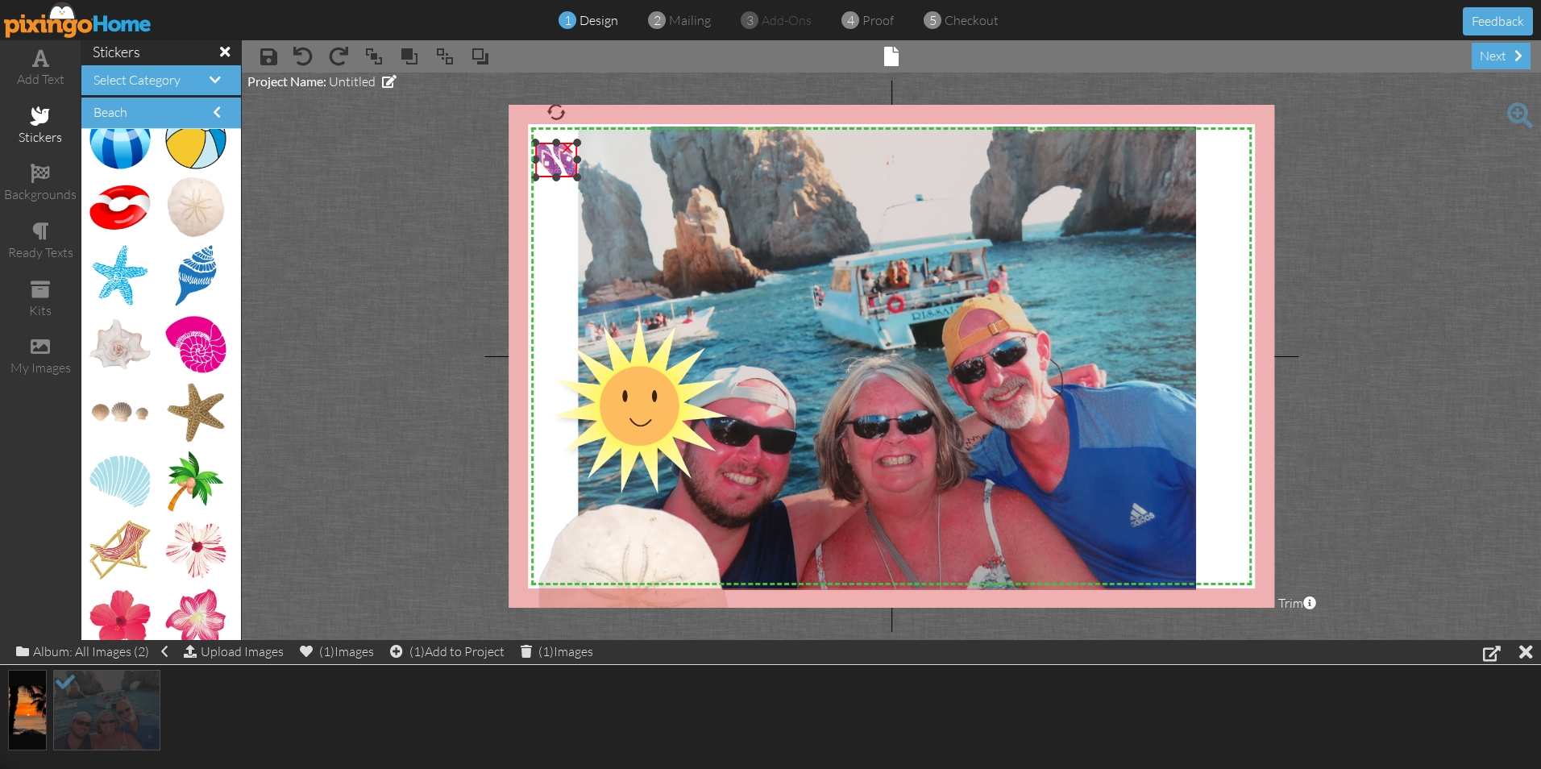
drag, startPoint x: 725, startPoint y: 296, endPoint x: 496, endPoint y: 174, distance: 259.2
click at [496, 174] on project-studio-wrapper "X X X X X X X X X X X X X X X X X X X X X X X X X X X X X X X X X X X X X X X X…" at bounding box center [891, 356] width 1299 height 567
click at [697, 302] on img at bounding box center [887, 358] width 618 height 463
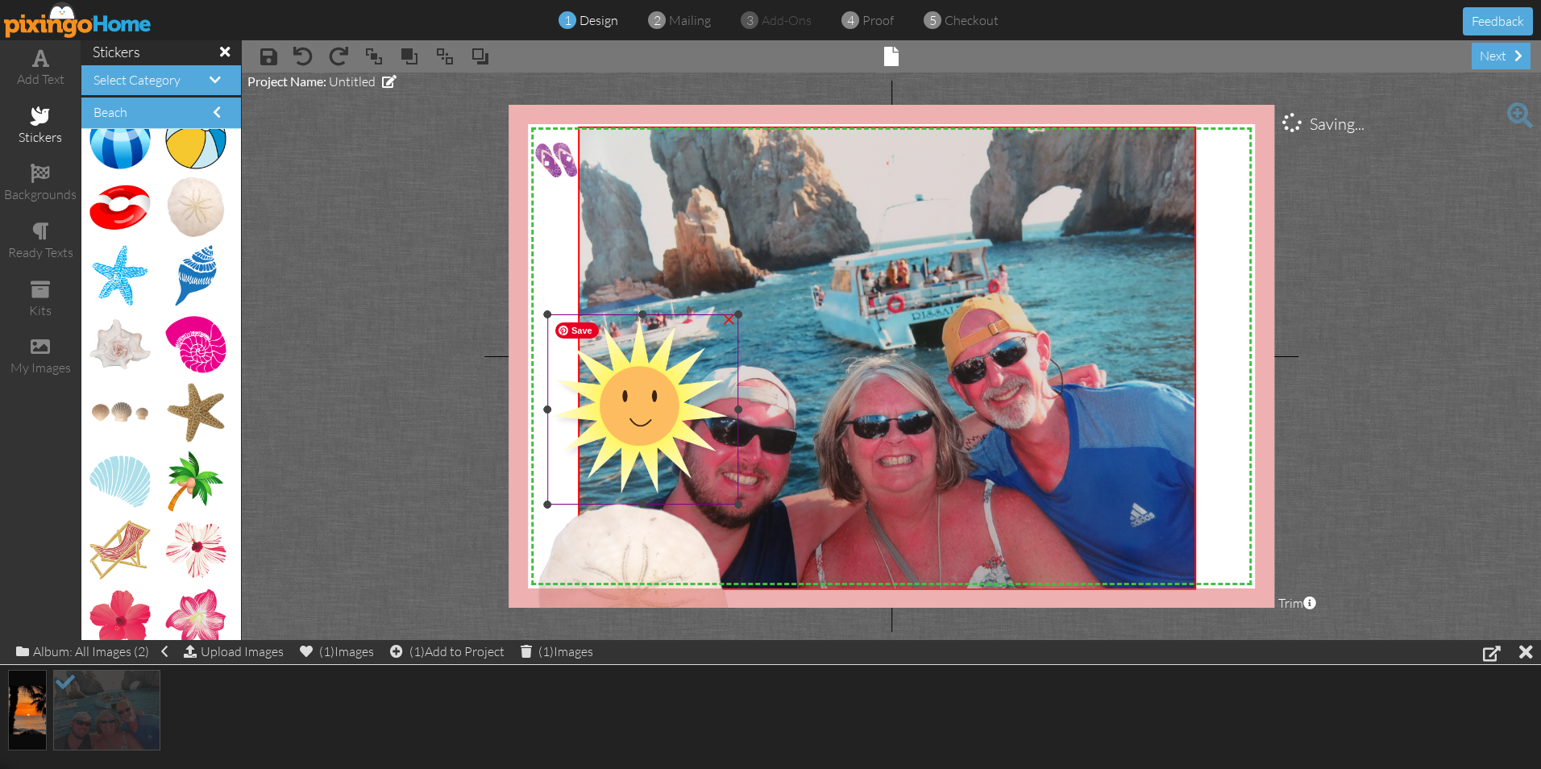
click at [688, 413] on img at bounding box center [642, 409] width 191 height 190
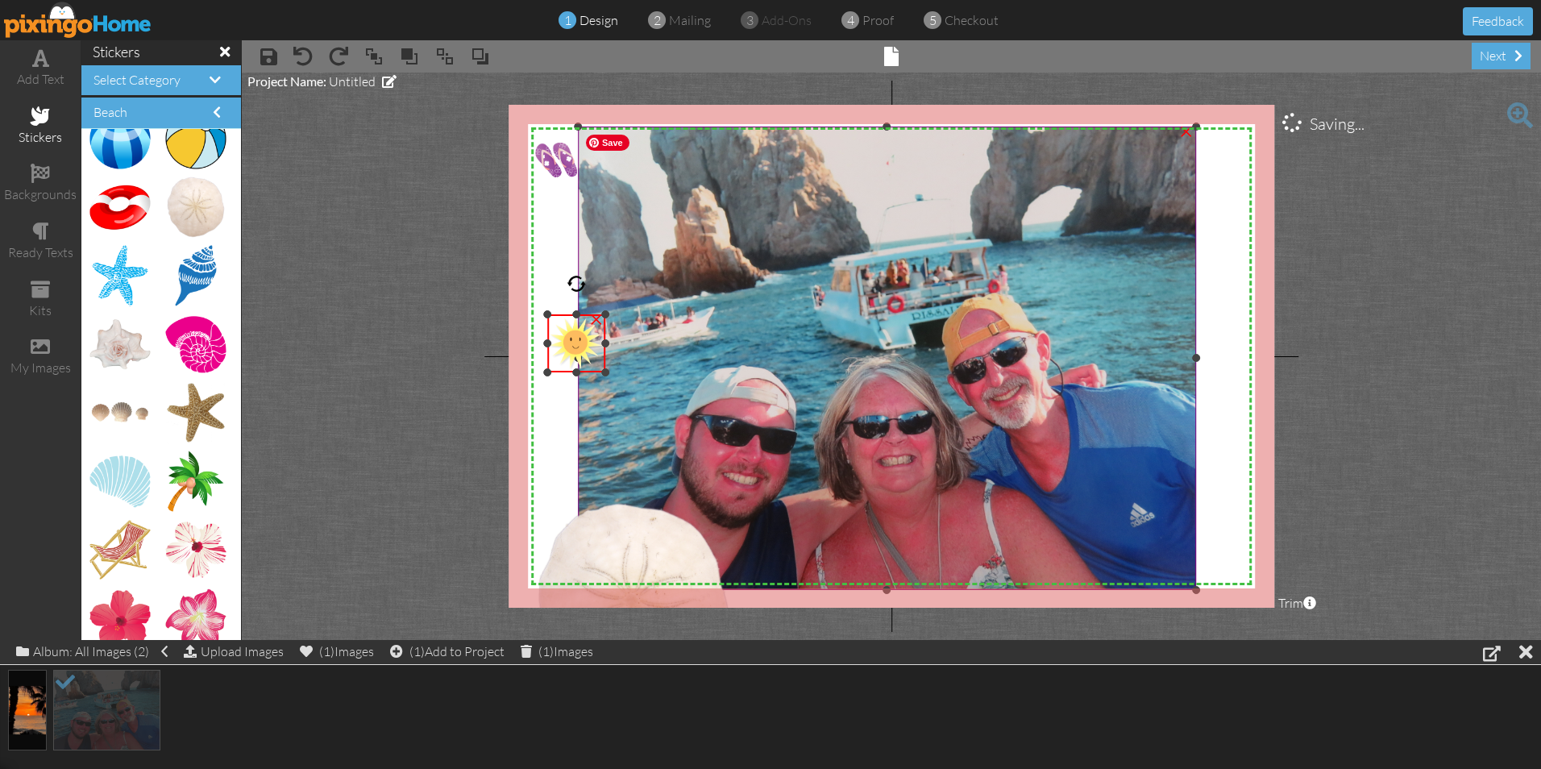
drag, startPoint x: 736, startPoint y: 501, endPoint x: 663, endPoint y: 369, distance: 151.2
click at [663, 369] on div "X X X X X X X X X X X X X X X X X X X X X X X X X X X X X X X X X X X X X X X X…" at bounding box center [892, 356] width 766 height 503
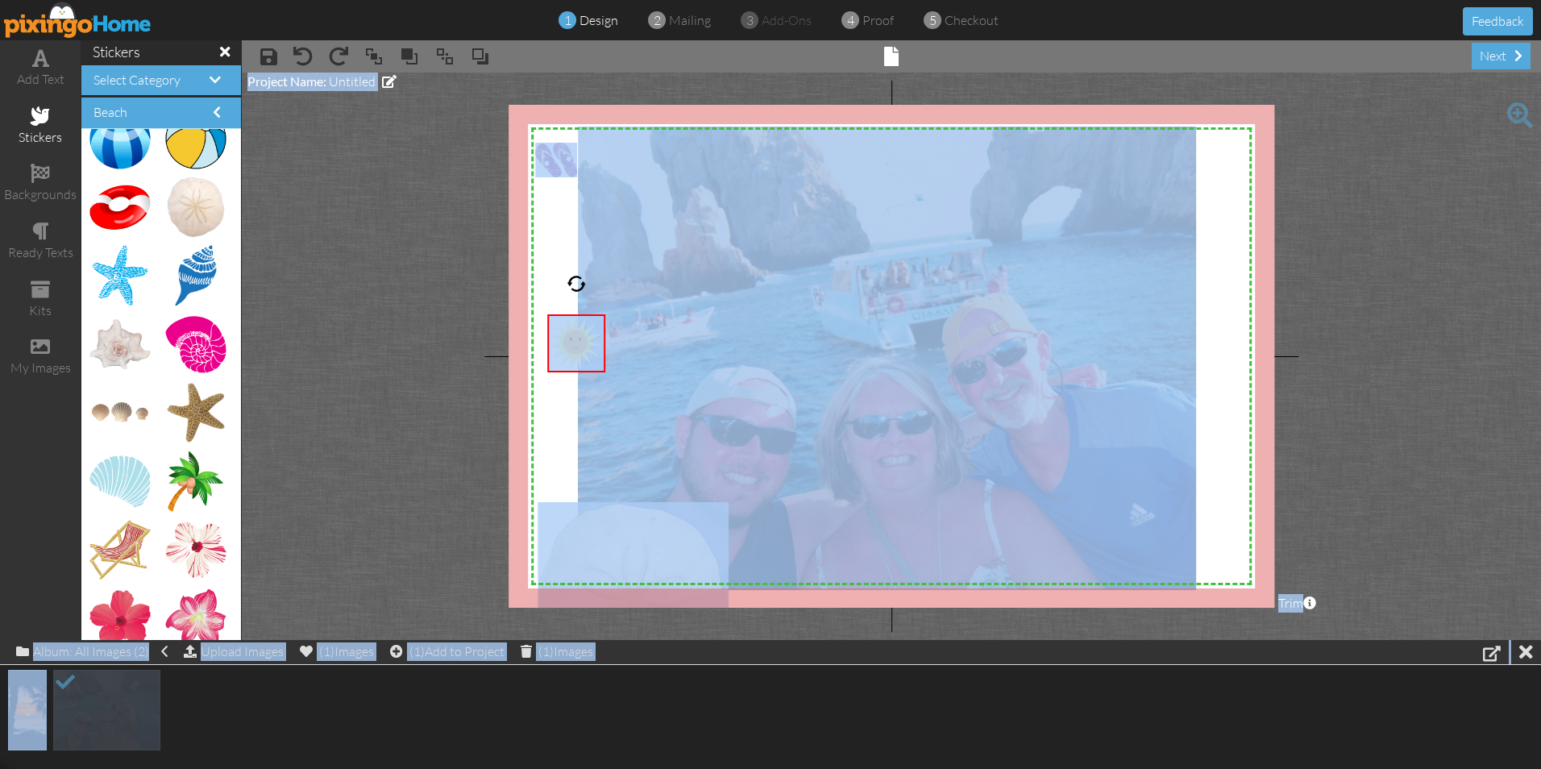
drag, startPoint x: 587, startPoint y: 331, endPoint x: 558, endPoint y: 227, distance: 107.9
click at [560, 216] on body "1 design 2 mailing 3 add-ons 4 proof 5 checkout Feedback add text stickers back…" at bounding box center [770, 384] width 1541 height 769
click at [589, 331] on span "Save" at bounding box center [577, 330] width 44 height 16
